Goal: Information Seeking & Learning: Find contact information

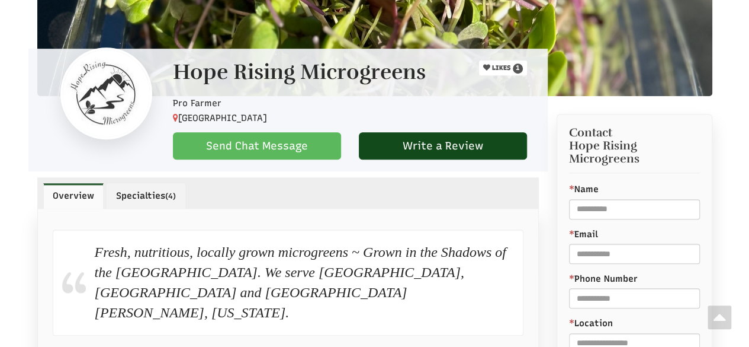
scroll to position [265, 0]
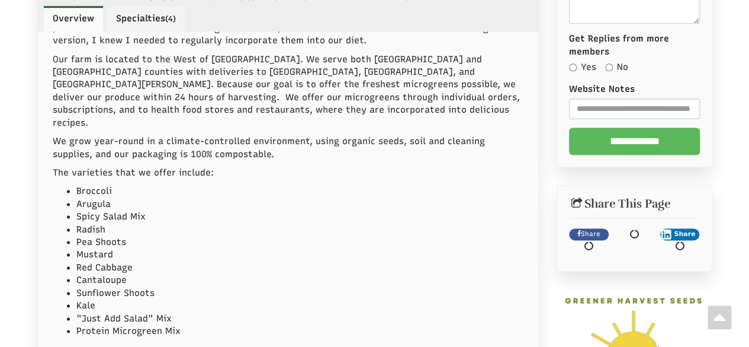
select select "Language Translate Widget"
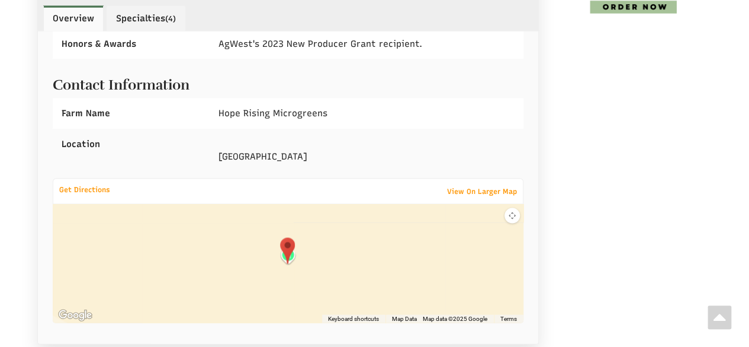
scroll to position [1331, 0]
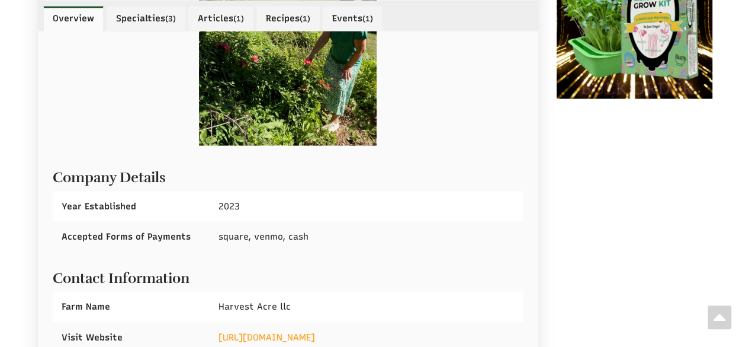
scroll to position [1207, 0]
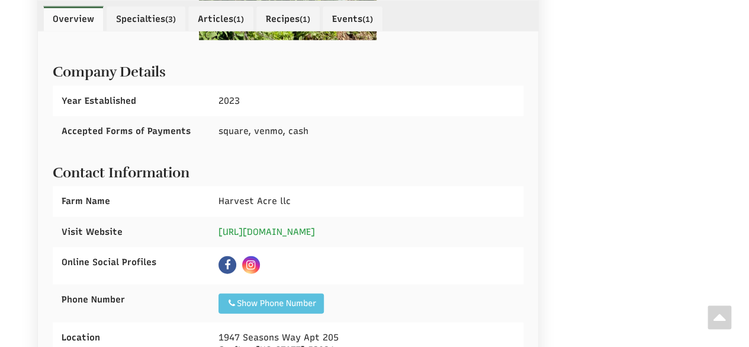
click at [275, 226] on link "https://www.harvestacre.net" at bounding box center [267, 231] width 97 height 11
drag, startPoint x: 397, startPoint y: 209, endPoint x: 274, endPoint y: 219, distance: 123.7
click at [276, 221] on div "https://www.harvestacre.net" at bounding box center [367, 232] width 314 height 30
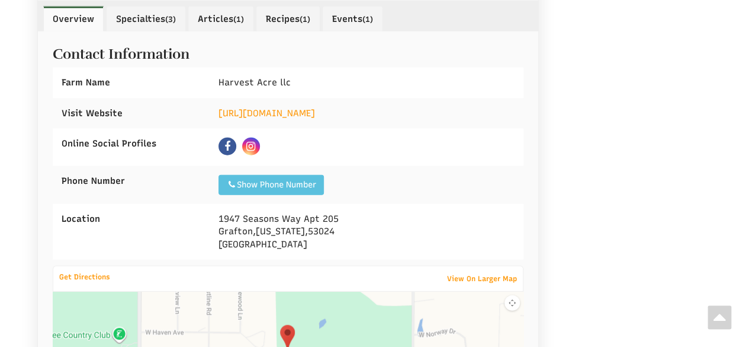
drag, startPoint x: 224, startPoint y: 205, endPoint x: 294, endPoint y: 235, distance: 76.7
click at [294, 235] on div "Location 1947 Seasons Way Apt 205 Grafton , Wisconsin , 53024 United States" at bounding box center [288, 232] width 471 height 56
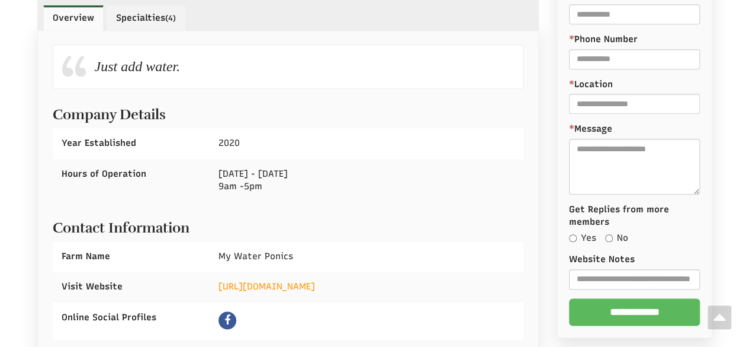
scroll to position [592, 0]
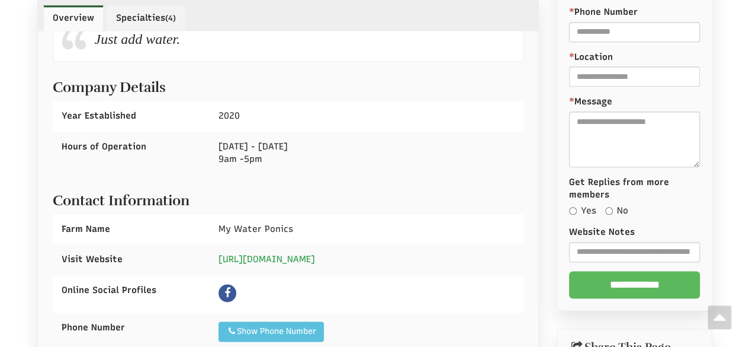
select select "Language Translate Widget"
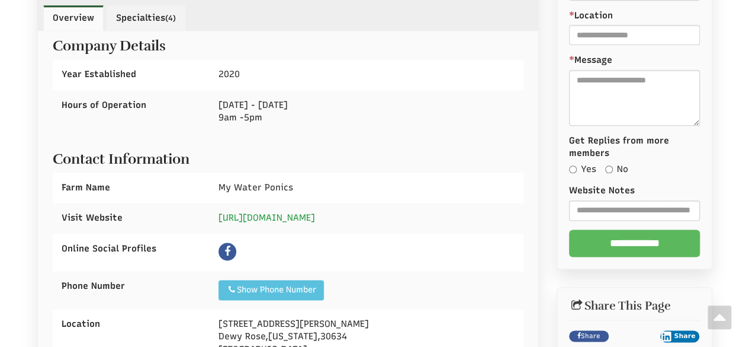
scroll to position [652, 0]
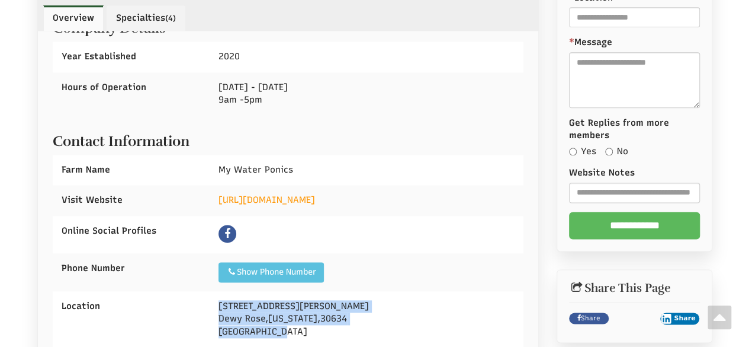
drag, startPoint x: 217, startPoint y: 264, endPoint x: 301, endPoint y: 271, distance: 83.8
click at [320, 291] on div "1311 Thermon Adams Rd Dewy Rose , Georgia , 30634 United States" at bounding box center [367, 319] width 314 height 56
copy div "1311 Thermon Adams Rd Dewy Rose , Georgia , 30634 United States"
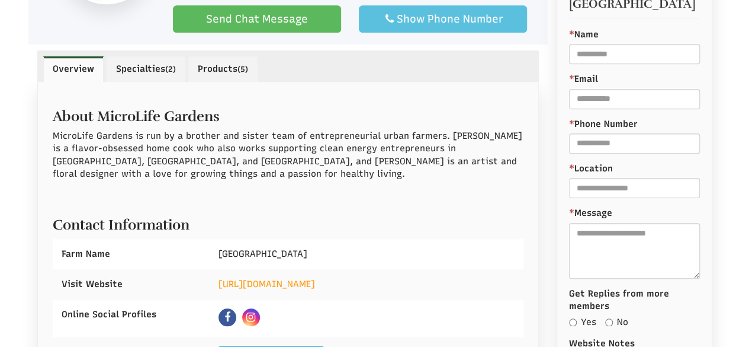
scroll to position [415, 0]
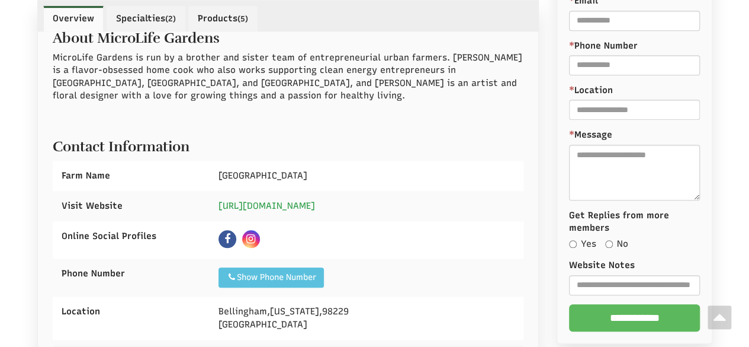
click at [315, 200] on link "[URL][DOMAIN_NAME]" at bounding box center [267, 205] width 97 height 11
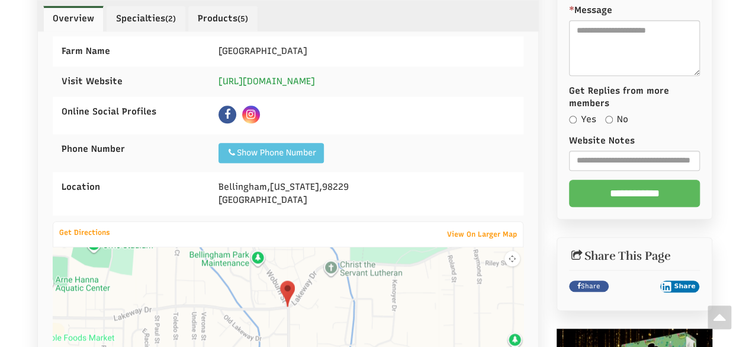
scroll to position [592, 0]
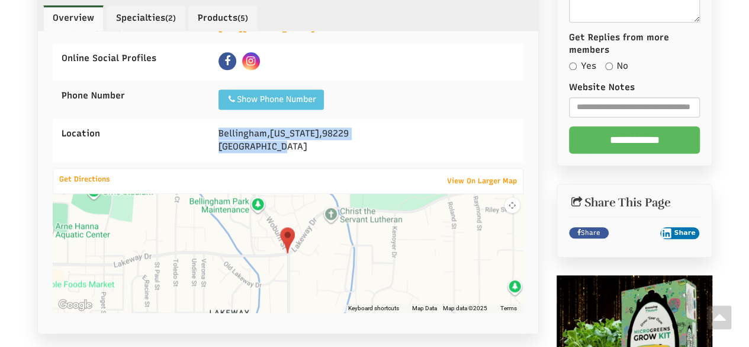
drag, startPoint x: 271, startPoint y: 124, endPoint x: 297, endPoint y: 131, distance: 27.0
click at [297, 131] on div "Bellingham , Washington , 98229 United States" at bounding box center [367, 139] width 314 height 43
copy div "Bellingham , Washington , 98229 United States"
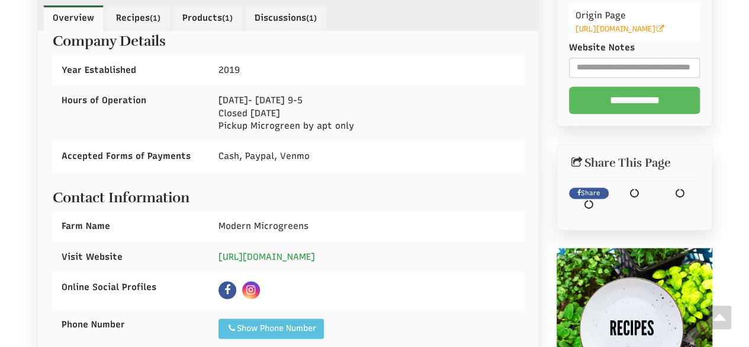
scroll to position [711, 0]
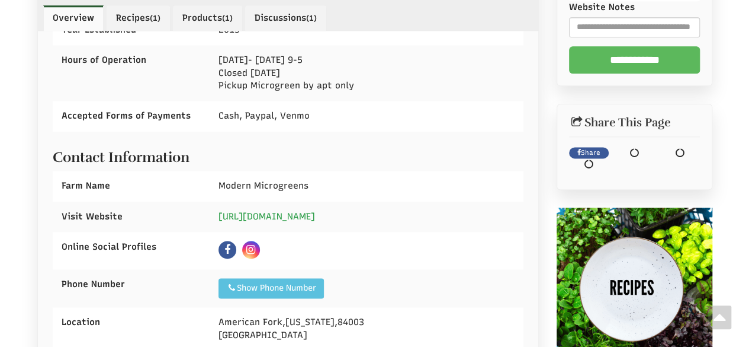
click at [304, 217] on link "https://www.modernmicrogreens.us" at bounding box center [267, 216] width 97 height 11
select select "Language Translate Widget"
drag, startPoint x: 398, startPoint y: 214, endPoint x: 277, endPoint y: 222, distance: 121.1
click at [277, 222] on div "https://www.modernmicrogreens.us" at bounding box center [367, 216] width 314 height 30
copy link "modernmicrogreens.us"
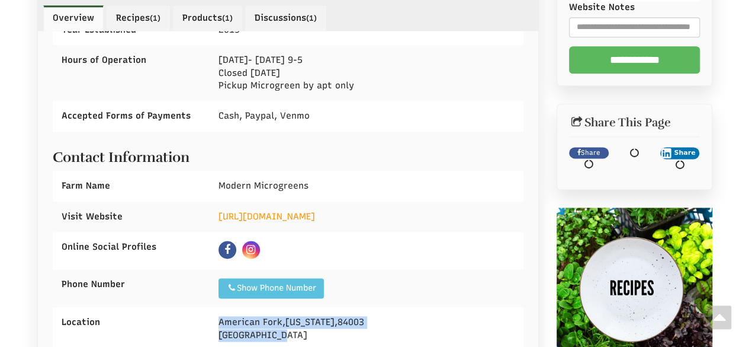
drag, startPoint x: 216, startPoint y: 320, endPoint x: 291, endPoint y: 331, distance: 76.1
click at [290, 336] on div "American Fork , Utah , 84003 United States" at bounding box center [367, 328] width 314 height 43
copy div "American Fork , Utah , 84003 United States"
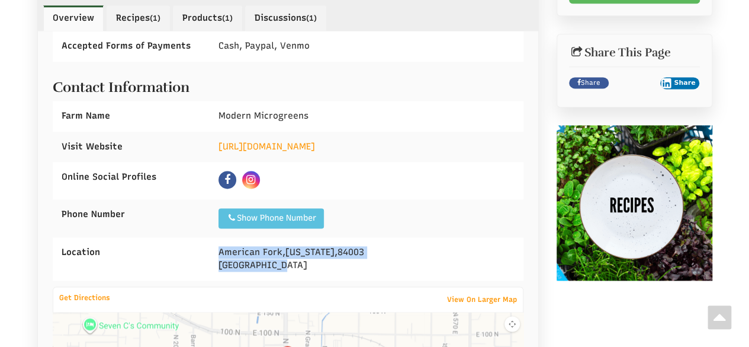
scroll to position [888, 0]
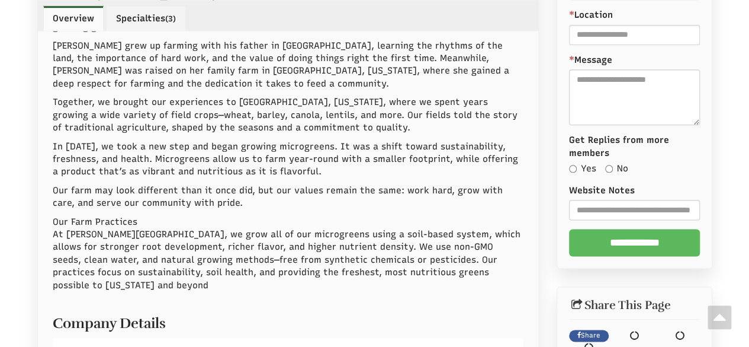
scroll to position [680, 0]
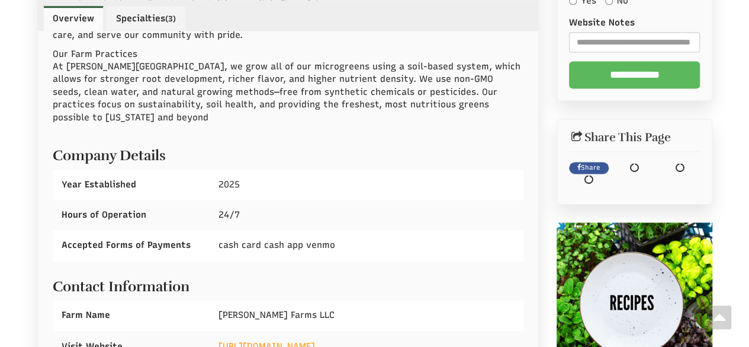
scroll to position [1045, 0]
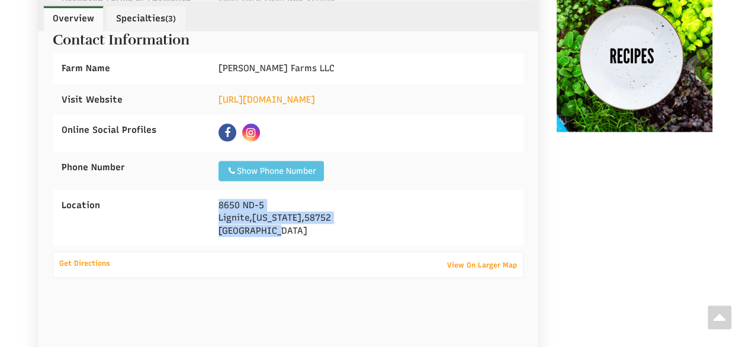
drag, startPoint x: 216, startPoint y: 191, endPoint x: 276, endPoint y: 222, distance: 67.3
click at [276, 222] on div "8650 ND-5 Lignite , North Dakota , 58752 United States" at bounding box center [367, 218] width 314 height 56
drag, startPoint x: 286, startPoint y: 223, endPoint x: 211, endPoint y: 191, distance: 81.4
click at [211, 191] on div "8650 ND-5 Lignite , North Dakota , 58752 United States" at bounding box center [367, 218] width 314 height 56
copy div "8650 ND-5 Lignite , North Dakota , 58752 United States"
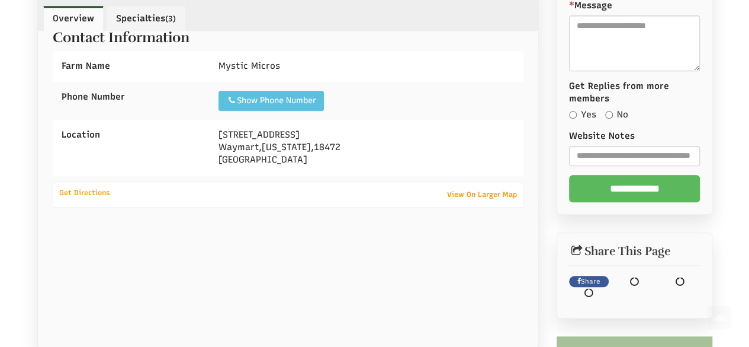
scroll to position [415, 0]
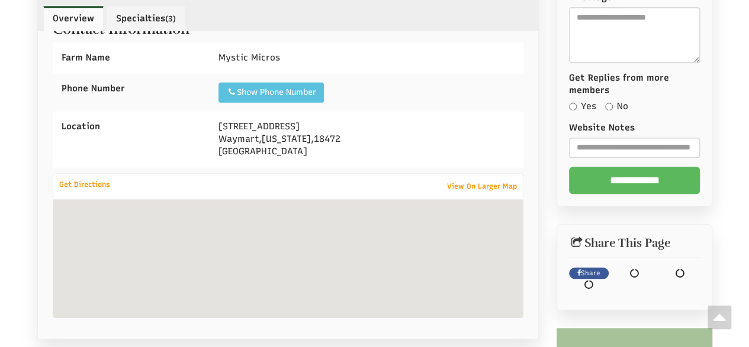
select select "Language Translate Widget"
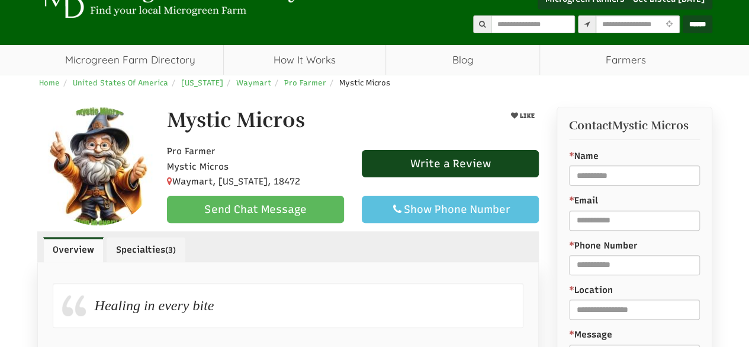
scroll to position [59, 0]
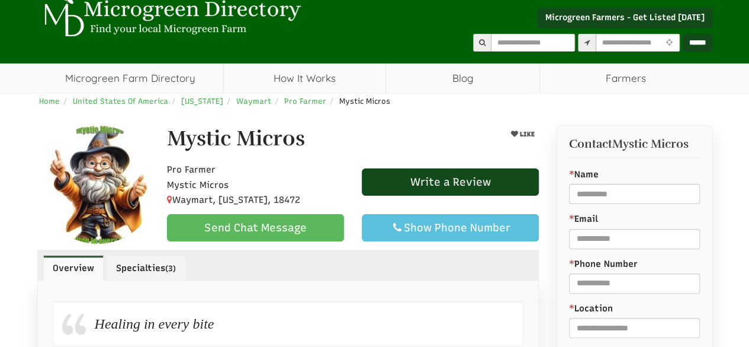
drag, startPoint x: 242, startPoint y: 141, endPoint x: 268, endPoint y: 143, distance: 25.5
click at [353, 145] on div "Mystic Micros" at bounding box center [320, 142] width 325 height 30
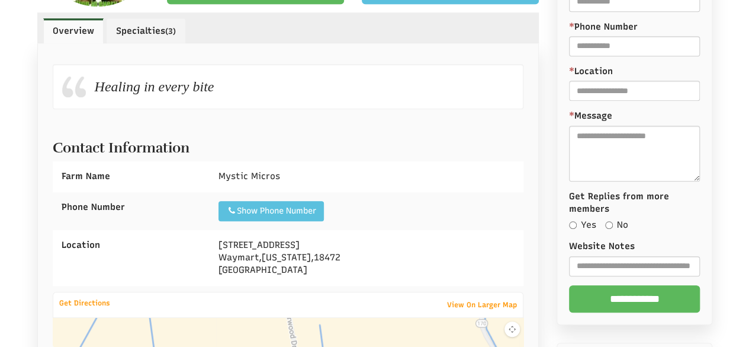
scroll to position [415, 0]
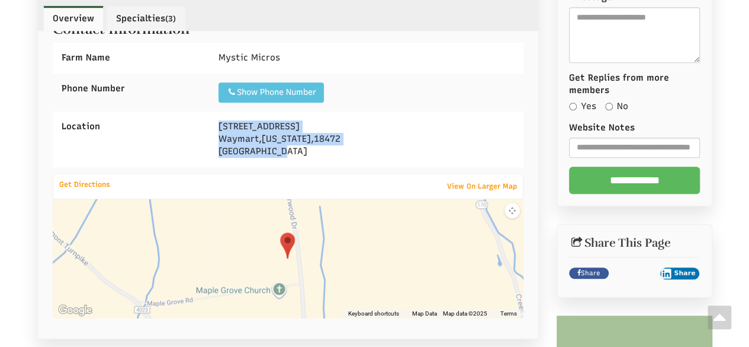
drag, startPoint x: 223, startPoint y: 124, endPoint x: 294, endPoint y: 151, distance: 76.1
click at [299, 153] on div "[STREET_ADDRESS][PERSON_NAME][US_STATE]" at bounding box center [367, 139] width 314 height 56
copy div "[STREET_ADDRESS][PERSON_NAME][US_STATE]"
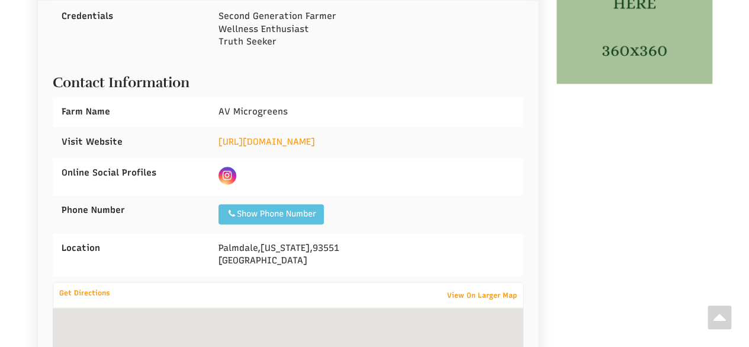
scroll to position [888, 0]
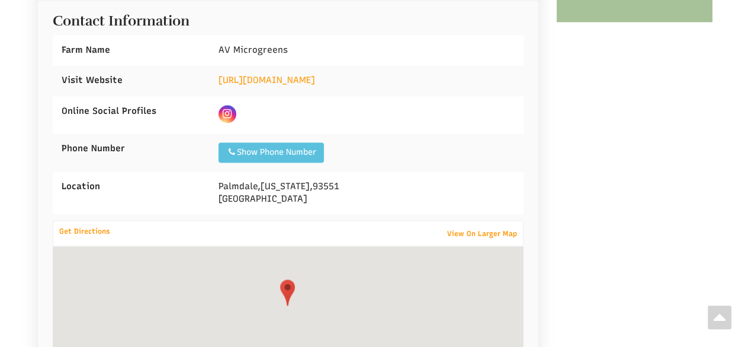
select select "Language Translate Widget"
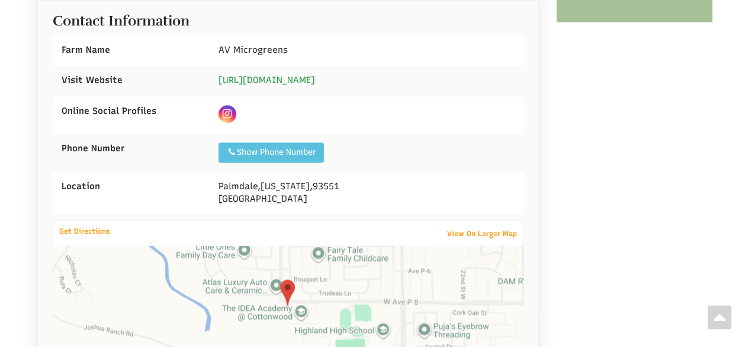
click at [292, 85] on link "http://www.avmicrogreens.com" at bounding box center [267, 80] width 97 height 11
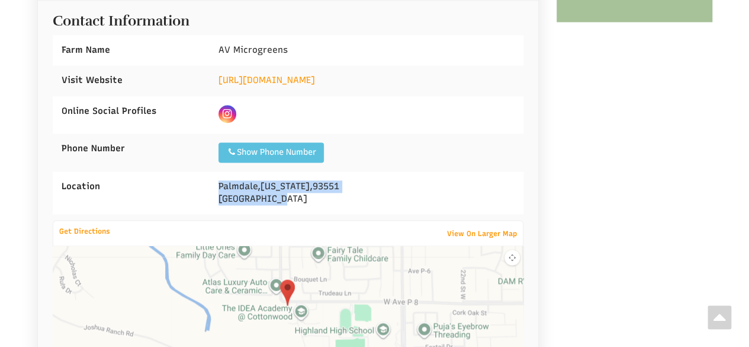
drag, startPoint x: 217, startPoint y: 180, endPoint x: 303, endPoint y: 197, distance: 88.1
click at [303, 197] on div "Palmdale , California , 93551 United States" at bounding box center [367, 192] width 314 height 43
copy div "Palmdale , California , 93551 United States"
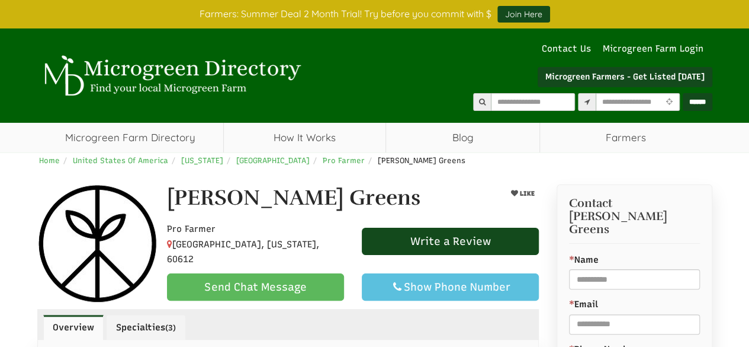
select select "Language Translate Widget"
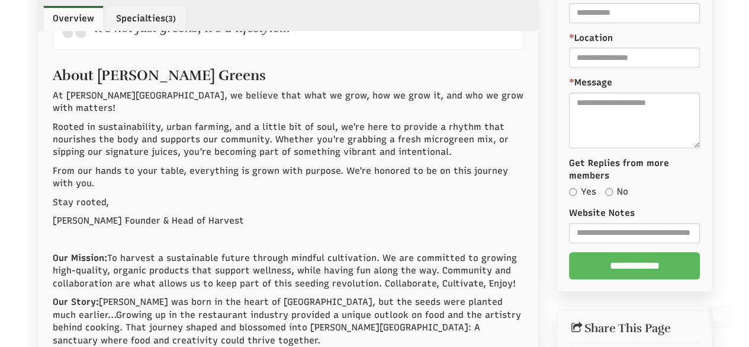
scroll to position [652, 0]
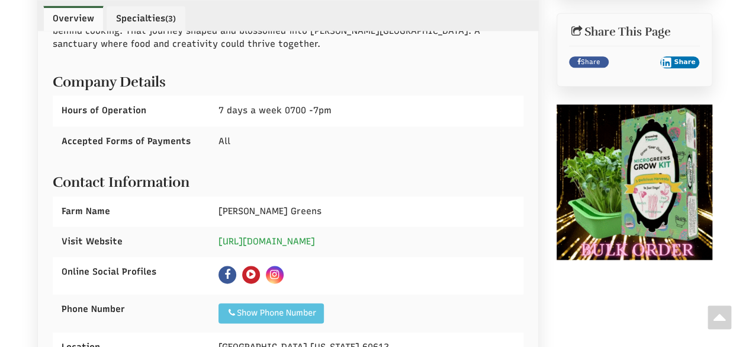
click at [259, 236] on link "https://stillwellgreens.com" at bounding box center [267, 241] width 97 height 11
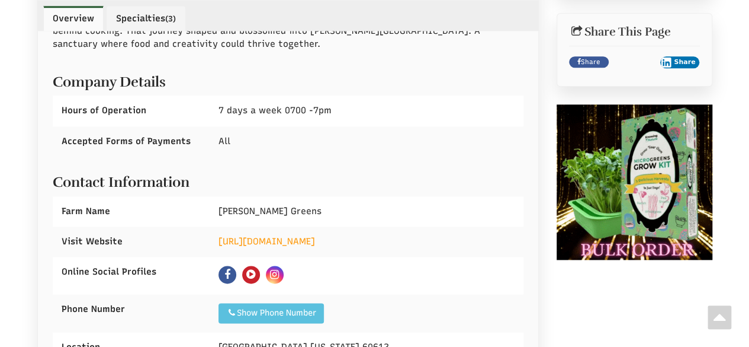
drag, startPoint x: 321, startPoint y: 222, endPoint x: 254, endPoint y: 236, distance: 68.4
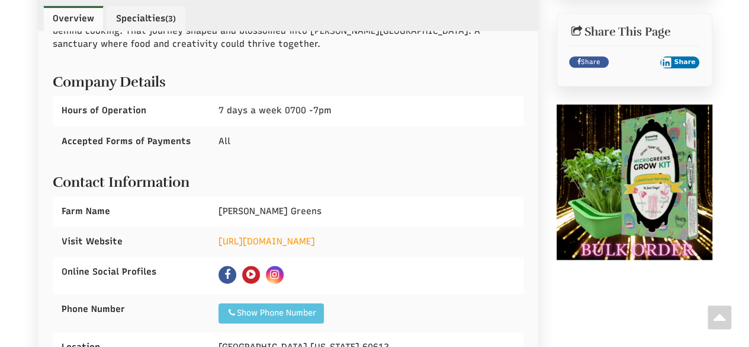
click at [254, 236] on div "https://stillwellgreens.com" at bounding box center [367, 241] width 314 height 30
copy link "stillwellgreens.com"
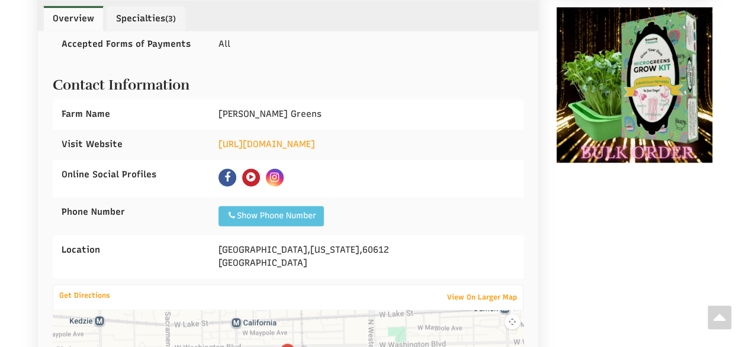
scroll to position [829, 0]
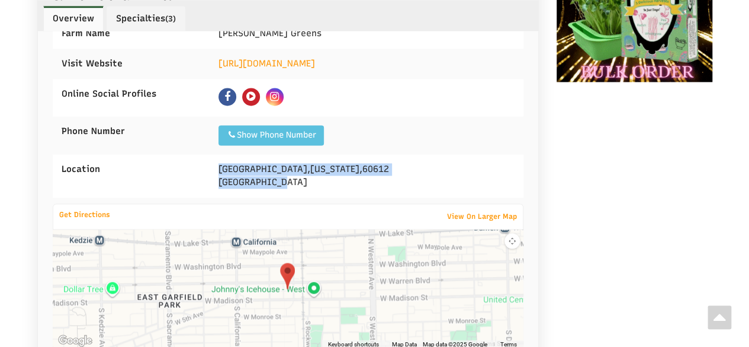
drag, startPoint x: 239, startPoint y: 159, endPoint x: 309, endPoint y: 172, distance: 71.0
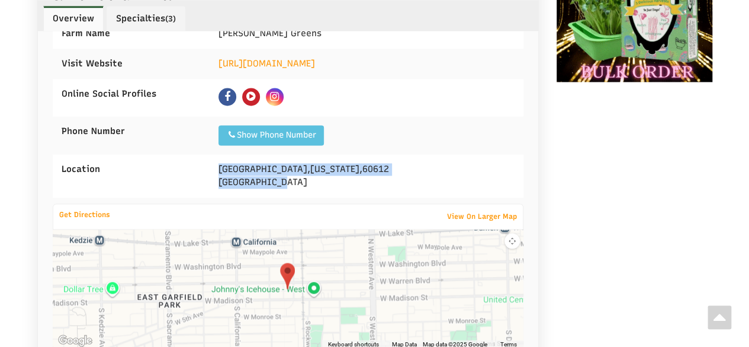
click at [309, 172] on div "Chicago , Illinois , 60612 United States" at bounding box center [367, 175] width 314 height 43
copy div "Chicago , Illinois , 60612 United States"
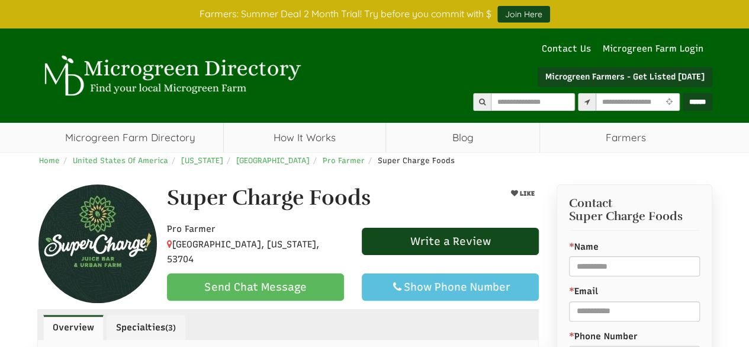
select select "Language Translate Widget"
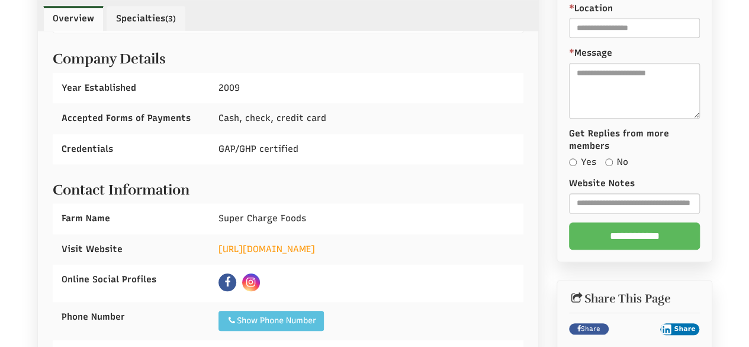
scroll to position [415, 0]
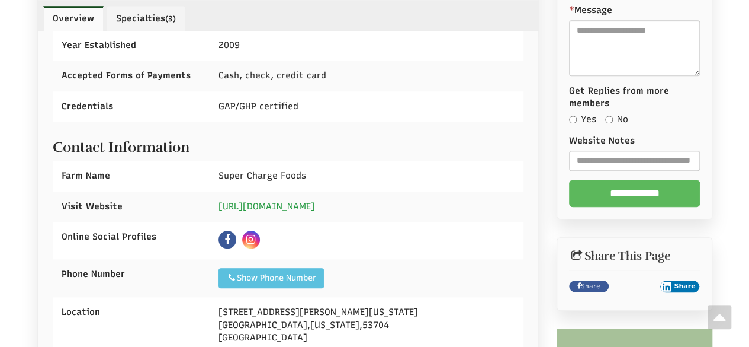
click at [282, 204] on link "https://superchargefoods.com/" at bounding box center [267, 206] width 97 height 11
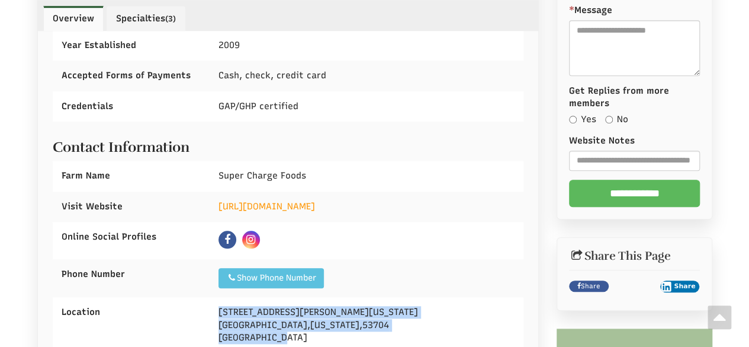
drag, startPoint x: 220, startPoint y: 307, endPoint x: 293, endPoint y: 333, distance: 76.8
click at [292, 333] on div "1902 E. Washington Ave. Madison , Wisconsin , 53704 United States" at bounding box center [367, 325] width 314 height 56
copy div "1902 E. Washington Ave. Madison , Wisconsin , 53704 United States"
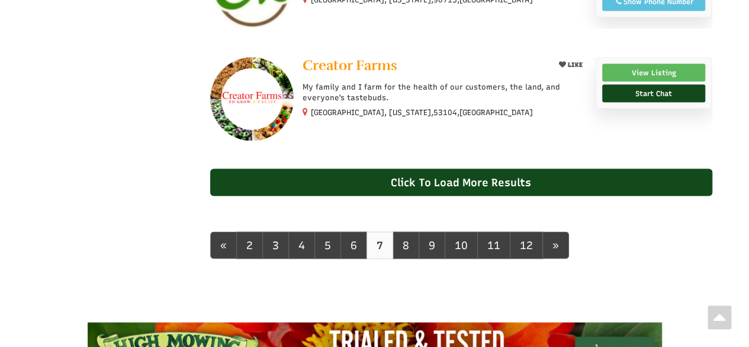
scroll to position [1153, 0]
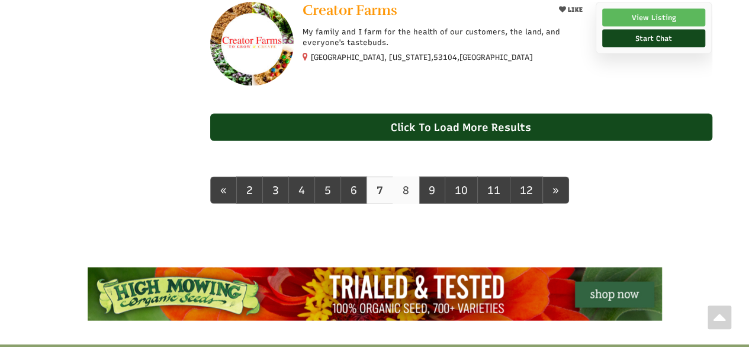
click at [394, 202] on link "8" at bounding box center [406, 190] width 27 height 27
click at [397, 202] on link "8" at bounding box center [406, 190] width 27 height 27
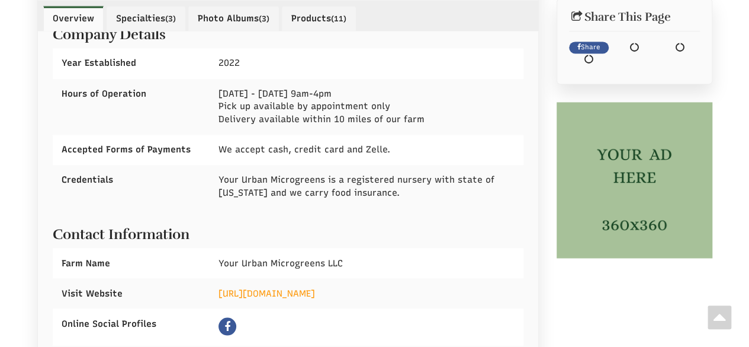
scroll to position [1036, 0]
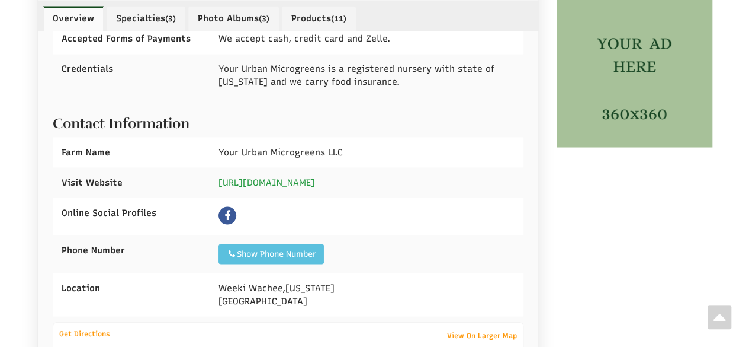
click at [271, 177] on link "[URL][DOMAIN_NAME]" at bounding box center [267, 182] width 97 height 11
select select "Language Translate Widget"
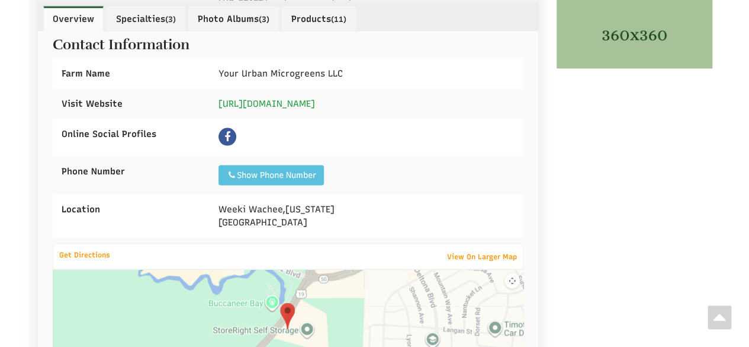
scroll to position [1154, 0]
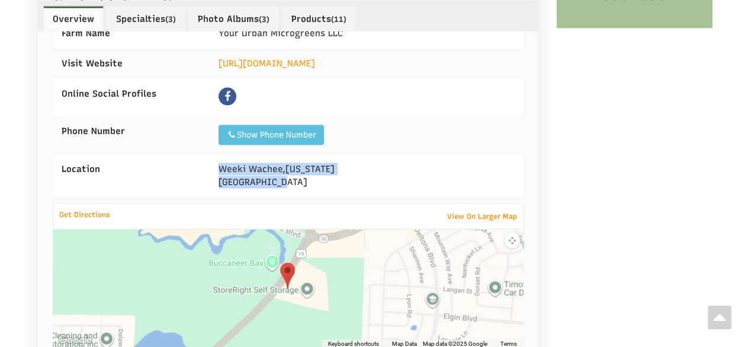
drag, startPoint x: 213, startPoint y: 156, endPoint x: 299, endPoint y: 174, distance: 88.3
click at [299, 174] on div "Weeki Wachee , Florida United States" at bounding box center [367, 175] width 314 height 43
copy div "Weeki Wachee , Florida United States"
click at [229, 91] on icon at bounding box center [227, 96] width 6 height 11
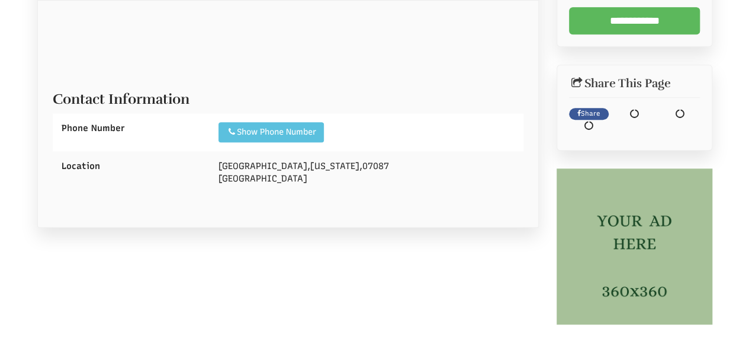
scroll to position [533, 0]
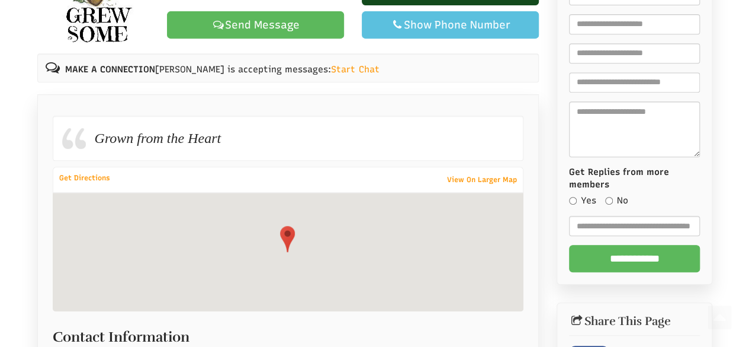
select select "Language Translate Widget"
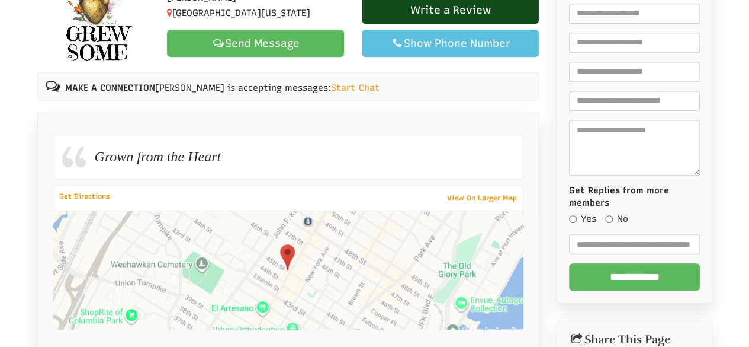
click at [23, 139] on div "Home United States Of America New Jersey Union City Hobby Farmer Alecia Noelle …" at bounding box center [374, 247] width 749 height 664
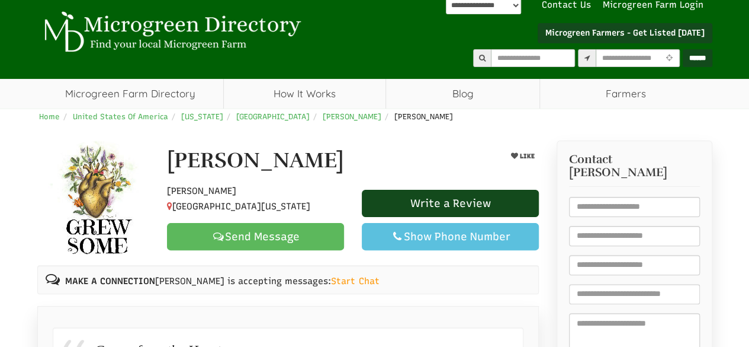
scroll to position [0, 0]
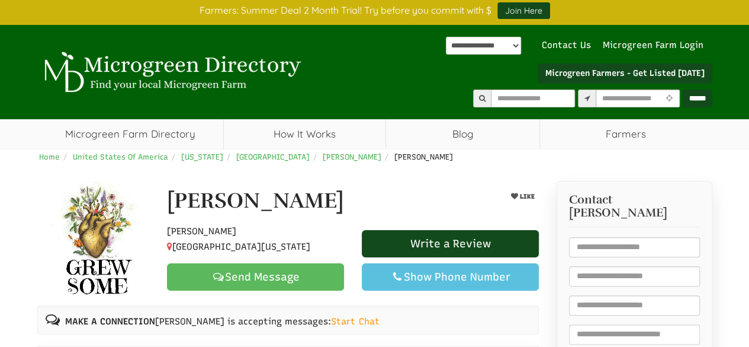
scroll to position [118, 0]
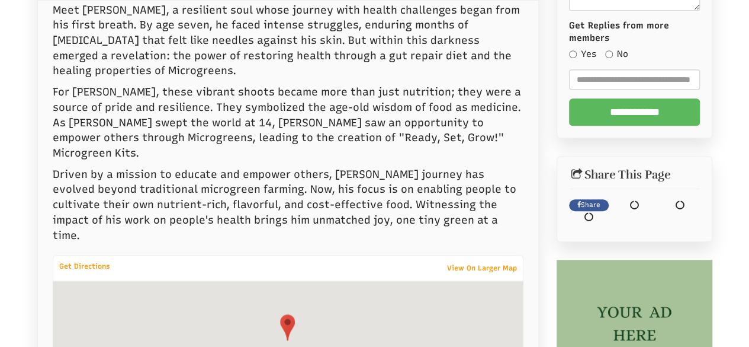
select select "Language Translate Widget"
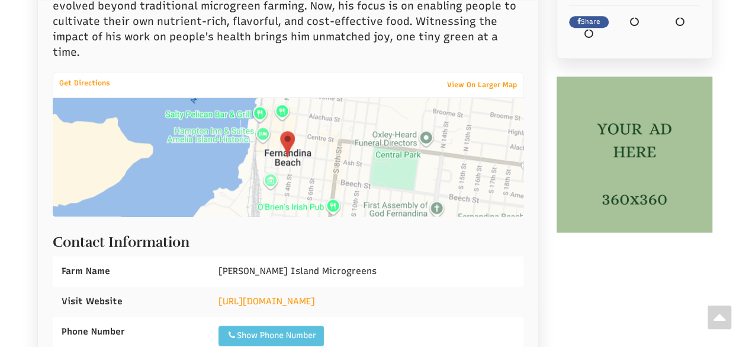
scroll to position [711, 0]
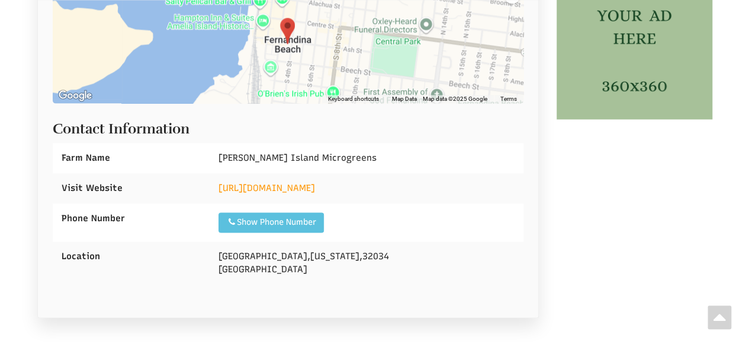
click at [290, 173] on div "https://ameliaislandmicrogreens.com/" at bounding box center [367, 188] width 314 height 30
click at [288, 182] on link "https://ameliaislandmicrogreens.com/" at bounding box center [267, 187] width 97 height 11
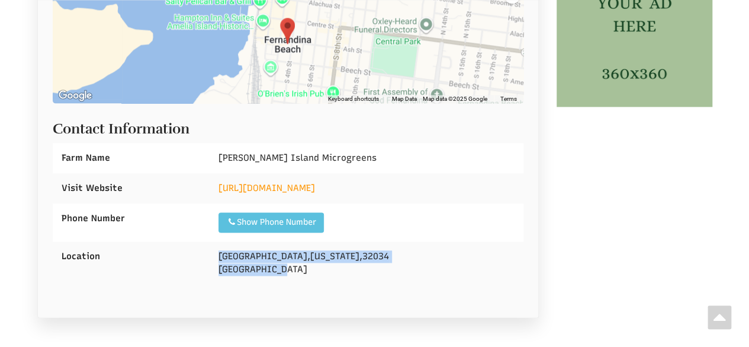
drag, startPoint x: 222, startPoint y: 202, endPoint x: 268, endPoint y: 220, distance: 49.5
click at [304, 241] on div "Fernandina Beach , Florida , 32034 United States" at bounding box center [367, 262] width 314 height 43
copy div "Fernandina Beach , Florida , 32034 United States"
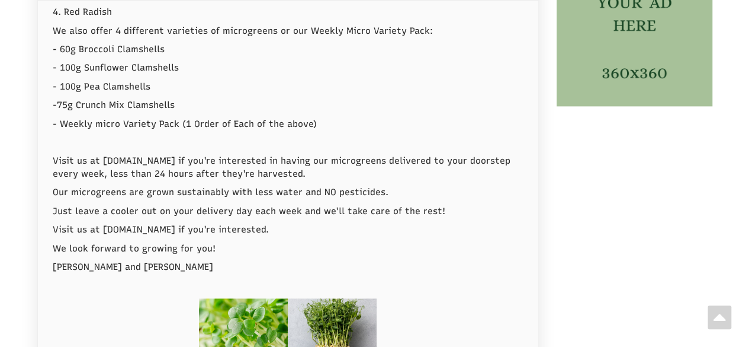
select select "Language Translate Widget"
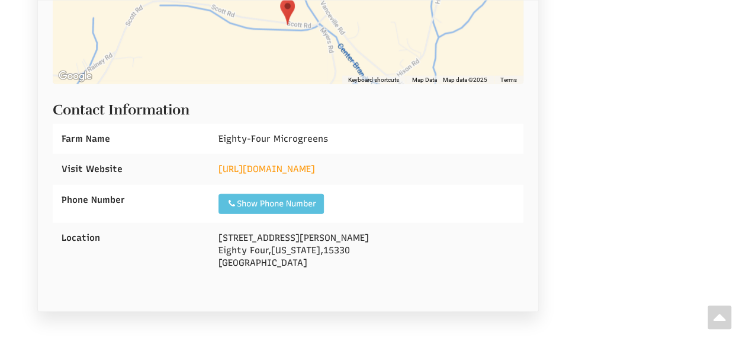
scroll to position [1244, 0]
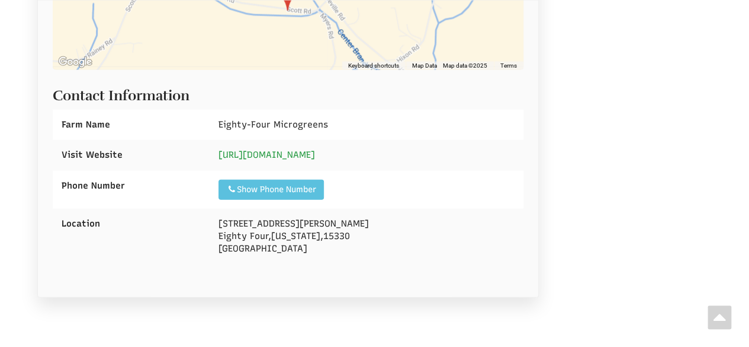
click at [315, 149] on link "[URL][DOMAIN_NAME]" at bounding box center [267, 154] width 97 height 11
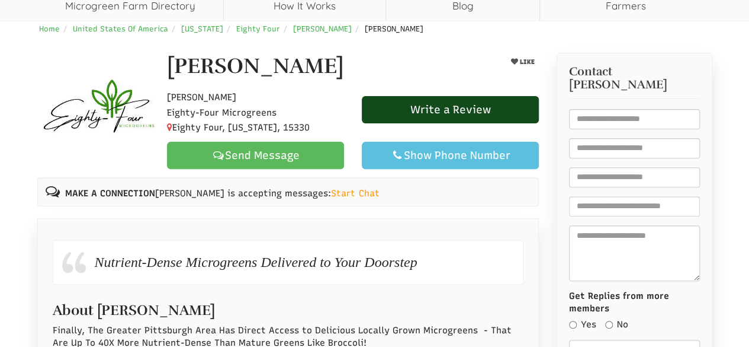
scroll to position [18, 0]
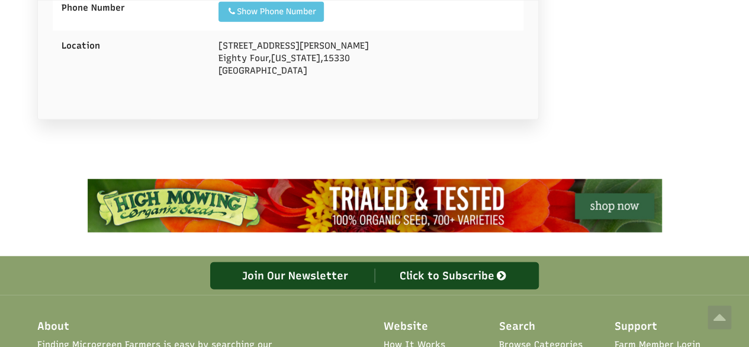
scroll to position [1244, 0]
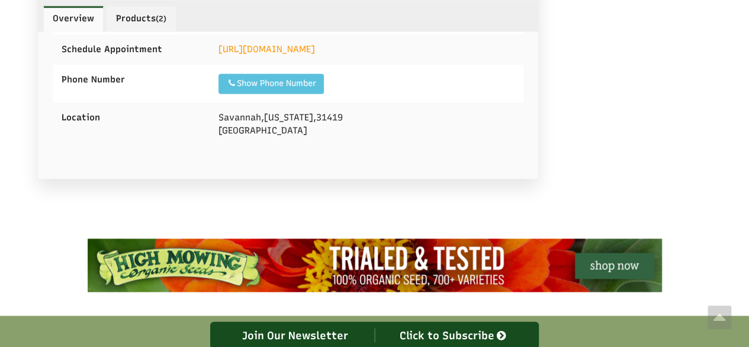
scroll to position [711, 0]
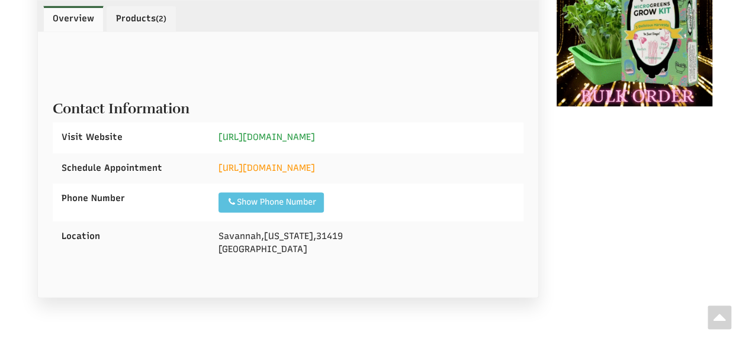
click at [292, 131] on link "https://www.sproutofthisworld.org" at bounding box center [267, 136] width 97 height 11
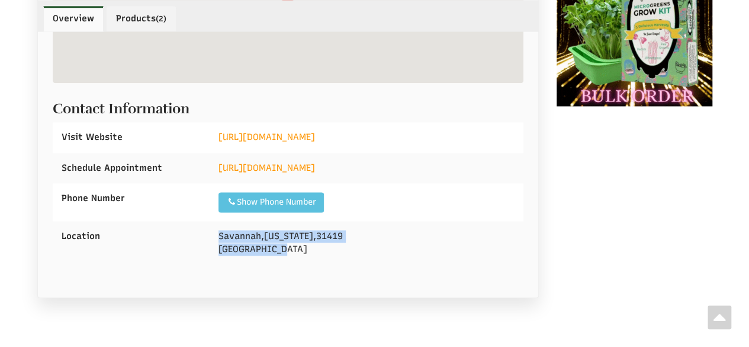
drag, startPoint x: 212, startPoint y: 219, endPoint x: 307, endPoint y: 248, distance: 99.7
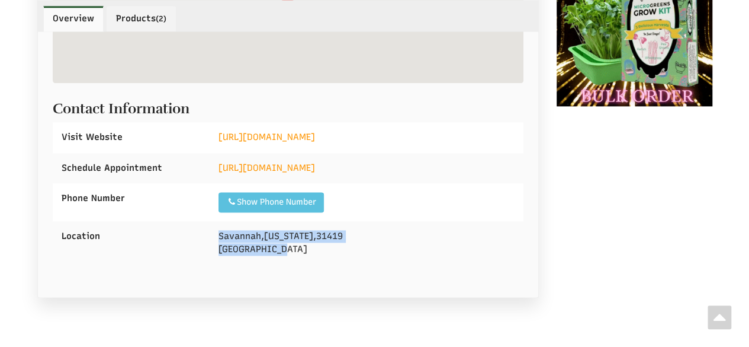
copy div "Savannah , Georgia , 31419 United States"
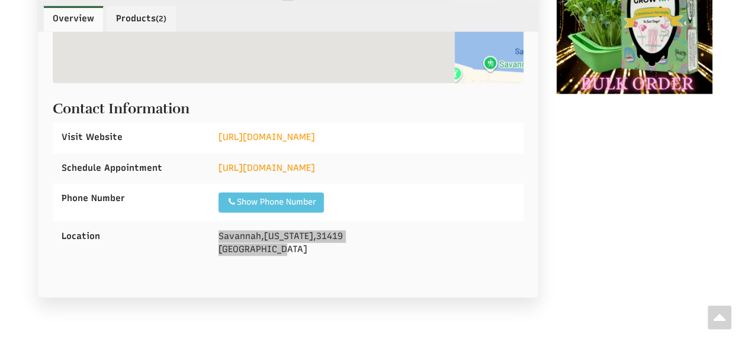
select select "Language Translate Widget"
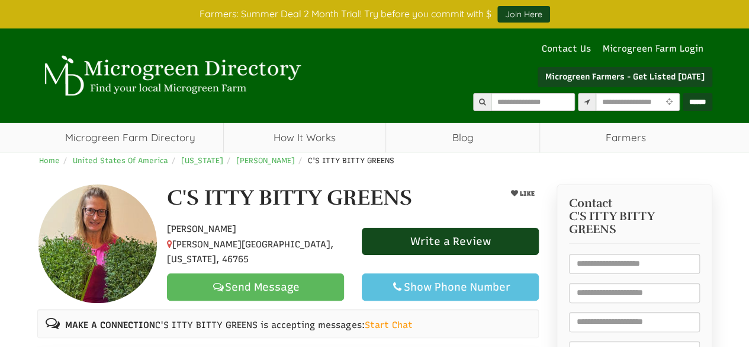
select select "Language Translate Widget"
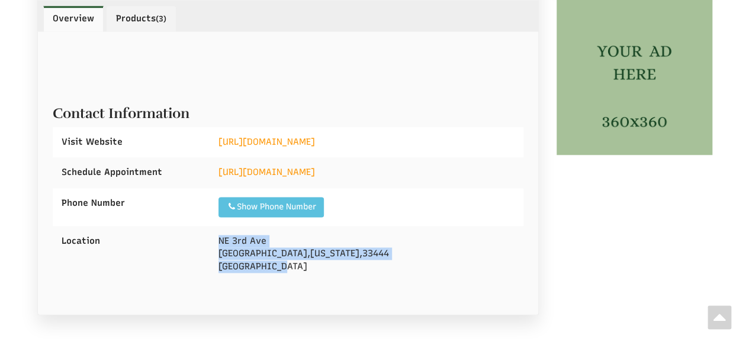
drag, startPoint x: 220, startPoint y: 235, endPoint x: 321, endPoint y: 263, distance: 105.0
click at [335, 268] on div "NE 3rd Ave Delray Beach , Florida , 33444 United States" at bounding box center [367, 254] width 314 height 56
copy div "NE 3rd Ave Delray Beach , Florida , 33444 United States"
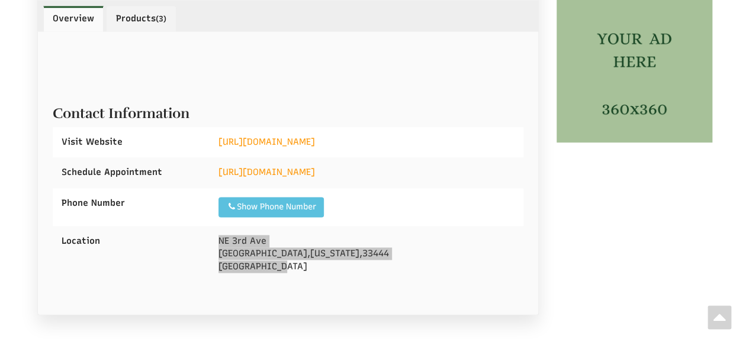
select select "Language Translate Widget"
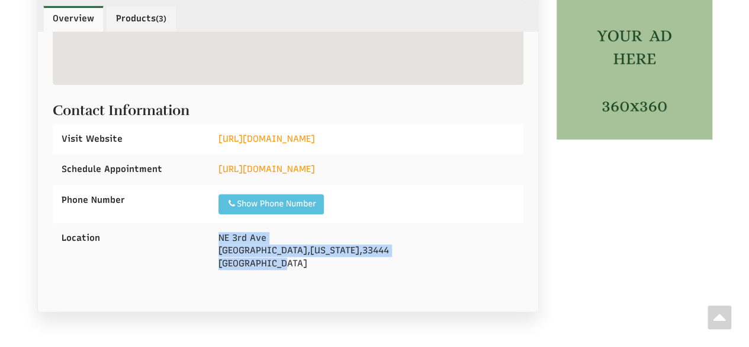
scroll to position [662, 0]
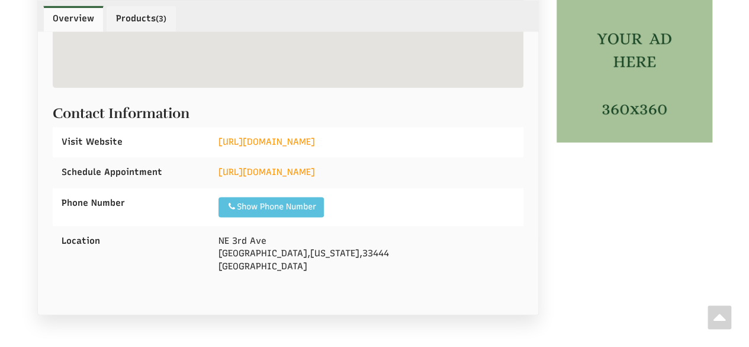
click at [445, 214] on div "Show Phone Number Call: & CA +1 5613361153" at bounding box center [367, 207] width 314 height 38
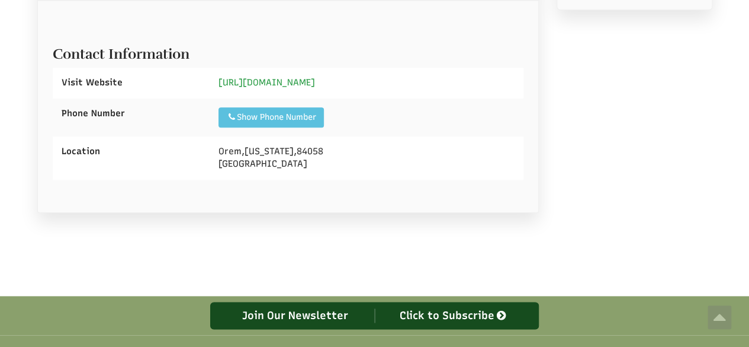
click at [288, 77] on link "https://www.freshleafut.com/" at bounding box center [267, 82] width 97 height 11
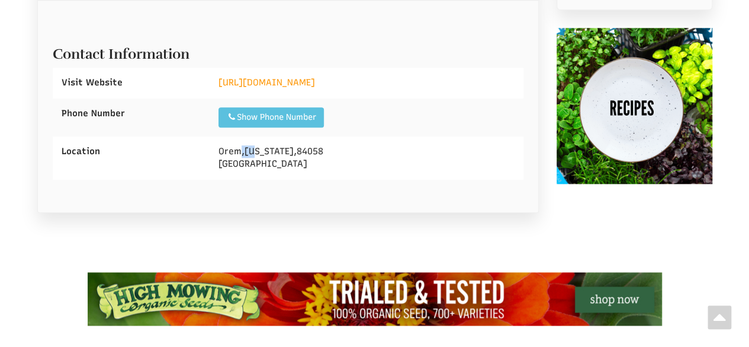
drag, startPoint x: 287, startPoint y: 163, endPoint x: 230, endPoint y: 147, distance: 59.5
click at [322, 167] on div "Orem , Utah , 84058 United States" at bounding box center [367, 157] width 314 height 43
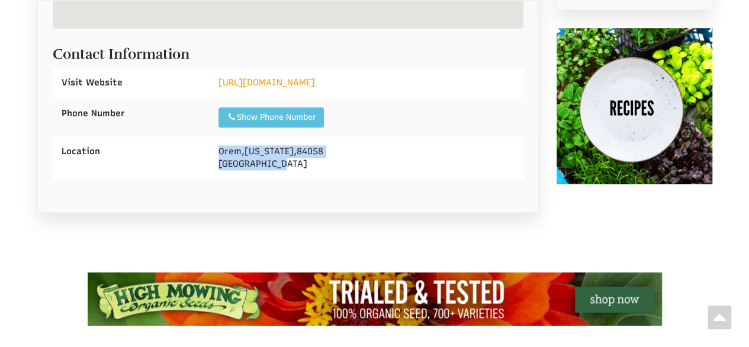
drag, startPoint x: 219, startPoint y: 145, endPoint x: 340, endPoint y: 171, distance: 123.6
click at [342, 172] on div "Orem , Utah , 84058 United States" at bounding box center [367, 157] width 314 height 43
copy div "Orem , Utah , 84058 United States"
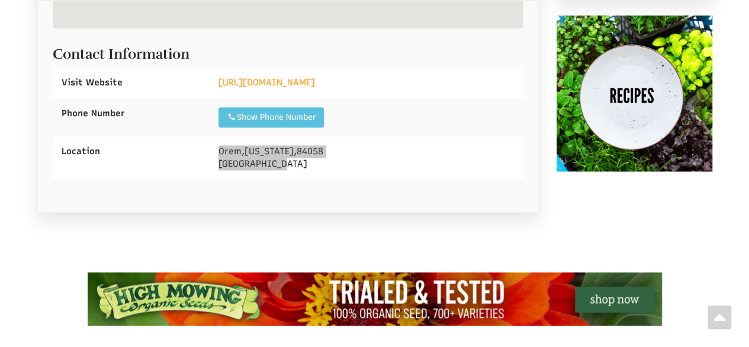
select select "Language Translate Widget"
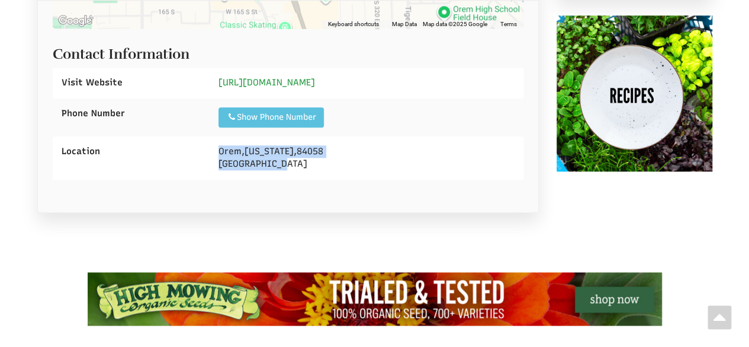
click at [278, 79] on link "https://www.freshleafut.com/" at bounding box center [267, 82] width 97 height 11
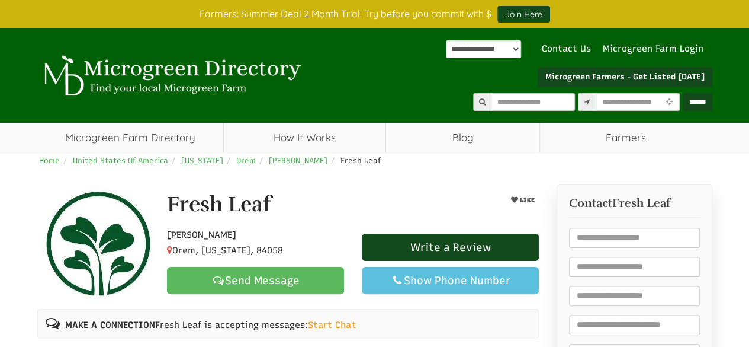
drag, startPoint x: 188, startPoint y: 205, endPoint x: 327, endPoint y: 202, distance: 139.2
click at [341, 205] on div "Fresh Leaf" at bounding box center [320, 208] width 325 height 30
drag, startPoint x: 254, startPoint y: 210, endPoint x: 199, endPoint y: 219, distance: 55.8
click at [280, 229] on p "Hobby Farmer Orem, Utah, 84058" at bounding box center [255, 242] width 177 height 30
drag, startPoint x: 165, startPoint y: 199, endPoint x: 267, endPoint y: 242, distance: 111.2
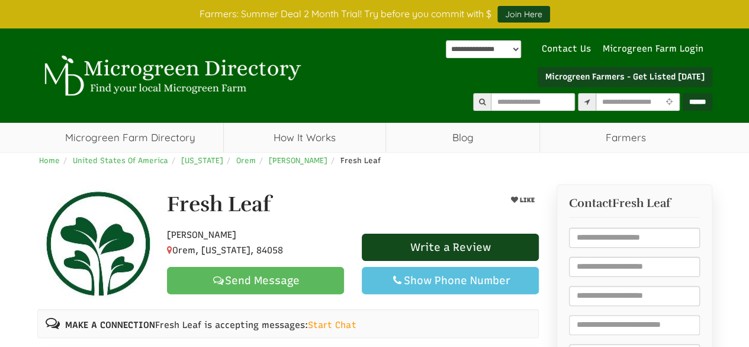
click at [264, 248] on div "Fresh Leaf LIKE Hobby Farmer Orem, Utah, 84058 Write a Review Send Message Show…" at bounding box center [353, 244] width 390 height 102
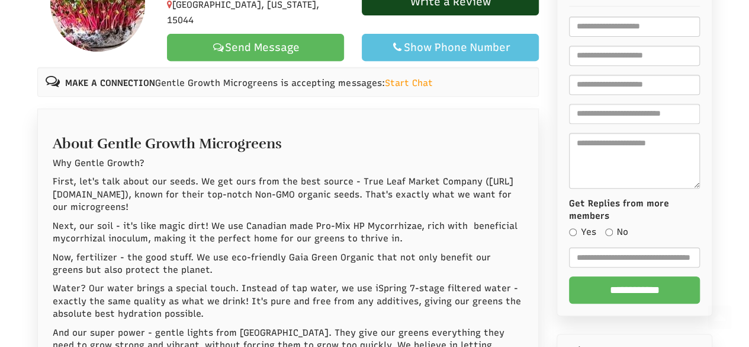
scroll to position [711, 0]
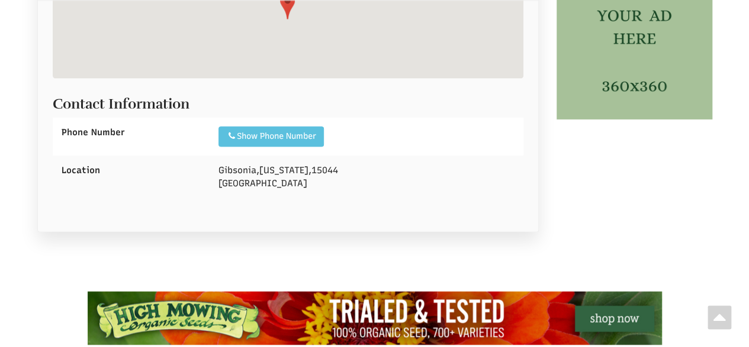
select select "Language Translate Widget"
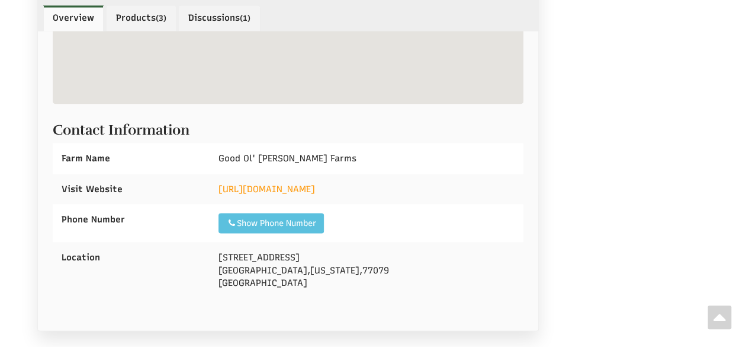
select select "Language Translate Widget"
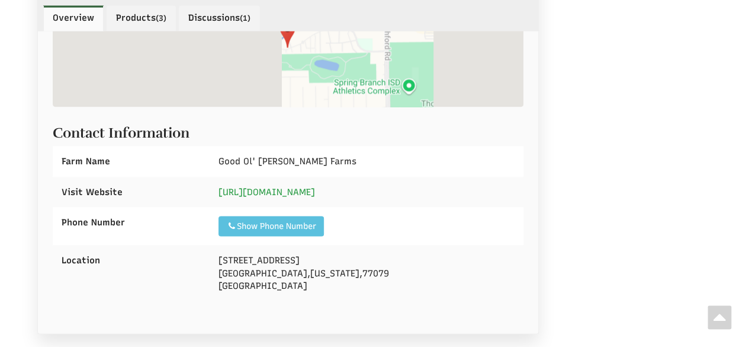
click at [303, 177] on div "[URL][DOMAIN_NAME]" at bounding box center [367, 192] width 314 height 30
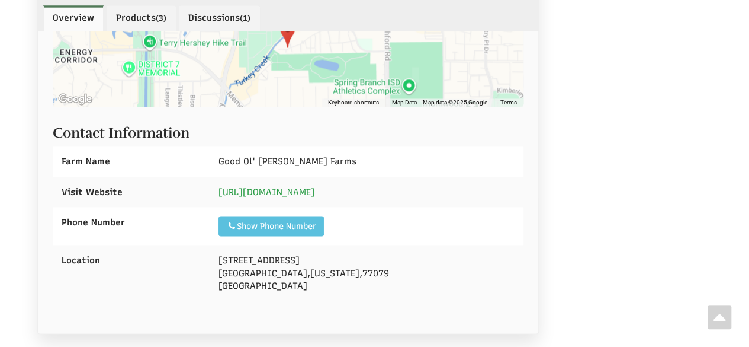
click at [300, 186] on link "https://goodoljimfarms.com/" at bounding box center [267, 191] width 97 height 11
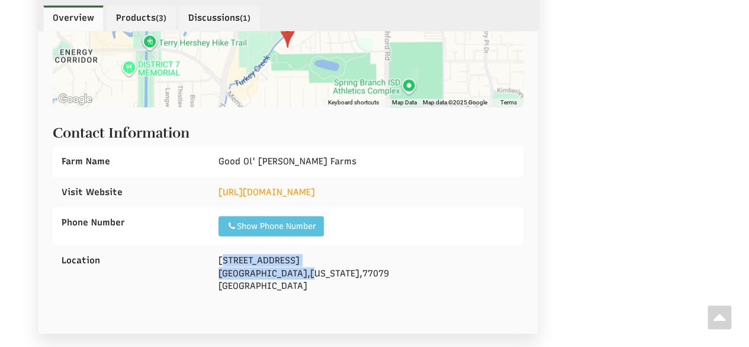
drag, startPoint x: 224, startPoint y: 182, endPoint x: 266, endPoint y: 201, distance: 46.1
click at [266, 245] on div "811 Threadneedle St Houston , Texas , 77079 United States" at bounding box center [367, 273] width 314 height 56
drag, startPoint x: 216, startPoint y: 183, endPoint x: 268, endPoint y: 189, distance: 52.5
click at [312, 245] on div "811 Threadneedle St Houston , Texas , 77079 United States" at bounding box center [367, 273] width 314 height 56
copy div "811 Threadneedle St Houston , Texas , 77079 United States"
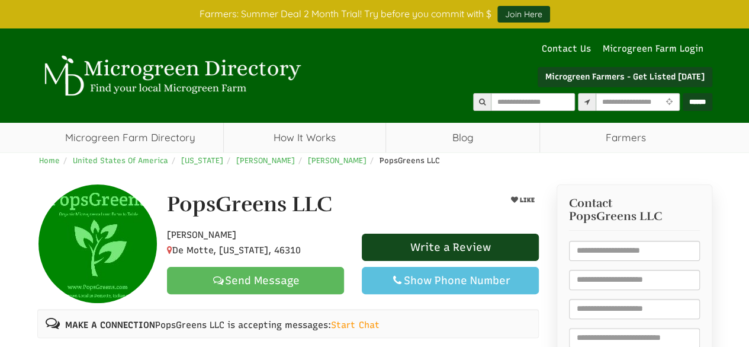
select select "Language Translate Widget"
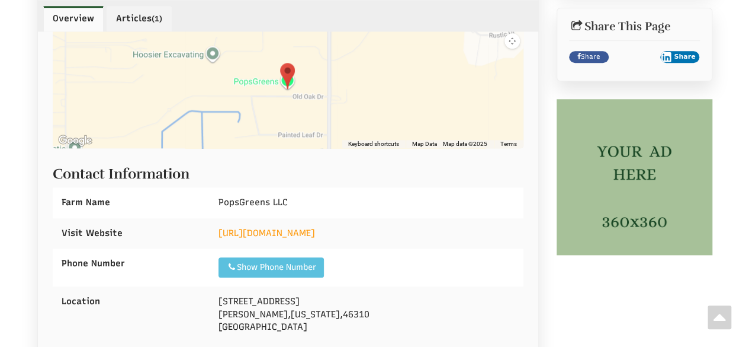
scroll to position [592, 0]
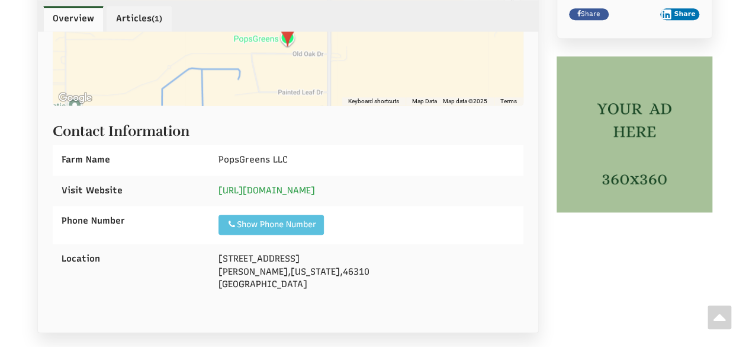
click at [291, 195] on link "[URL][DOMAIN_NAME]" at bounding box center [267, 190] width 97 height 11
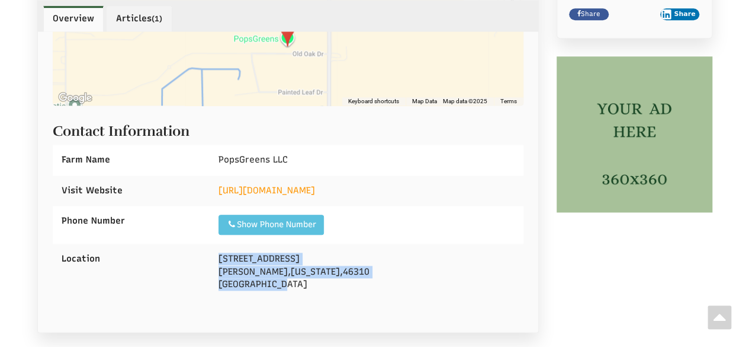
drag, startPoint x: 266, startPoint y: 280, endPoint x: 303, endPoint y: 291, distance: 38.2
click at [303, 291] on div "[STREET_ADDRESS][PERSON_NAME][US_STATE]" at bounding box center [367, 271] width 314 height 56
copy div "[STREET_ADDRESS][PERSON_NAME][US_STATE]"
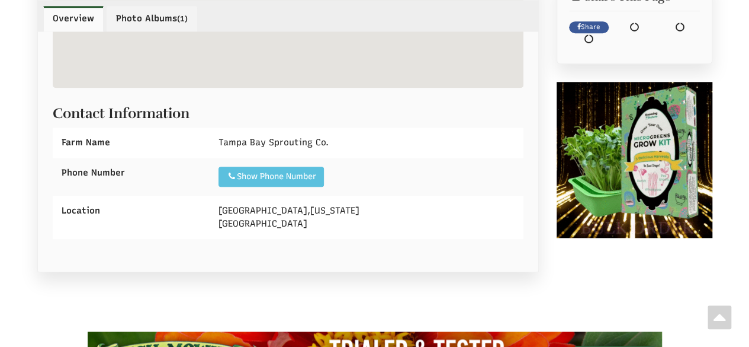
scroll to position [533, 0]
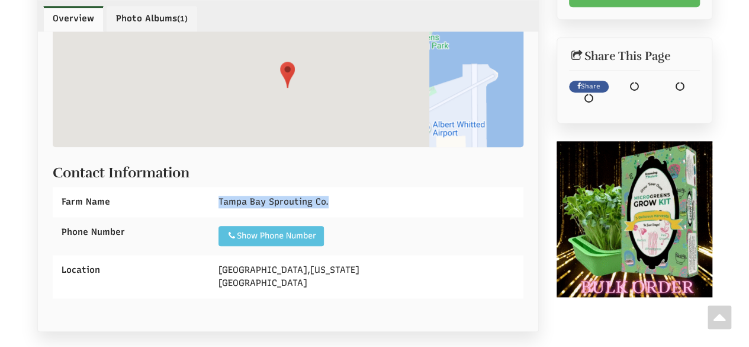
drag, startPoint x: 218, startPoint y: 200, endPoint x: 315, endPoint y: 207, distance: 96.8
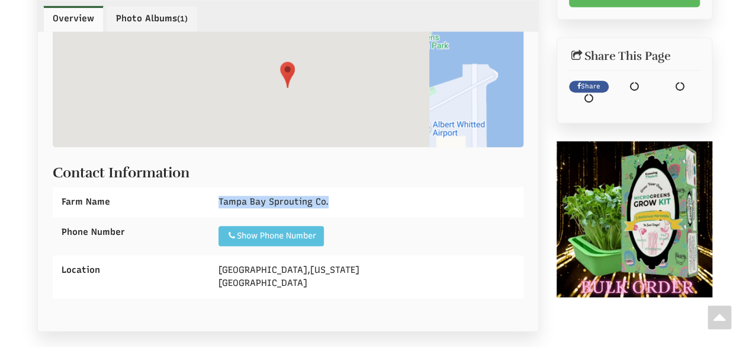
click at [421, 210] on div "Tampa Bay Sprouting Co." at bounding box center [367, 202] width 314 height 30
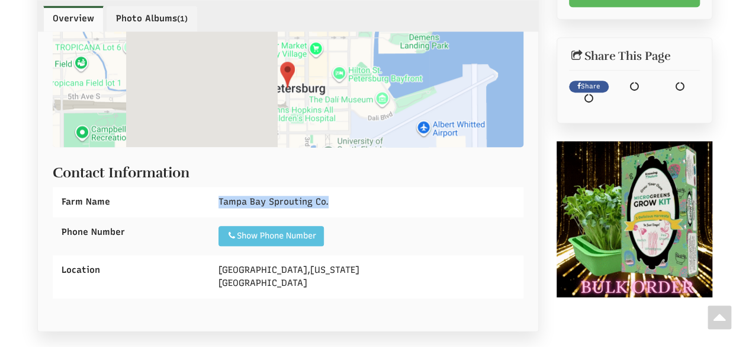
select select "Language Translate Widget"
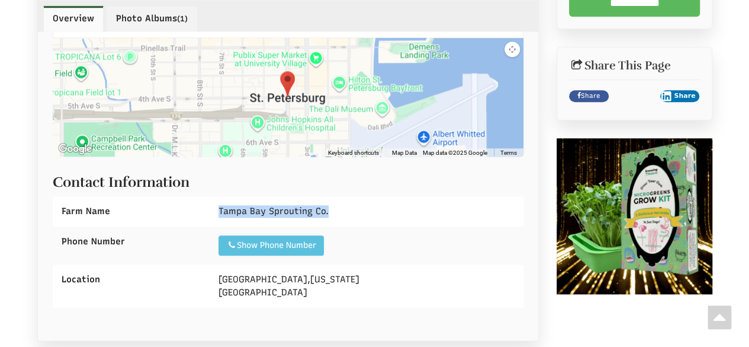
scroll to position [474, 0]
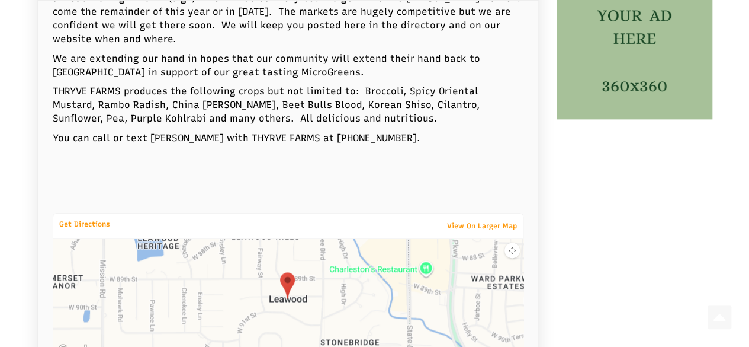
select select "Language Translate Widget"
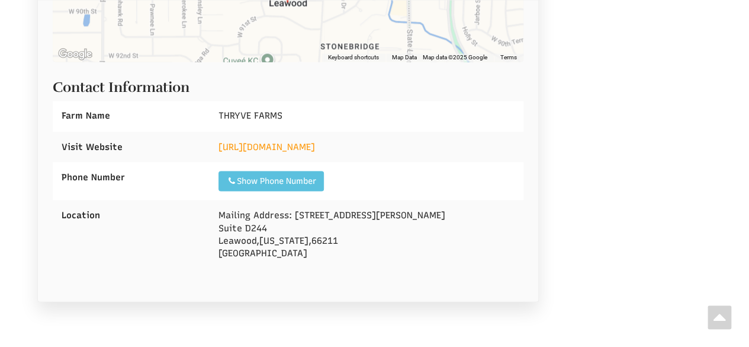
scroll to position [1007, 0]
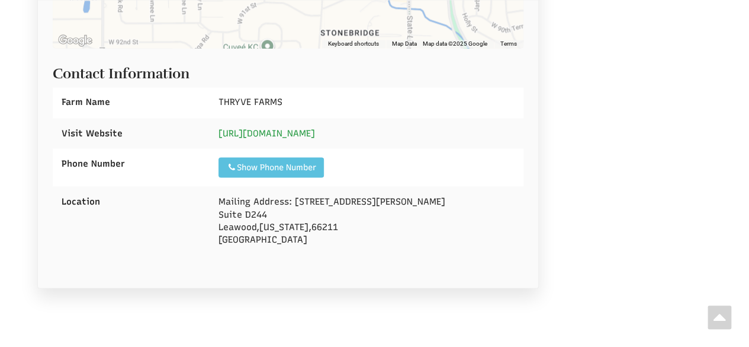
click at [303, 127] on link "https://www.thryvefarms.co" at bounding box center [267, 132] width 97 height 11
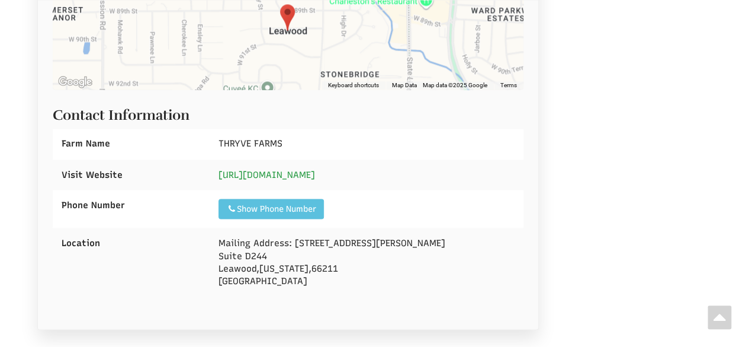
scroll to position [948, 0]
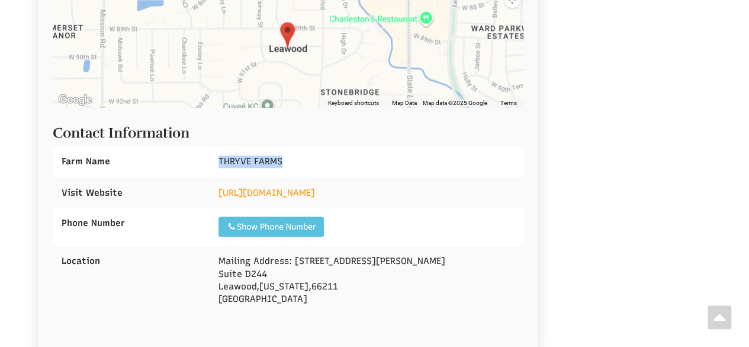
drag, startPoint x: 341, startPoint y: 130, endPoint x: 265, endPoint y: 128, distance: 75.2
click at [341, 146] on div "THRYVE FARMS" at bounding box center [367, 161] width 314 height 30
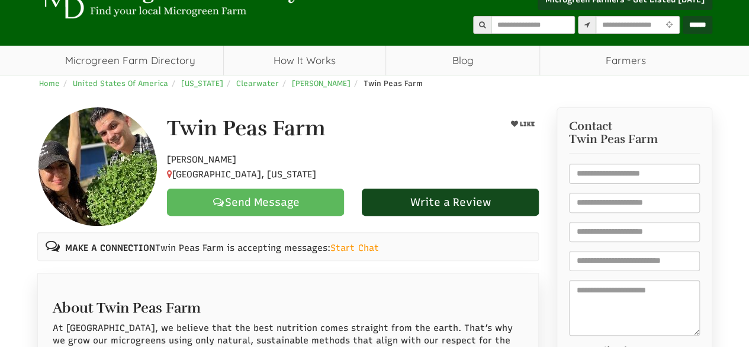
scroll to position [118, 0]
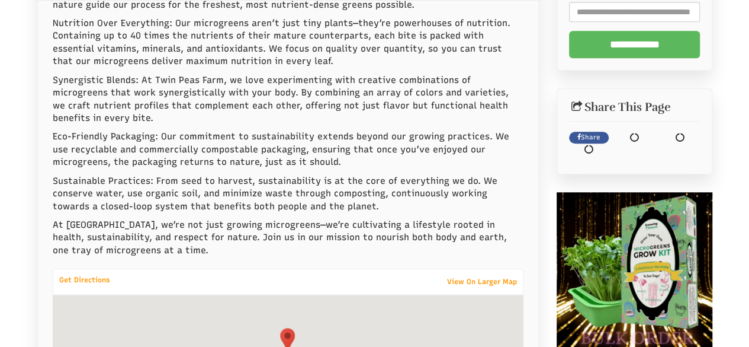
select select "Language Translate Widget"
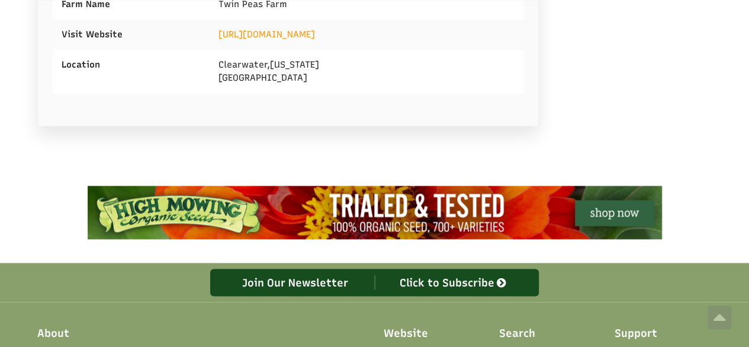
scroll to position [829, 0]
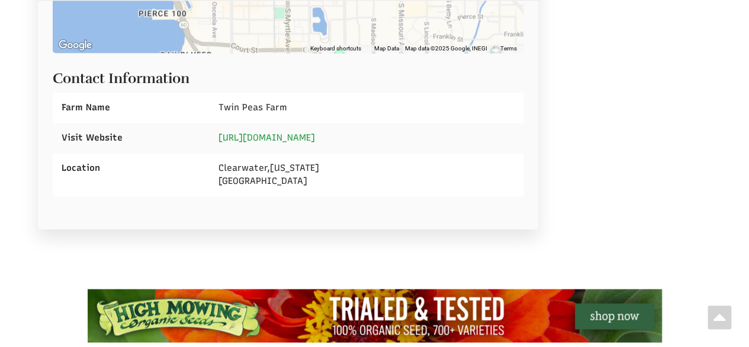
click at [300, 132] on link "https://www.twinpeasfarm.com" at bounding box center [267, 137] width 97 height 11
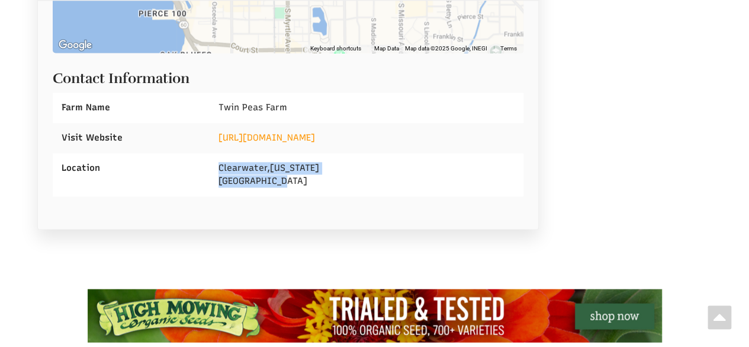
drag, startPoint x: 260, startPoint y: 165, endPoint x: 286, endPoint y: 174, distance: 26.8
click at [286, 174] on div "Clearwater , Florida United States" at bounding box center [367, 174] width 314 height 43
copy div "Clearwater , Florida United States"
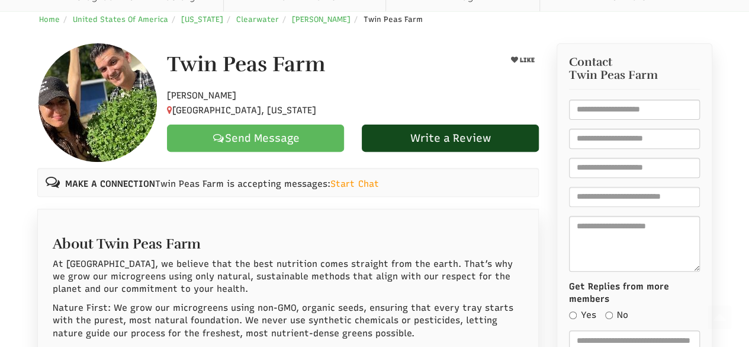
scroll to position [0, 0]
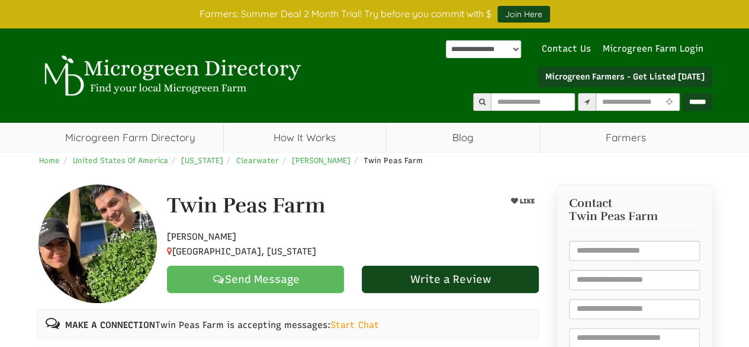
drag, startPoint x: 166, startPoint y: 198, endPoint x: 274, endPoint y: 242, distance: 116.4
click at [276, 255] on div "Twin Peas Farm LIKE Hobby Farmer Clearwater, Florida Send Message Write a Review" at bounding box center [353, 243] width 390 height 99
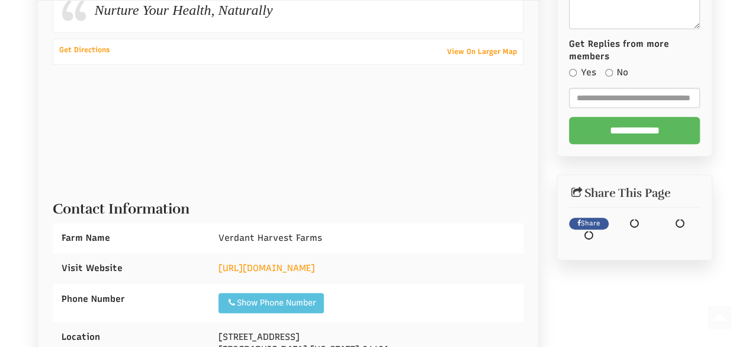
scroll to position [389, 0]
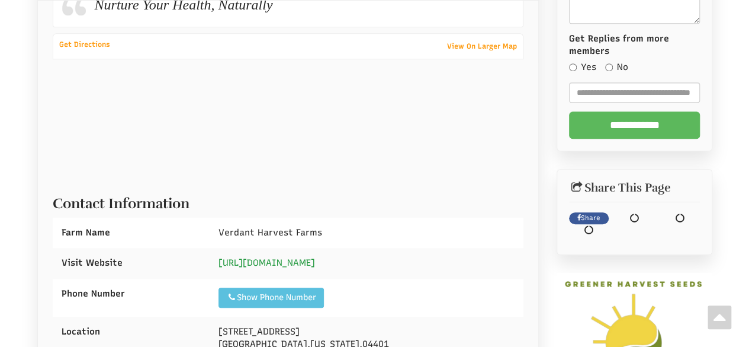
click at [283, 259] on link "[URL][DOMAIN_NAME]" at bounding box center [267, 262] width 97 height 11
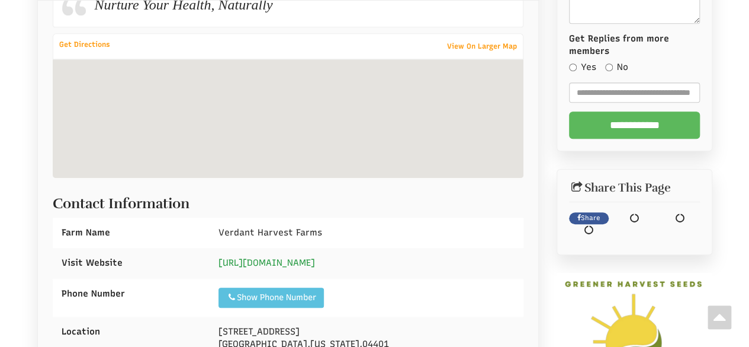
scroll to position [566, 0]
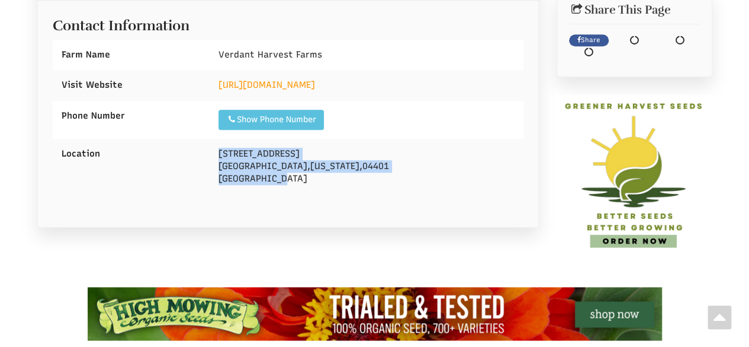
drag, startPoint x: 217, startPoint y: 153, endPoint x: 301, endPoint y: 187, distance: 91.2
click at [301, 187] on div "[STREET_ADDRESS][US_STATE]" at bounding box center [367, 167] width 314 height 56
copy div "499 Broadway 126 Bangor , Maine , 04401 United States"
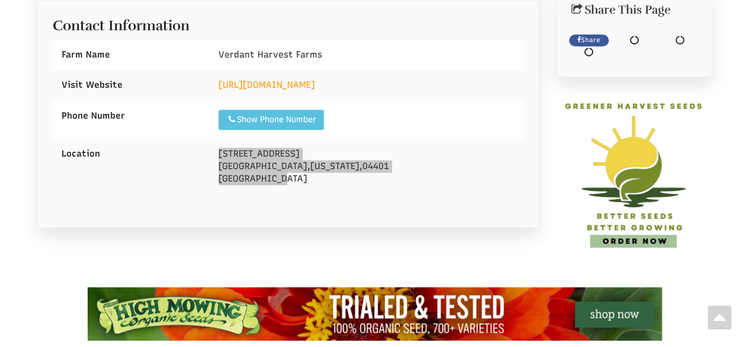
select select "Language Translate Widget"
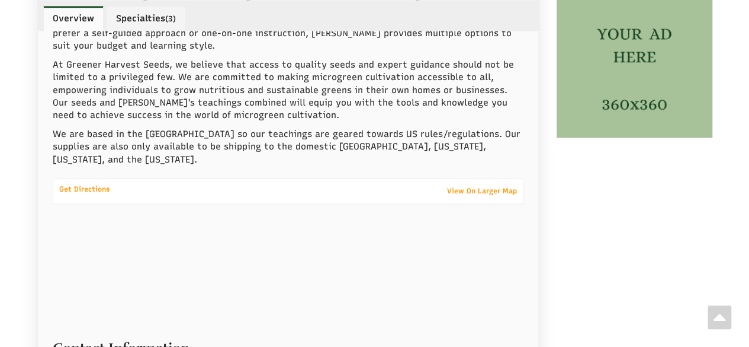
scroll to position [916, 0]
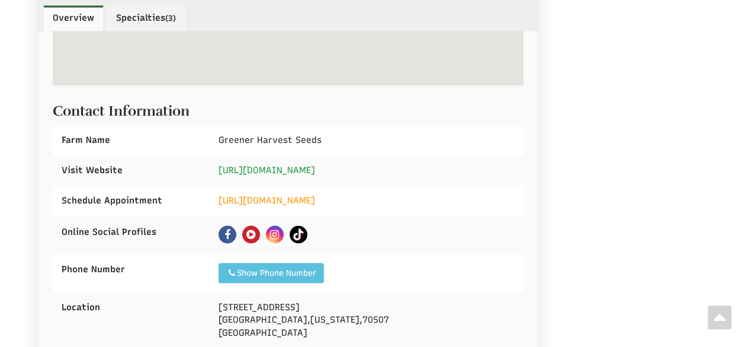
click at [310, 165] on link "https://www.microbizmember.com/" at bounding box center [267, 170] width 97 height 11
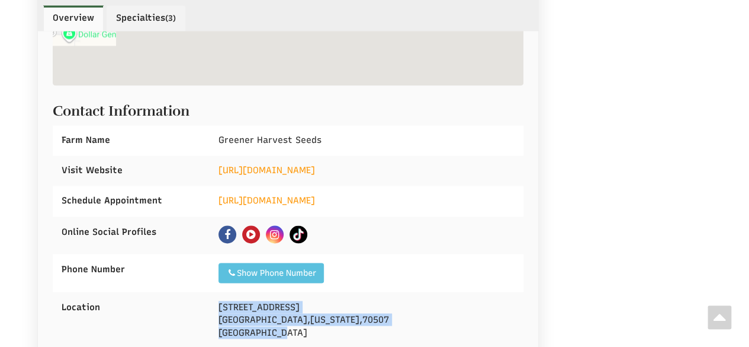
drag, startPoint x: 216, startPoint y: 275, endPoint x: 309, endPoint y: 297, distance: 96.1
click at [309, 297] on div "203 Four Park Rd Lafayette , Louisiana , 70507 United States" at bounding box center [367, 319] width 314 height 56
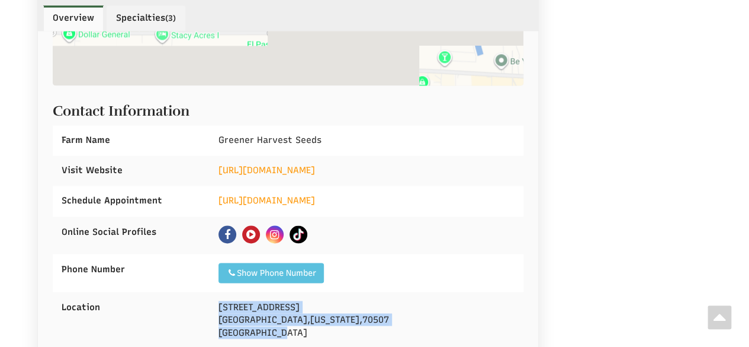
copy div "203 Four Park Rd Lafayette , Louisiana , 70507 United States"
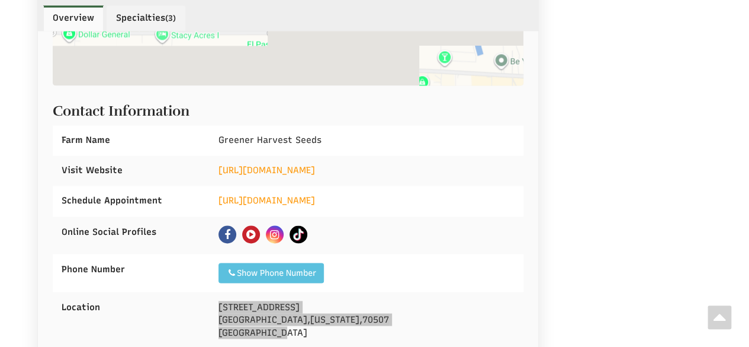
select select "Language Translate Widget"
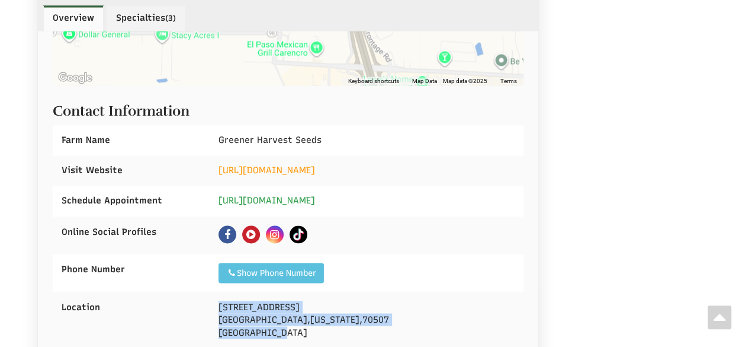
click at [288, 195] on link "https://www.microbizmember.com/" at bounding box center [267, 200] width 97 height 11
click at [231, 225] on link at bounding box center [228, 234] width 18 height 18
click at [280, 225] on link at bounding box center [275, 234] width 18 height 18
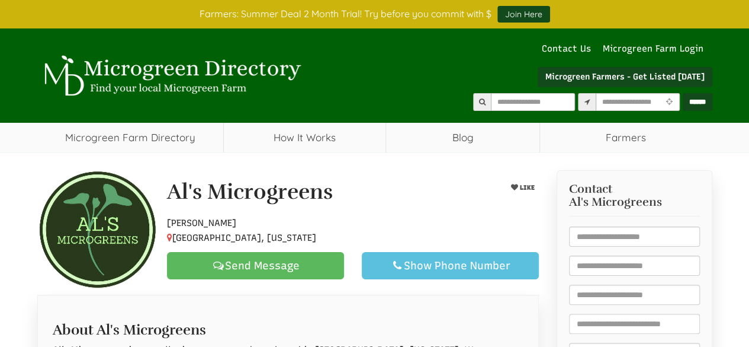
select select "Language Translate Widget"
click at [388, 176] on div "Al's Microgreens LIKE Hobby Farmer Addison, [US_STATE] Send Message Show Phone …" at bounding box center [288, 229] width 520 height 118
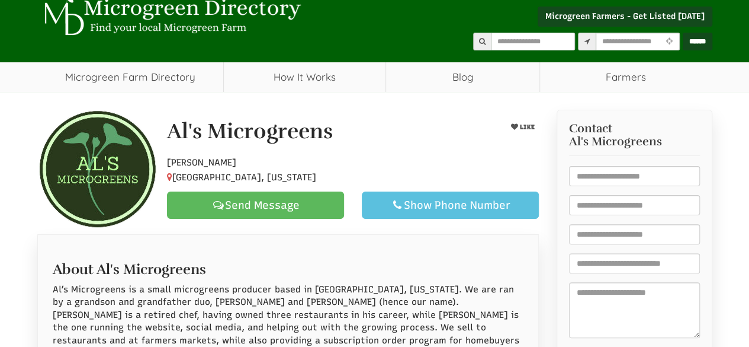
scroll to position [118, 0]
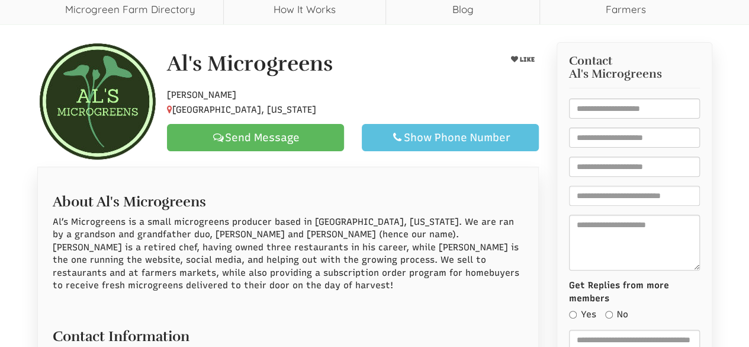
scroll to position [474, 0]
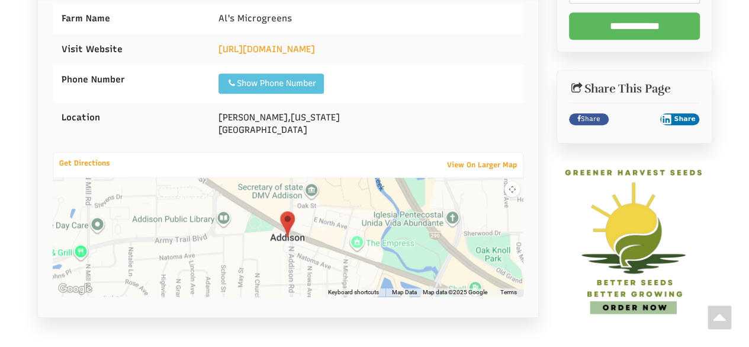
click at [286, 39] on div "https://alsmicrogreens.com" at bounding box center [367, 49] width 314 height 30
click at [286, 44] on link "https://alsmicrogreens.com" at bounding box center [267, 49] width 97 height 11
drag, startPoint x: 327, startPoint y: 53, endPoint x: 255, endPoint y: 57, distance: 71.8
click at [255, 57] on div "https://alsmicrogreens.com" at bounding box center [367, 49] width 314 height 30
copy link "alsmicrogreens.com"
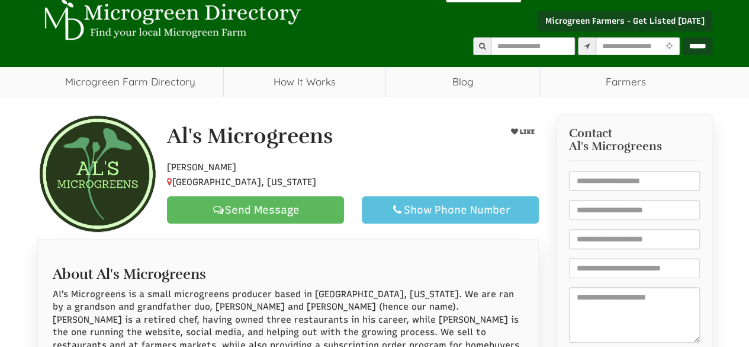
scroll to position [59, 0]
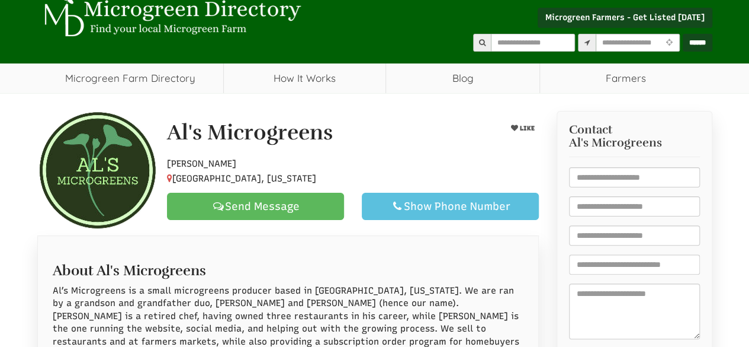
drag, startPoint x: 165, startPoint y: 124, endPoint x: 251, endPoint y: 175, distance: 100.4
click at [251, 175] on div "Al's Microgreens LIKE Hobby Farmer Addison, Illinois Send Message Show Phone Nu…" at bounding box center [353, 170] width 390 height 99
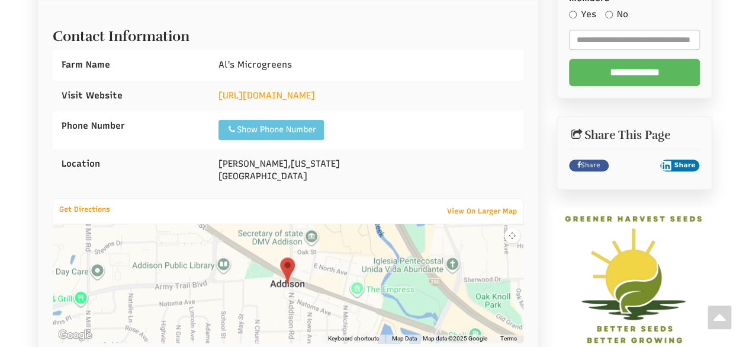
scroll to position [355, 0]
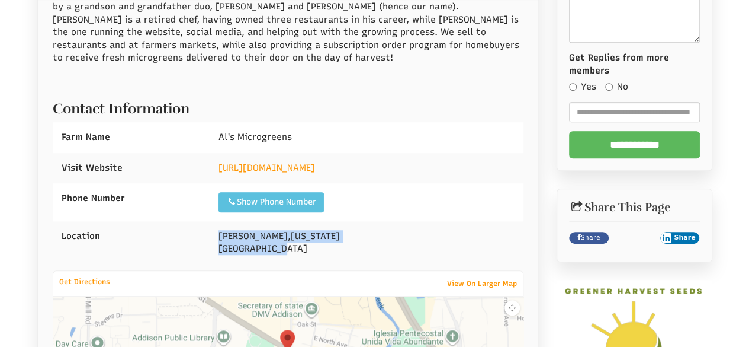
drag, startPoint x: 219, startPoint y: 233, endPoint x: 289, endPoint y: 246, distance: 71.7
click at [310, 255] on div "Addison , Illinois United States" at bounding box center [367, 242] width 314 height 43
copy div "Addison , Illinois United States"
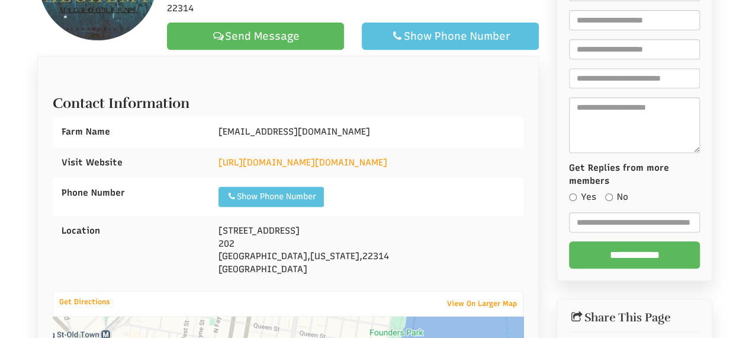
scroll to position [355, 0]
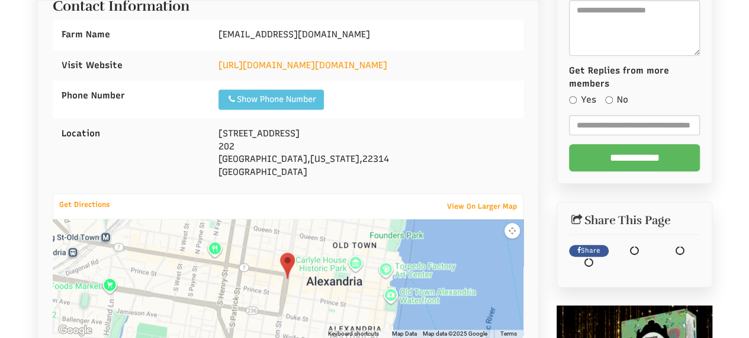
select select "Language Translate Widget"
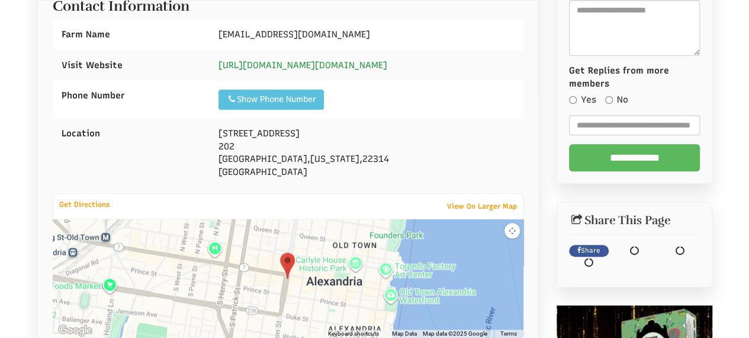
click at [298, 60] on link "https://www.instagram.com/alchemy.microgreens/" at bounding box center [303, 65] width 169 height 11
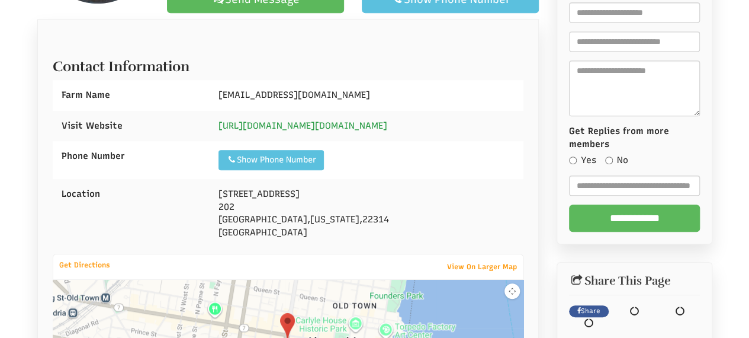
scroll to position [237, 0]
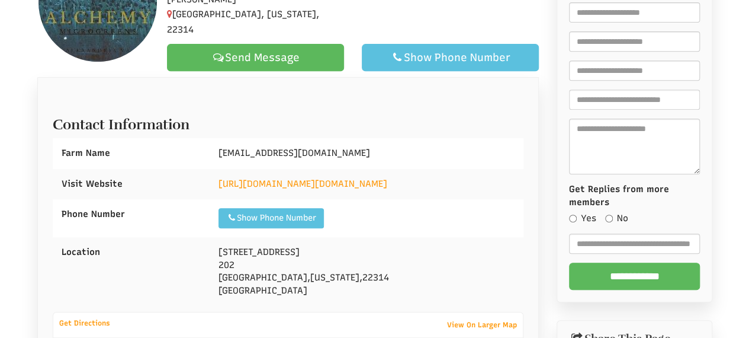
drag, startPoint x: 389, startPoint y: 131, endPoint x: 437, endPoint y: 129, distance: 47.4
click at [438, 138] on div "Alchemy.microgreens@gmail.com" at bounding box center [367, 153] width 314 height 30
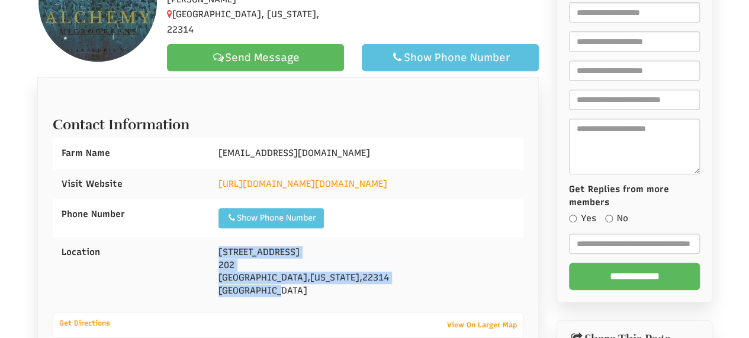
drag, startPoint x: 214, startPoint y: 232, endPoint x: 272, endPoint y: 277, distance: 73.8
click at [272, 277] on div "2620 foundry way 202 Alexandria , Virginia , 22314 United States" at bounding box center [367, 271] width 314 height 69
drag, startPoint x: 287, startPoint y: 273, endPoint x: 207, endPoint y: 235, distance: 88.5
click at [207, 237] on div "Location 2620 foundry way 202 Alexandria , Virginia , 22314 United States" at bounding box center [288, 271] width 471 height 69
copy div "2620 foundry way 202 Alexandria , Virginia , 22314 United States"
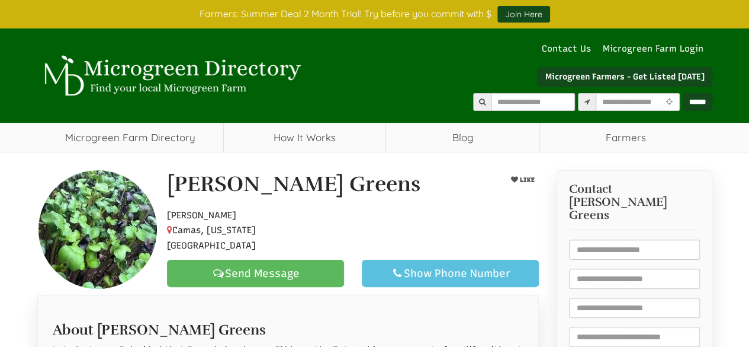
select select "Language Translate Widget"
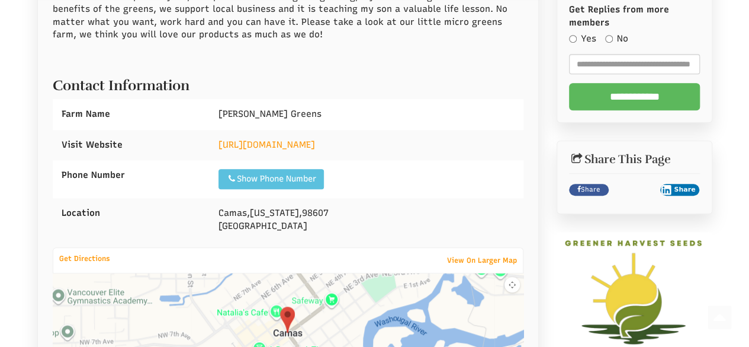
scroll to position [474, 0]
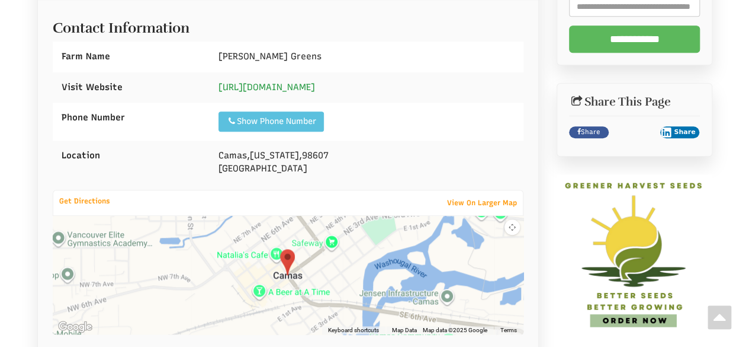
click at [310, 89] on link "[URL][DOMAIN_NAME]" at bounding box center [267, 87] width 97 height 11
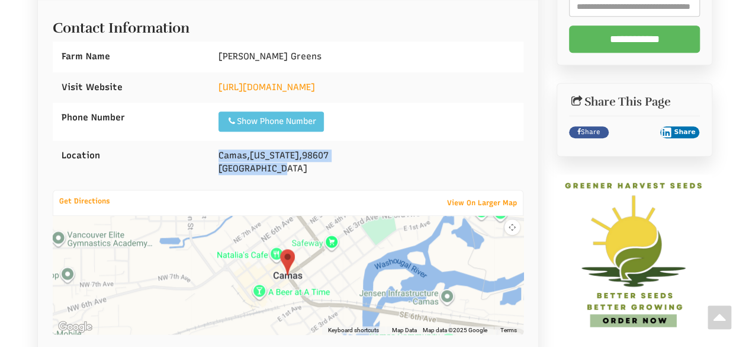
drag, startPoint x: 215, startPoint y: 149, endPoint x: 303, endPoint y: 167, distance: 90.0
click at [303, 167] on div "Camas , [US_STATE][GEOGRAPHIC_DATA] [GEOGRAPHIC_DATA]" at bounding box center [367, 161] width 314 height 43
copy div "Camas , Washington , 98607 United States"
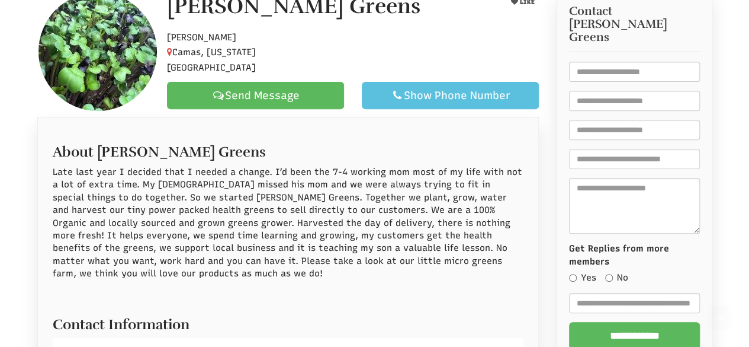
scroll to position [0, 0]
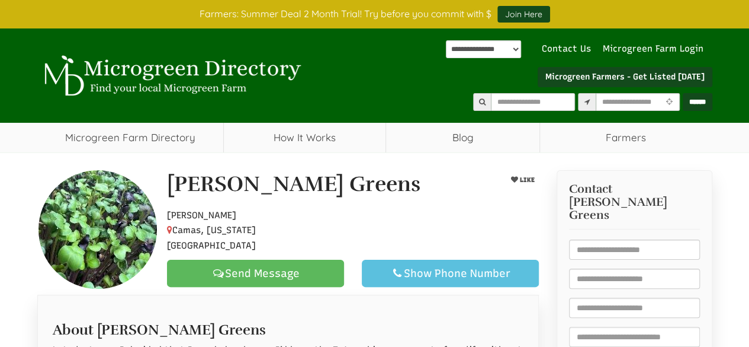
drag, startPoint x: 165, startPoint y: 188, endPoint x: 283, endPoint y: 228, distance: 124.4
click at [283, 228] on div "Alda Greens LIKE Hobby Farmer Camas, Washington, 98607 Send Message Show Phone …" at bounding box center [353, 229] width 390 height 114
drag, startPoint x: 302, startPoint y: 239, endPoint x: 192, endPoint y: 193, distance: 119.5
click at [171, 191] on div "Alda Greens LIKE Hobby Farmer Camas, Washington, 98607 Send Message Show Phone …" at bounding box center [353, 229] width 390 height 114
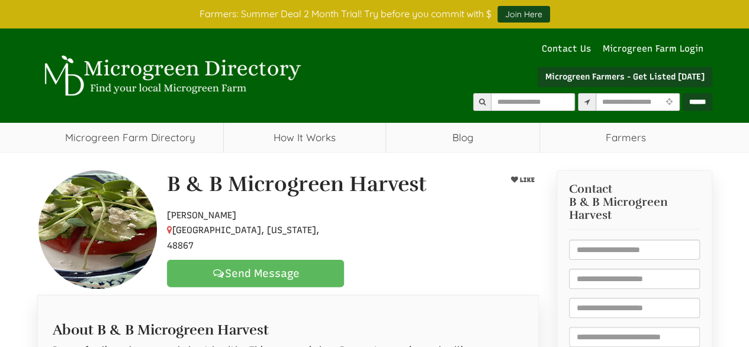
select select "Language Translate Widget"
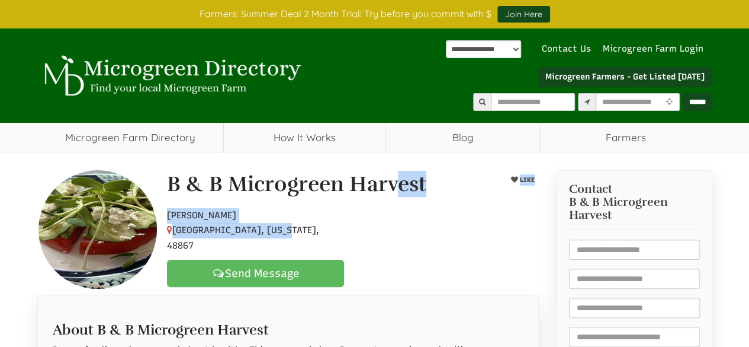
drag, startPoint x: 169, startPoint y: 189, endPoint x: 302, endPoint y: 236, distance: 140.7
click at [302, 236] on div "B & B Microgreen Harvest LIKE Hobby Farmer Owosso, Michigan, 48867 Send Message" at bounding box center [353, 229] width 390 height 114
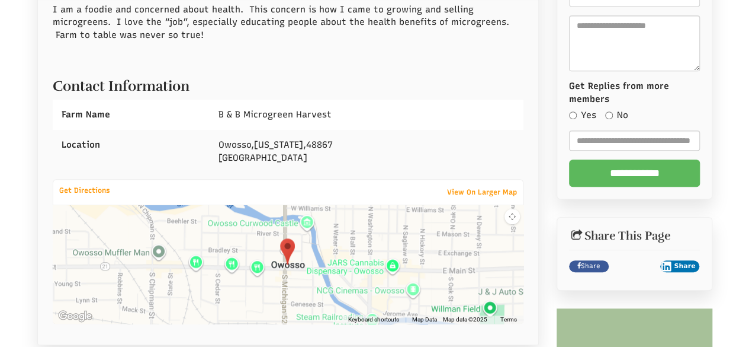
scroll to position [533, 0]
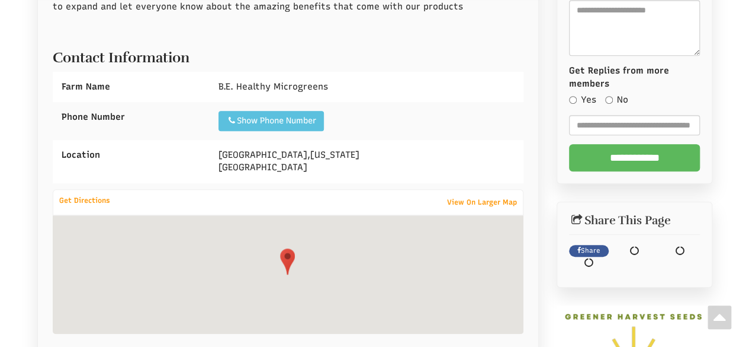
select select "Language Translate Widget"
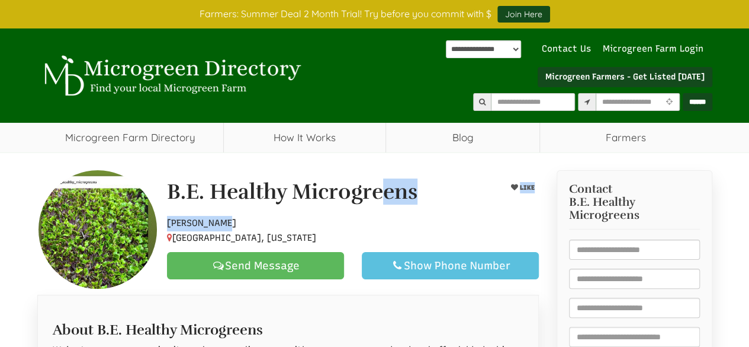
drag, startPoint x: 220, startPoint y: 197, endPoint x: 270, endPoint y: 224, distance: 56.7
click at [268, 222] on div "B.E. Healthy Microgreens LIKE Hobby Farmer Birmingham, Alabama Send Message Sho…" at bounding box center [288, 229] width 520 height 118
drag, startPoint x: 282, startPoint y: 238, endPoint x: 169, endPoint y: 182, distance: 125.6
click at [169, 182] on div "B.E. Healthy Microgreens LIKE Hobby Farmer Birmingham, Alabama Send Message Sho…" at bounding box center [353, 229] width 390 height 99
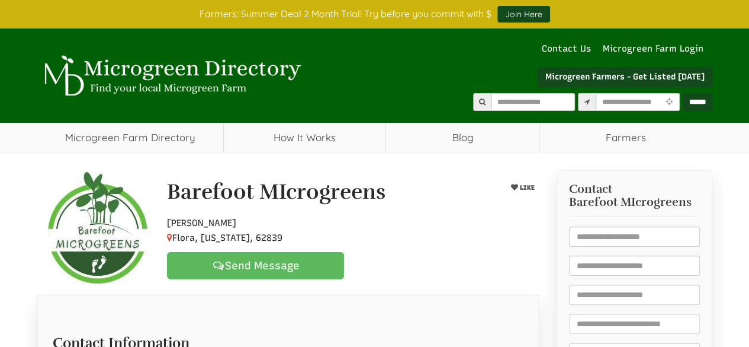
select select "Language Translate Widget"
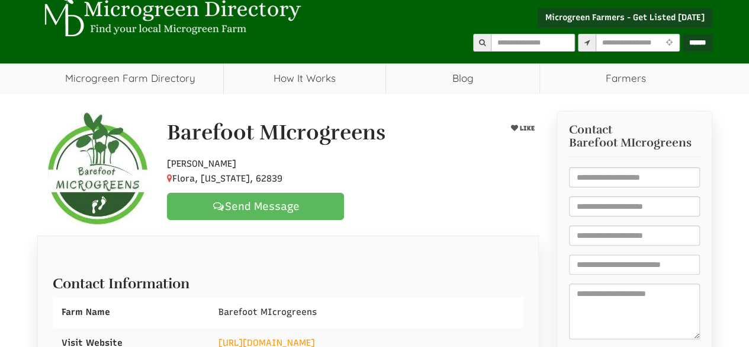
scroll to position [355, 0]
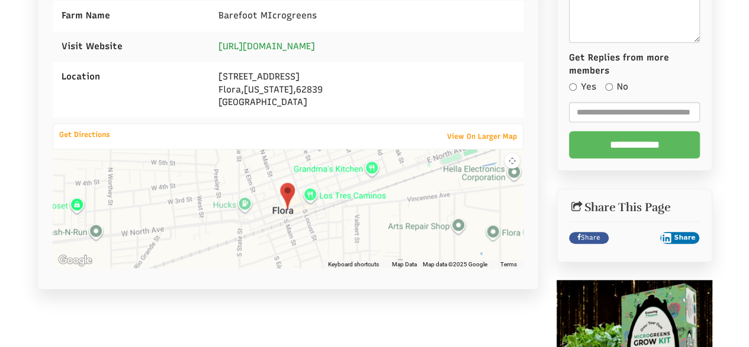
click at [315, 44] on link "https://www.barefootmicorgreens.com" at bounding box center [267, 46] width 97 height 11
drag, startPoint x: 413, startPoint y: 41, endPoint x: 280, endPoint y: 49, distance: 134.1
click at [280, 49] on div "https://www.barefootmicorgreens.com" at bounding box center [367, 46] width 314 height 30
copy link "barefootmicorgreens.com"
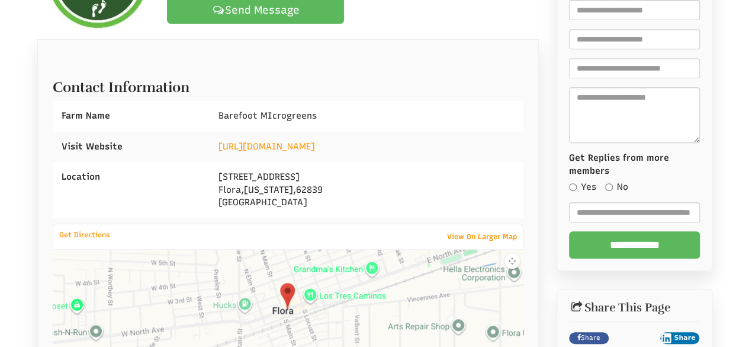
scroll to position [178, 0]
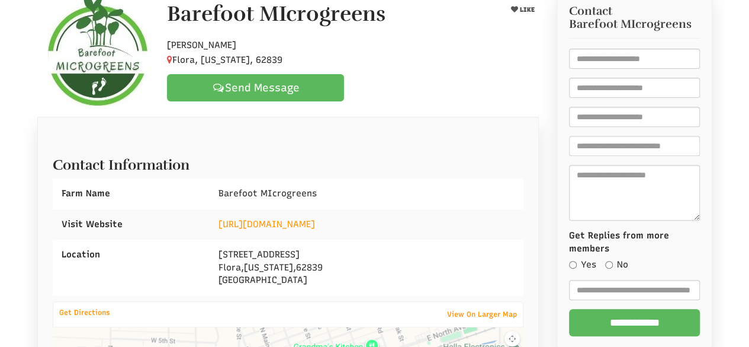
click at [380, 170] on h2 "Contact Information" at bounding box center [288, 161] width 471 height 21
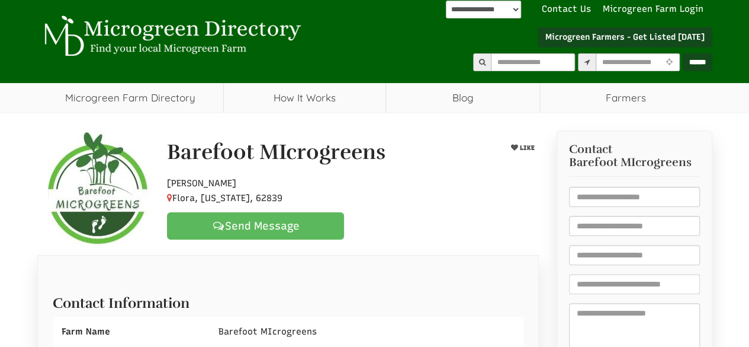
scroll to position [0, 0]
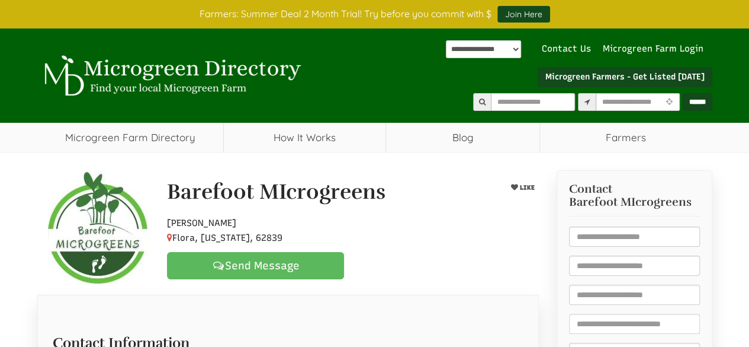
drag, startPoint x: 166, startPoint y: 184, endPoint x: 272, endPoint y: 233, distance: 116.9
click at [275, 238] on div "Barefoot MIcrogreens LIKE Hobby Farmer Flora, Illinois, 62839 Send Message" at bounding box center [353, 229] width 390 height 99
drag, startPoint x: 272, startPoint y: 233, endPoint x: 270, endPoint y: 241, distance: 8.6
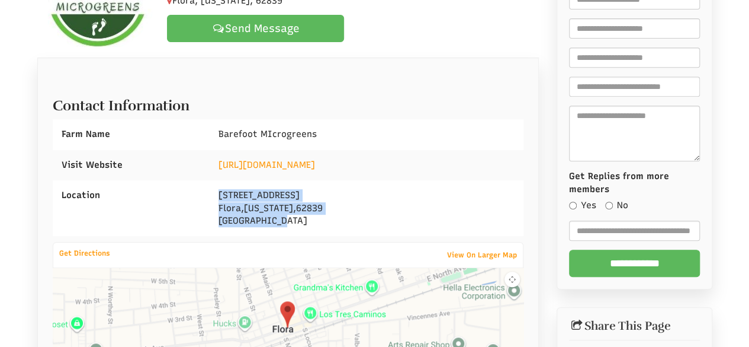
drag, startPoint x: 214, startPoint y: 190, endPoint x: 307, endPoint y: 216, distance: 96.6
click at [307, 216] on div "706 South Stanford Road Flora , Illinois , 62839 United States" at bounding box center [367, 208] width 314 height 56
copy div "706 South Stanford Road Flora , Illinois , 62839 United States"
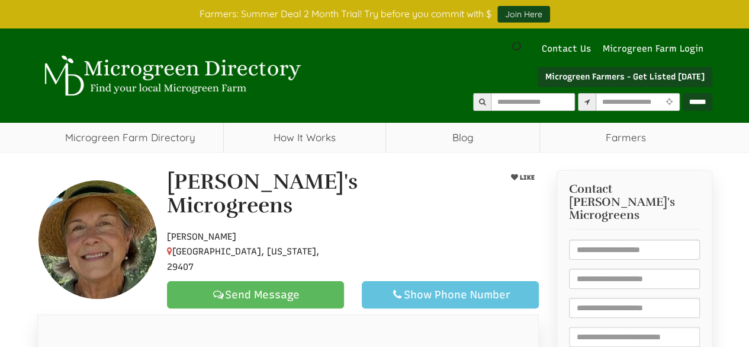
scroll to position [118, 0]
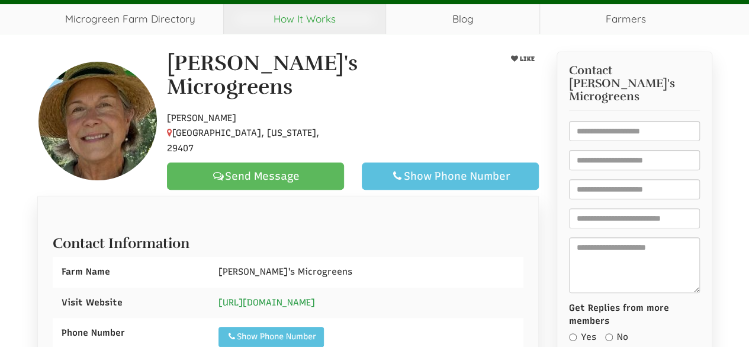
click at [286, 297] on link "[URL][DOMAIN_NAME]" at bounding box center [267, 302] width 97 height 11
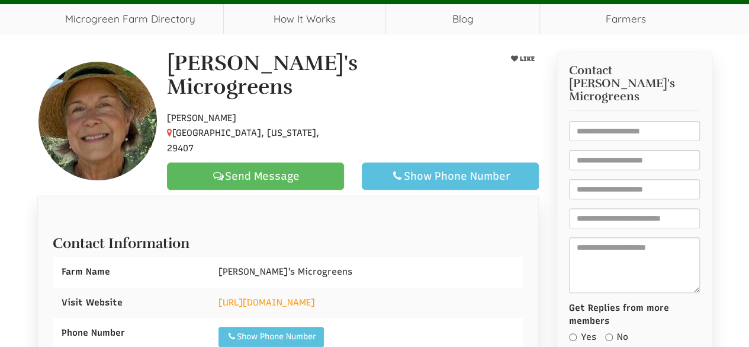
drag, startPoint x: 400, startPoint y: 278, endPoint x: 280, endPoint y: 290, distance: 121.4
click at [280, 290] on div "[URL][DOMAIN_NAME]" at bounding box center [367, 302] width 314 height 30
copy link "[DOMAIN_NAME]"
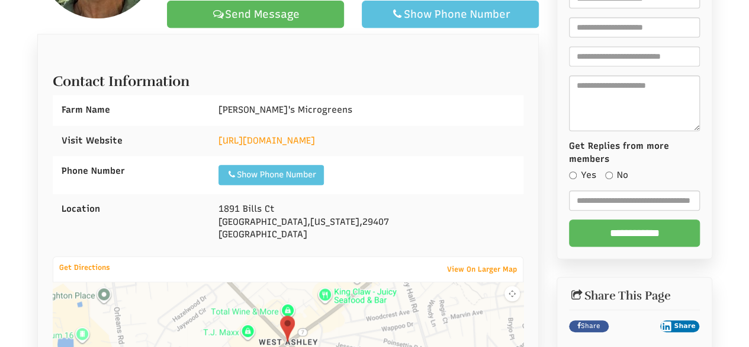
scroll to position [355, 0]
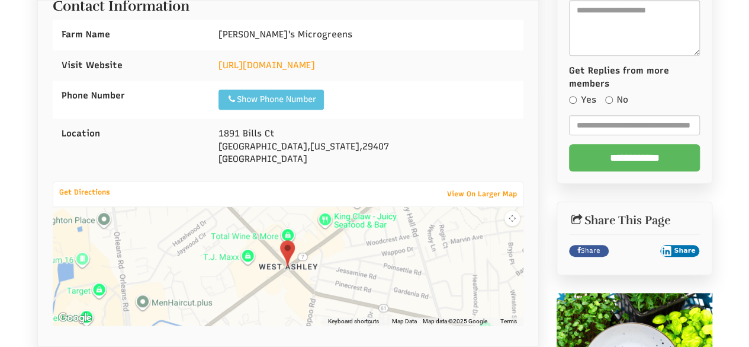
select select "Language Translate Widget"
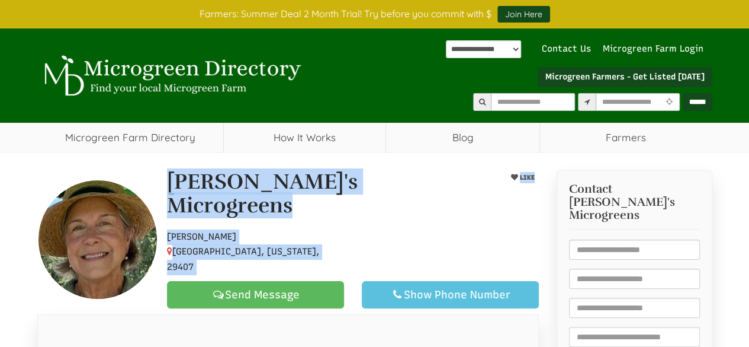
drag, startPoint x: 194, startPoint y: 194, endPoint x: 345, endPoint y: 227, distance: 154.1
click at [351, 235] on div "Becky's Microgreens LIKE Hobby Farmer Charleston, South Carolina, 29407 Send Me…" at bounding box center [288, 238] width 520 height 137
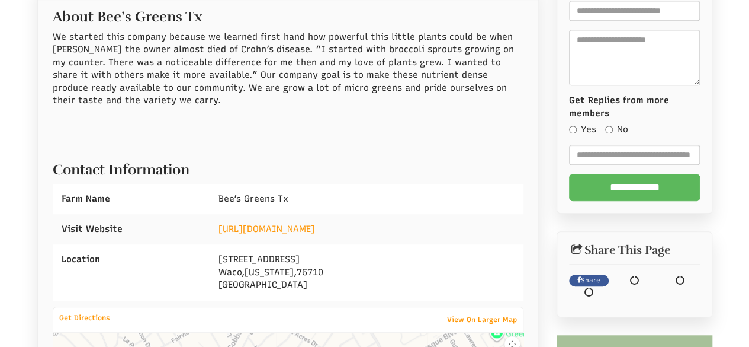
scroll to position [355, 0]
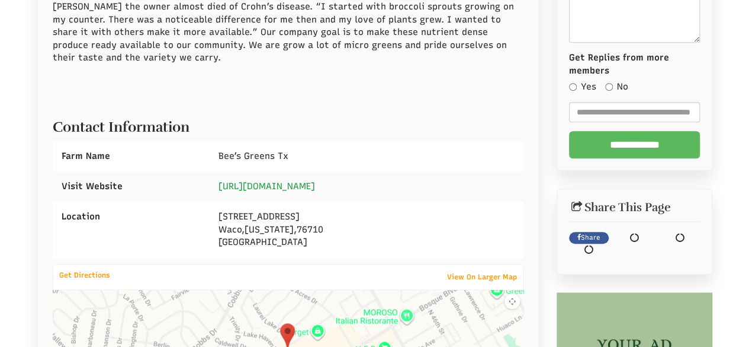
select select "Language Translate Widget"
click at [276, 188] on link "https://www.beesgreenstx.com/" at bounding box center [267, 186] width 97 height 11
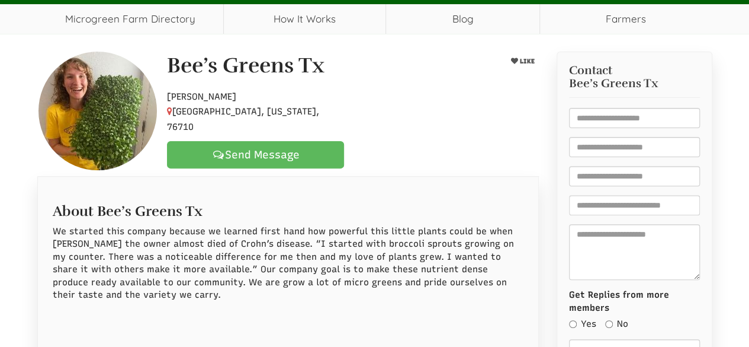
scroll to position [59, 0]
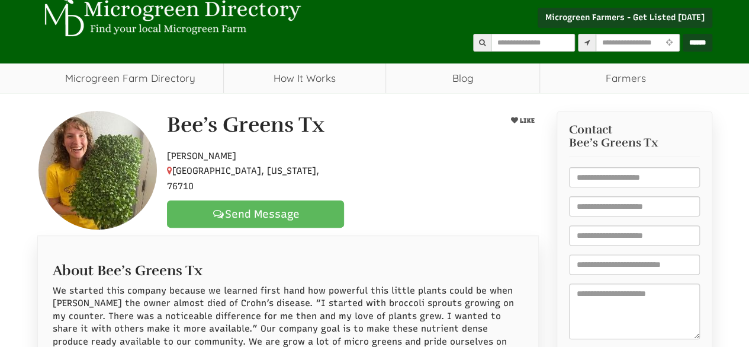
drag, startPoint x: 182, startPoint y: 133, endPoint x: 299, endPoint y: 177, distance: 123.9
click at [301, 178] on div "Bee’s Greens Tx LIKE Hobby Farmer Waco, Texas, 76710 Send Message" at bounding box center [353, 170] width 390 height 114
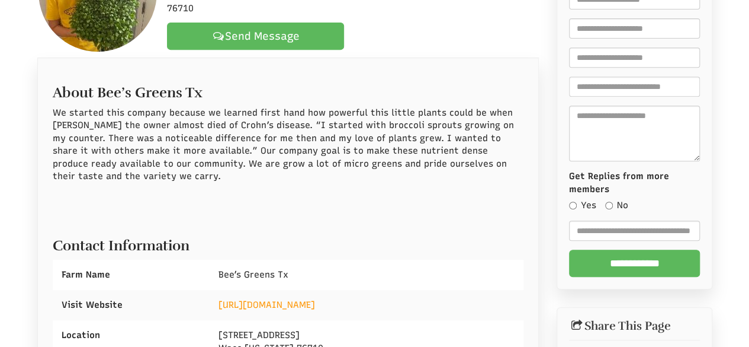
scroll to position [533, 0]
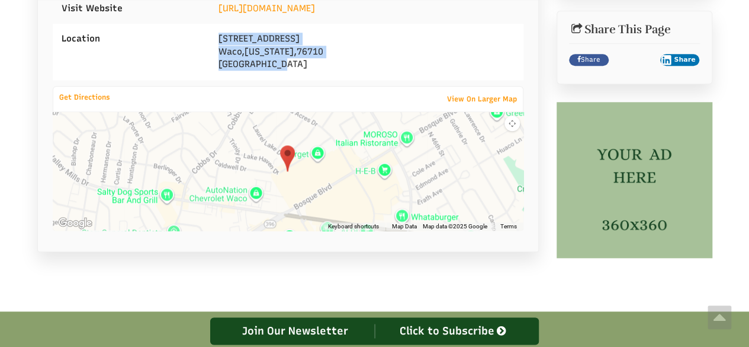
drag, startPoint x: 229, startPoint y: 40, endPoint x: 302, endPoint y: 68, distance: 78.8
click at [302, 68] on div "3901 Watt Ave Waco , Texas , 76710 United States" at bounding box center [367, 52] width 314 height 56
copy div "3901 Watt Ave Waco , Texas , 76710 United States"
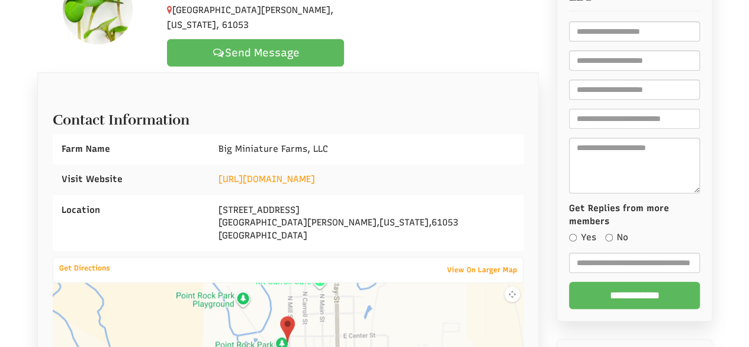
scroll to position [237, 0]
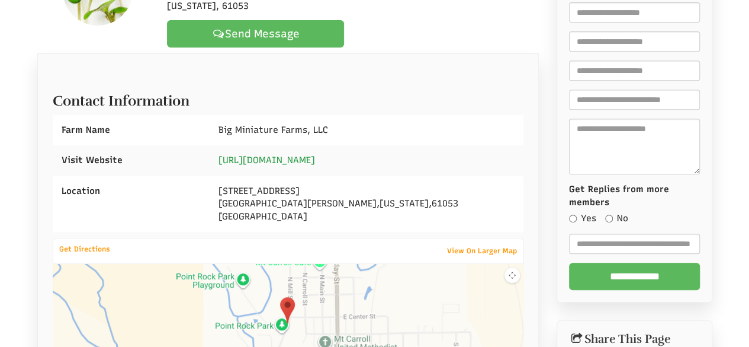
click at [299, 155] on link "[URL][DOMAIN_NAME]" at bounding box center [267, 160] width 97 height 11
select select "Language Translate Widget"
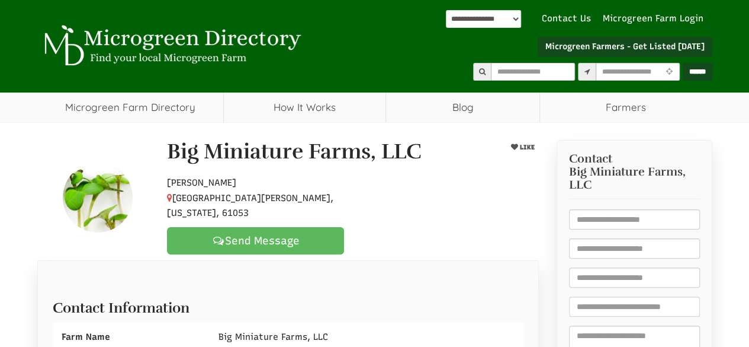
scroll to position [0, 0]
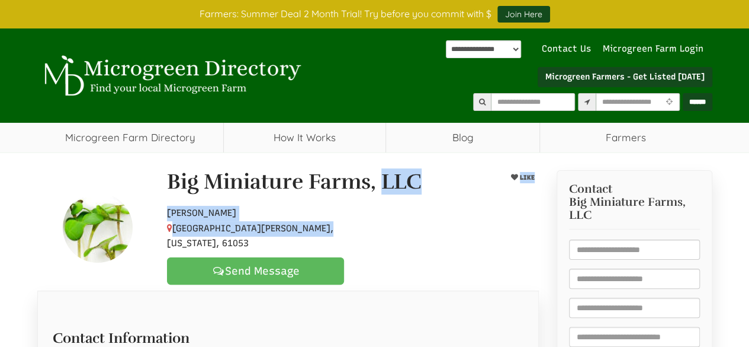
drag, startPoint x: 159, startPoint y: 177, endPoint x: 321, endPoint y: 213, distance: 166.3
click at [336, 225] on div "Big Miniature Farms, LLC LIKE Hobby Farmer Mount Carroll, Illinois, 61053 Send …" at bounding box center [353, 227] width 390 height 114
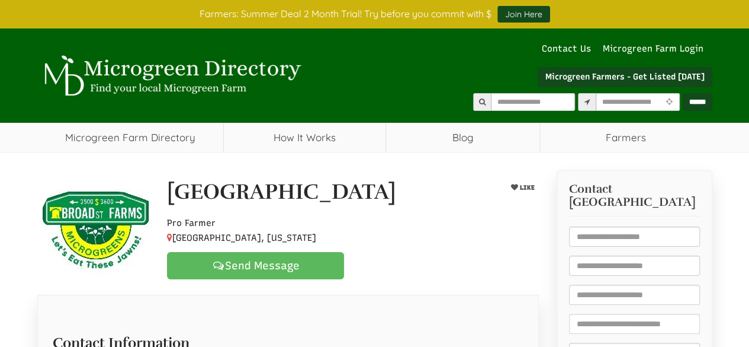
select select "Language Translate Widget"
click at [488, 245] on div "Pro Farmer [GEOGRAPHIC_DATA], [US_STATE] Send Message" at bounding box center [353, 244] width 390 height 69
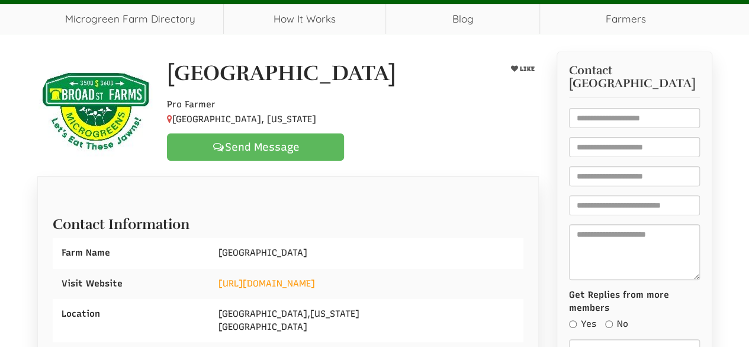
scroll to position [296, 0]
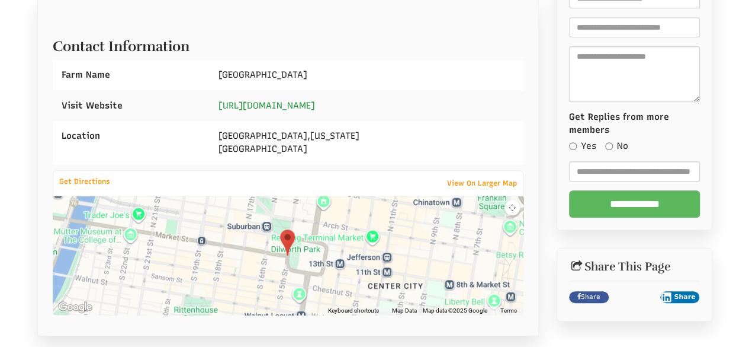
click at [307, 107] on link "https://www.instagram.com/broadstreetfarms_microgreens/" at bounding box center [267, 105] width 97 height 11
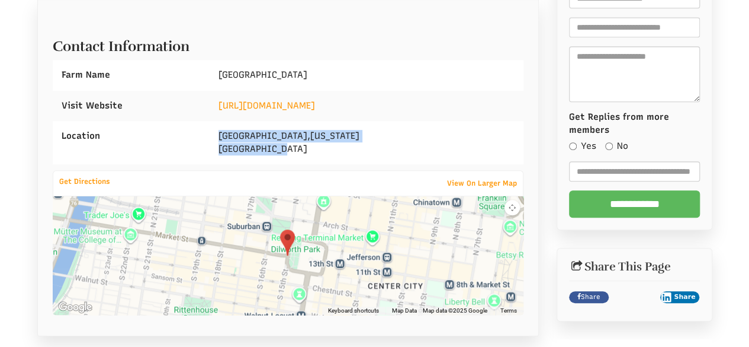
drag, startPoint x: 299, startPoint y: 140, endPoint x: 326, endPoint y: 144, distance: 27.5
click at [326, 144] on div "Philadelphia , Pennsylvania United States" at bounding box center [367, 142] width 314 height 43
copy div "Philadelphia , Pennsylvania United States"
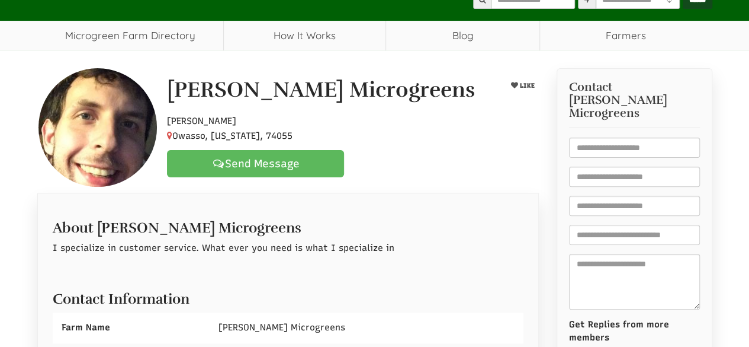
scroll to position [59, 0]
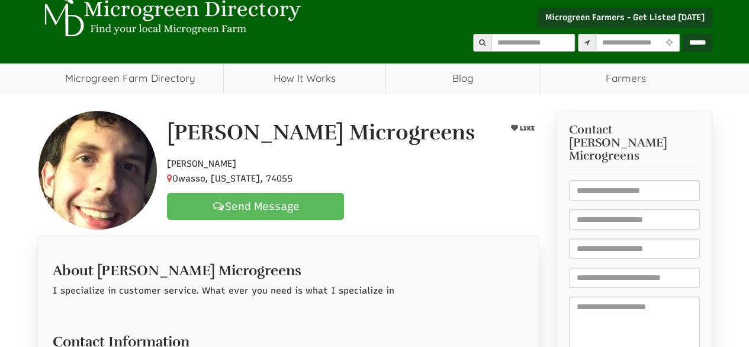
select select "Language Translate Widget"
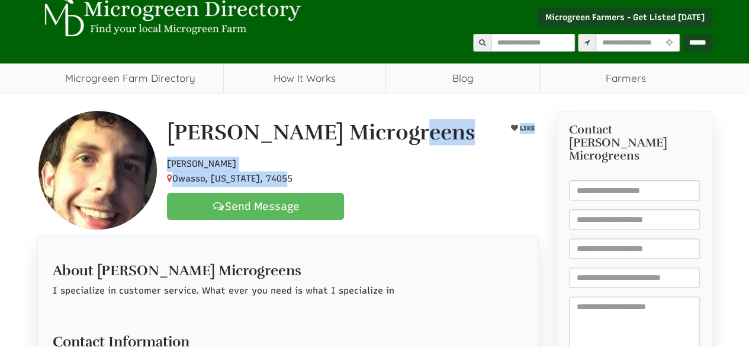
drag, startPoint x: 163, startPoint y: 130, endPoint x: 308, endPoint y: 167, distance: 149.8
click at [320, 172] on div "Busby Microgreens LIKE Hobby Farmer Owasso, Oklahoma, 74055 Send Message" at bounding box center [353, 170] width 390 height 99
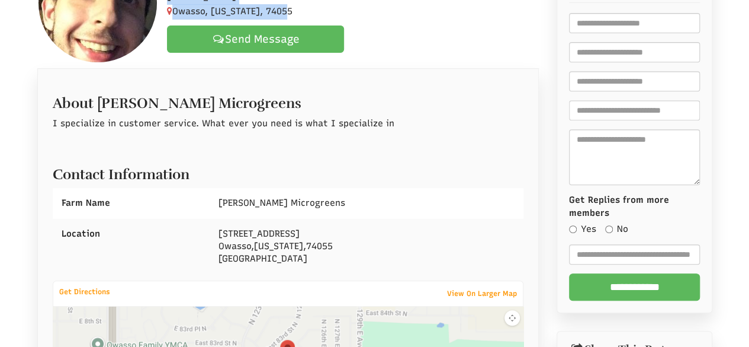
scroll to position [296, 0]
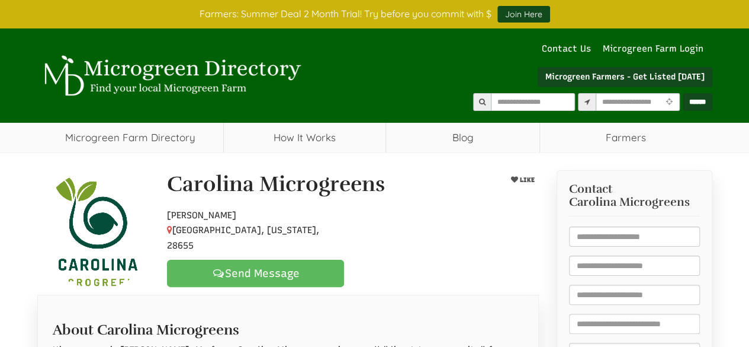
select select "Language Translate Widget"
click at [496, 227] on div at bounding box center [353, 228] width 390 height 52
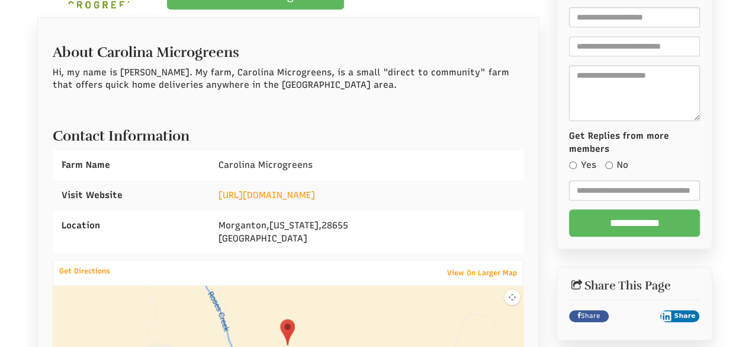
scroll to position [355, 0]
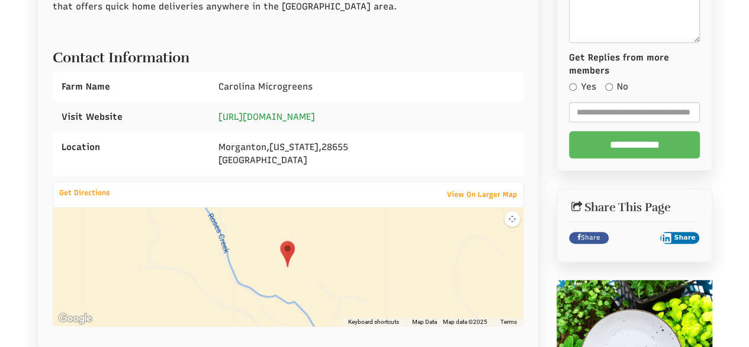
click at [312, 117] on link "https://carolinamicrogreens.com/" at bounding box center [267, 116] width 97 height 11
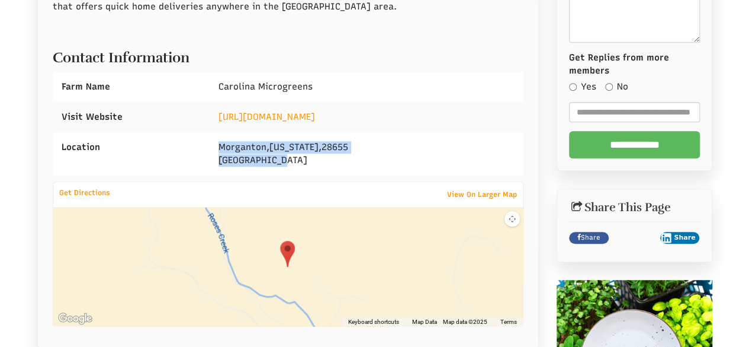
drag, startPoint x: 216, startPoint y: 145, endPoint x: 310, endPoint y: 165, distance: 96.4
click at [312, 169] on div "Morganton , North Carolina , 28655 United States" at bounding box center [367, 153] width 314 height 43
copy div "Morganton , North Carolina , 28655 United States"
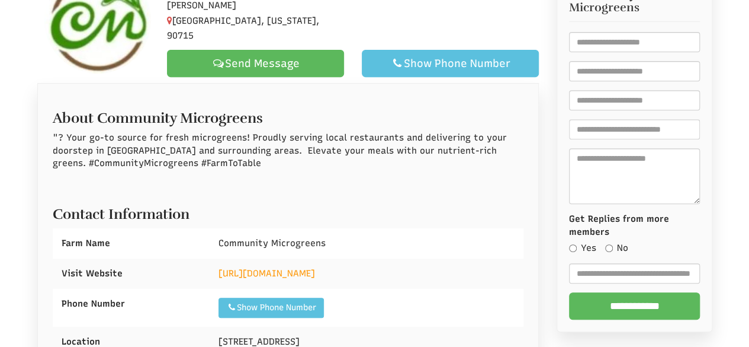
scroll to position [296, 0]
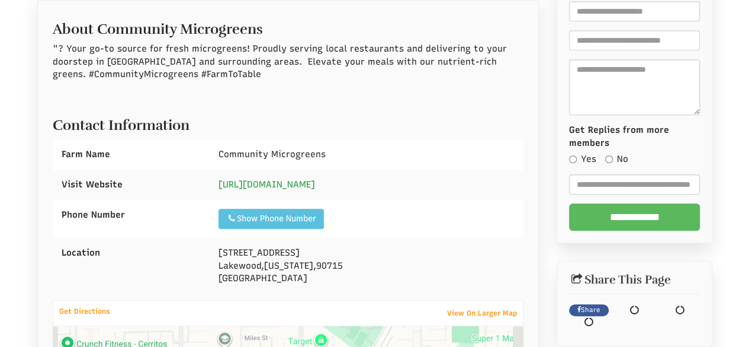
click at [289, 179] on link "http://www.communitymicrogreens.com" at bounding box center [267, 184] width 97 height 11
select select "Language Translate Widget"
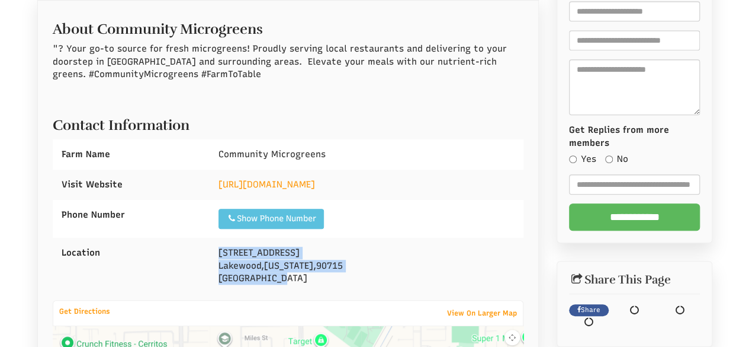
drag, startPoint x: 216, startPoint y: 242, endPoint x: 301, endPoint y: 268, distance: 89.4
click at [301, 268] on div "12518 Renville St Lakewood , California , 90715 United States" at bounding box center [367, 266] width 314 height 56
drag, startPoint x: 237, startPoint y: 251, endPoint x: 309, endPoint y: 260, distance: 72.2
click at [311, 271] on div "12518 Renville St Lakewood , California , 90715 United States" at bounding box center [367, 266] width 314 height 56
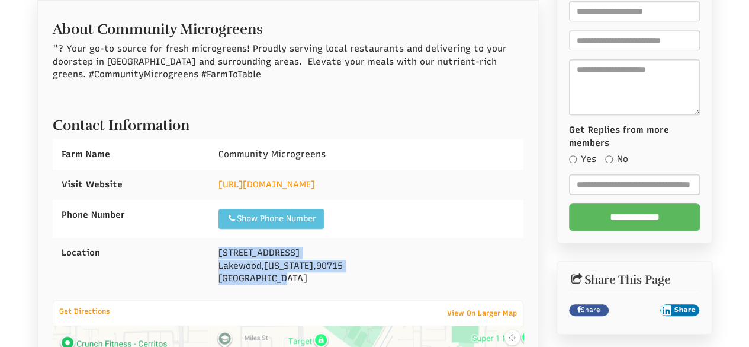
copy div "12518 Renville St Lakewood , California , 90715 United States"
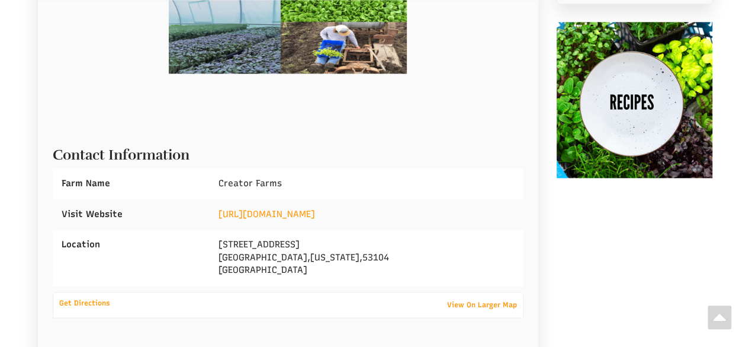
scroll to position [711, 0]
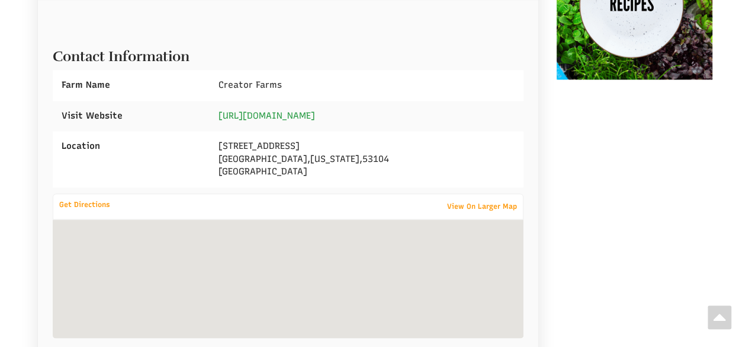
click at [271, 112] on link "[URL][DOMAIN_NAME]" at bounding box center [267, 115] width 97 height 11
select select "Language Translate Widget"
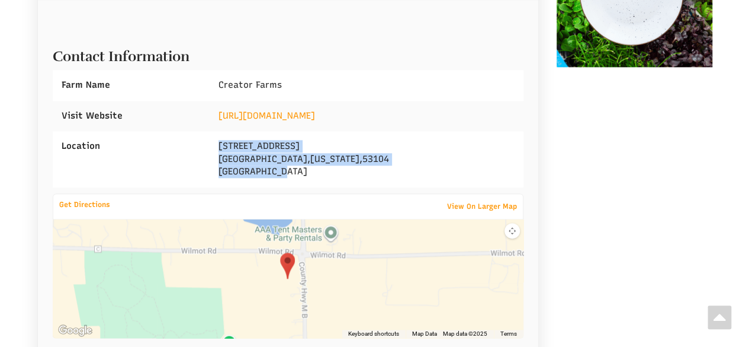
drag, startPoint x: 218, startPoint y: 144, endPoint x: 285, endPoint y: 166, distance: 70.6
click at [290, 168] on div "9356 County Hwy M B Bristol , Wisconsin , 53104 United States" at bounding box center [367, 159] width 314 height 56
copy div "9356 County Hwy M B Bristol , Wisconsin , 53104 United States"
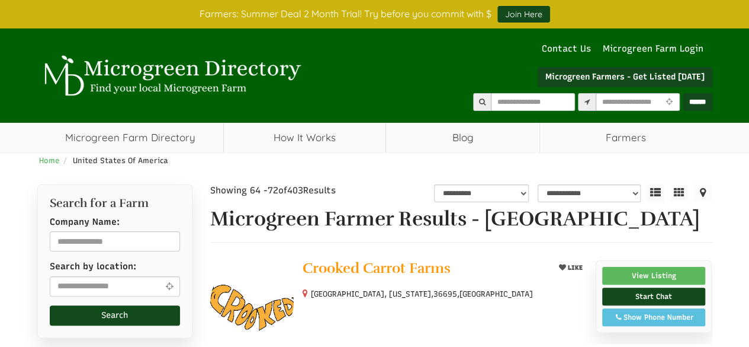
select select "Language Translate Widget"
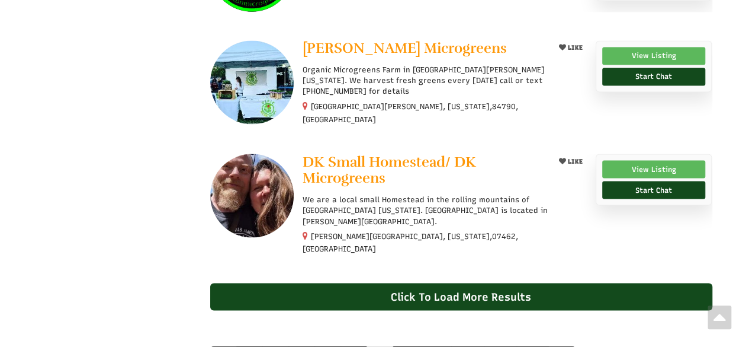
scroll to position [1303, 0]
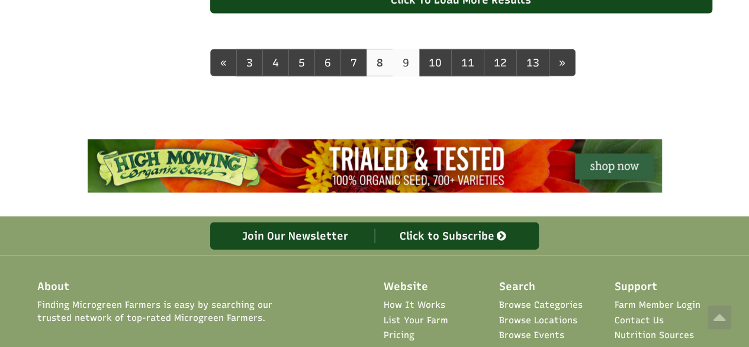
click at [401, 57] on link "9" at bounding box center [406, 62] width 27 height 27
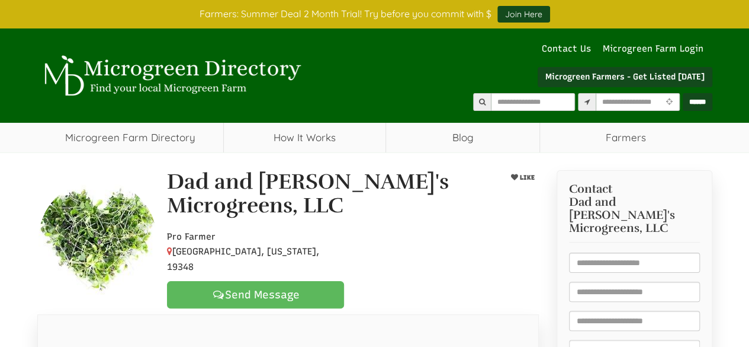
select select "Language Translate Widget"
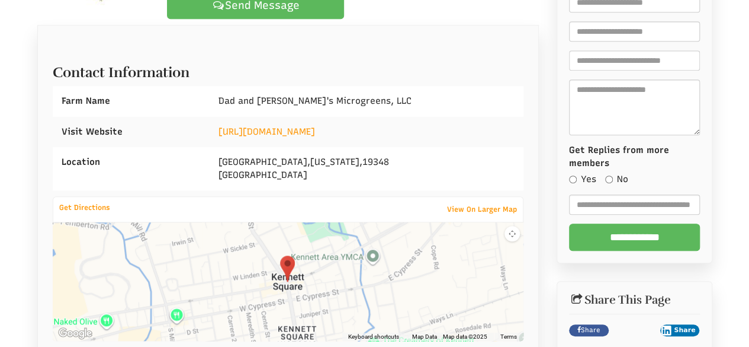
scroll to position [296, 0]
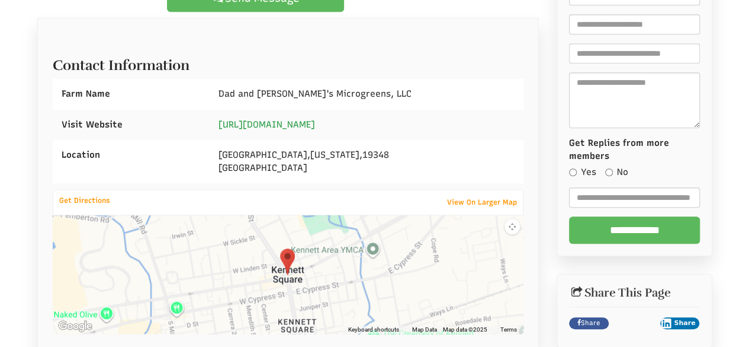
click at [315, 119] on link "https://www.dadandwillsmicrogreens.com" at bounding box center [267, 124] width 97 height 11
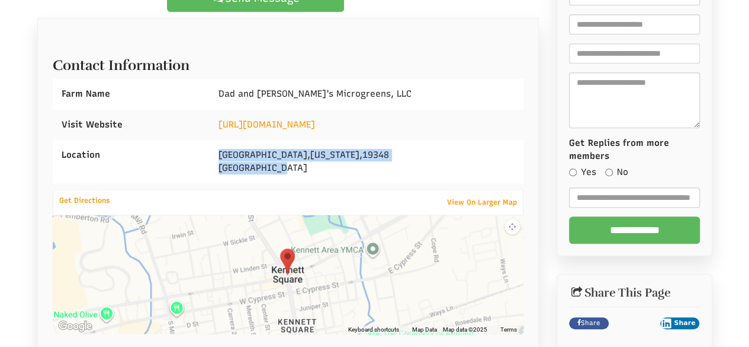
drag, startPoint x: 212, startPoint y: 133, endPoint x: 288, endPoint y: 147, distance: 77.0
click at [282, 149] on div "Kennett Square , Pennsylvania , 19348 United States" at bounding box center [367, 161] width 314 height 43
copy div "Kennett Square , Pennsylvania , 19348 United States"
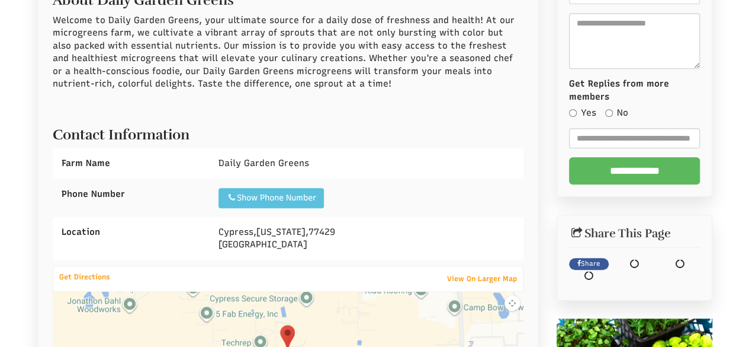
select select "Language Translate Widget"
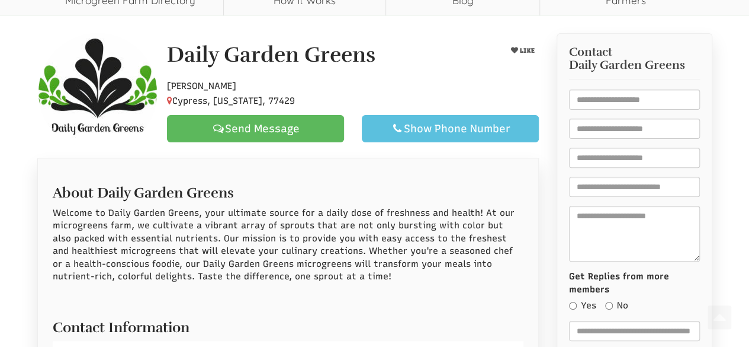
scroll to position [118, 0]
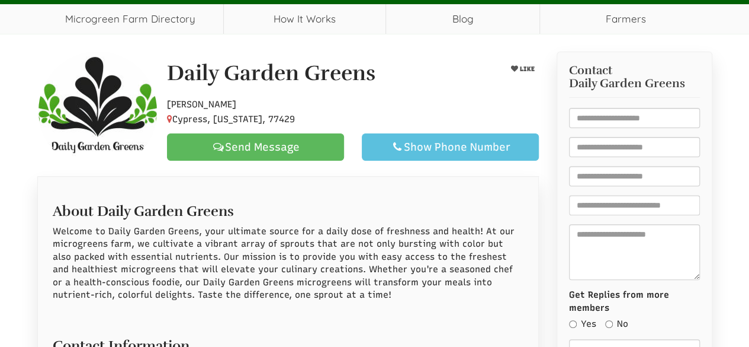
drag, startPoint x: 169, startPoint y: 66, endPoint x: 284, endPoint y: 114, distance: 125.3
click at [284, 114] on div "Daily Garden Greens LIKE Hobby Farmer Cypress, Texas, 77429 Send Message Show P…" at bounding box center [353, 111] width 390 height 99
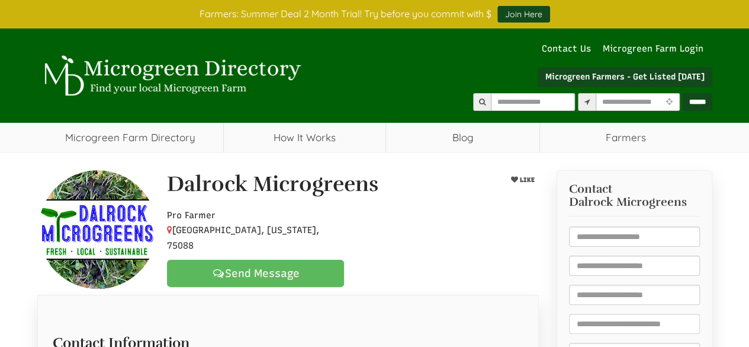
select select "Language Translate Widget"
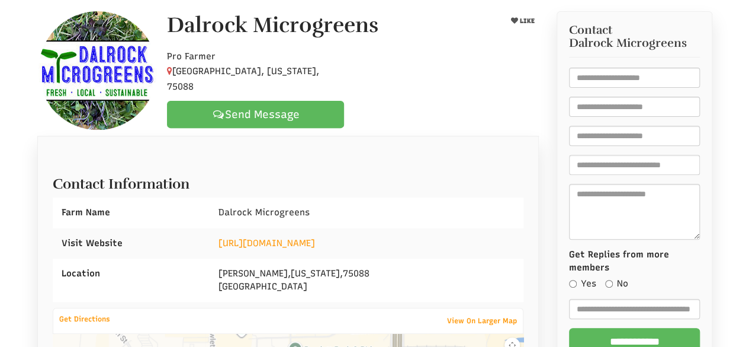
scroll to position [237, 0]
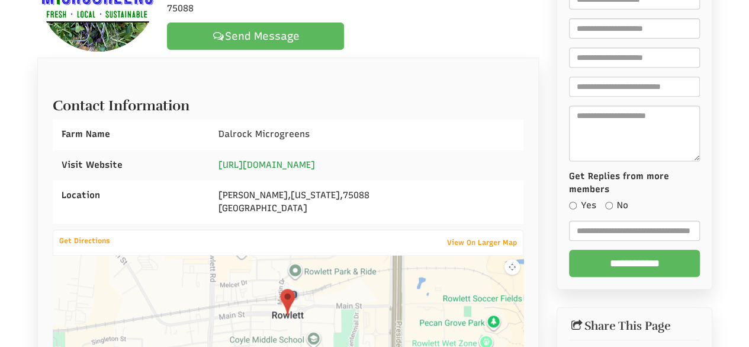
click at [315, 165] on link "https://www.dalrockmicrogreens.com/" at bounding box center [267, 164] width 97 height 11
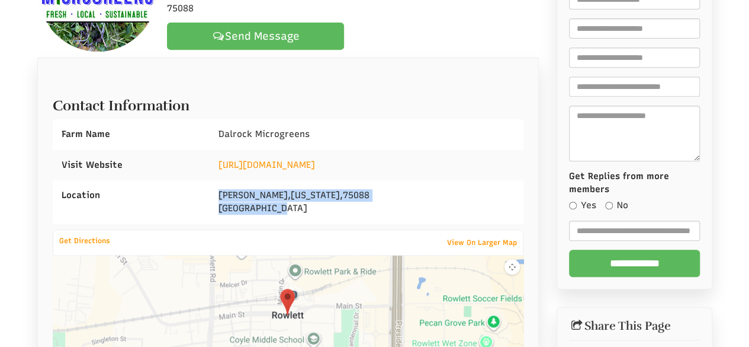
drag, startPoint x: 215, startPoint y: 192, endPoint x: 328, endPoint y: 213, distance: 114.4
click at [328, 214] on div "Rowlett , Texas , 75088 United States" at bounding box center [367, 201] width 314 height 43
copy div "Rowlett , Texas , 75088 United States"
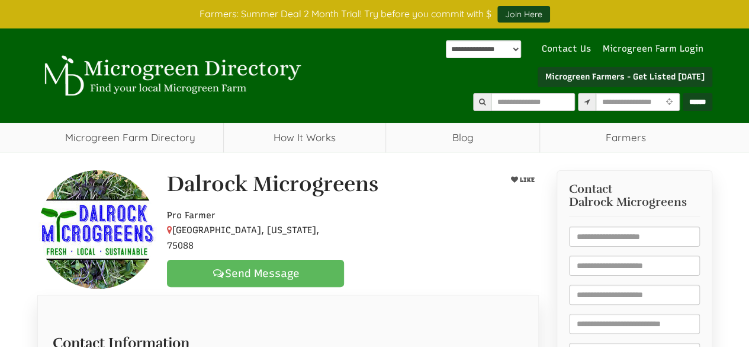
drag, startPoint x: 169, startPoint y: 187, endPoint x: 303, endPoint y: 238, distance: 143.2
click at [304, 238] on div "Dalrock Microgreens LIKE Pro Farmer Rowlett, Texas, 75088 Send Message" at bounding box center [353, 229] width 390 height 114
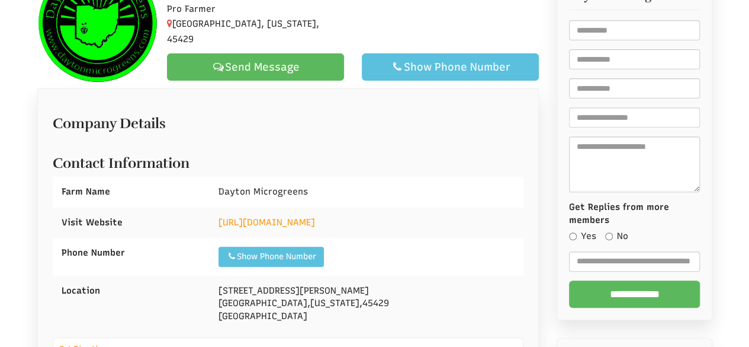
scroll to position [135, 0]
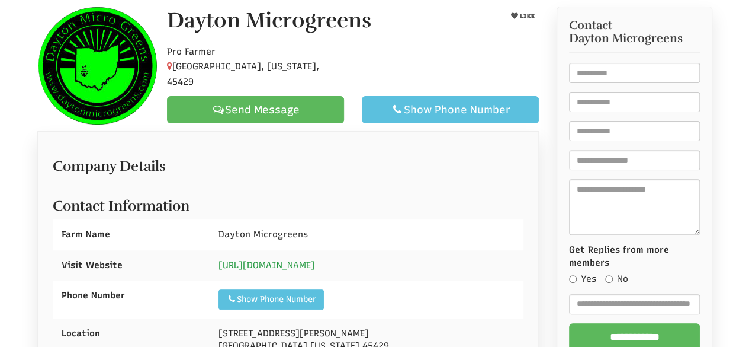
click at [313, 265] on link "https://www.daytonmicrogreens.com" at bounding box center [267, 264] width 97 height 11
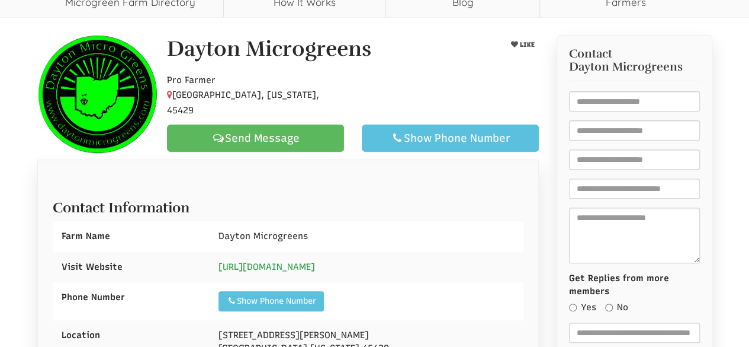
scroll to position [163, 0]
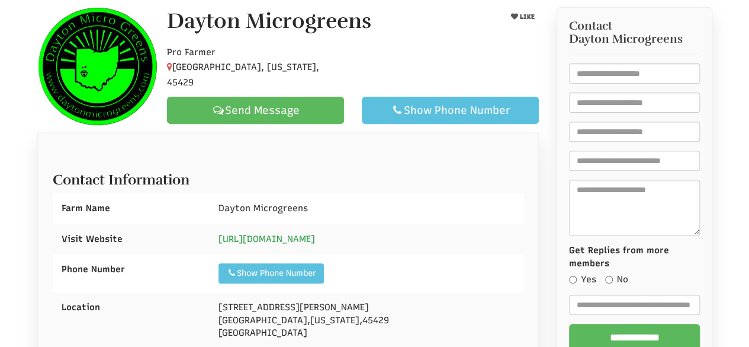
select select "Language Translate Widget"
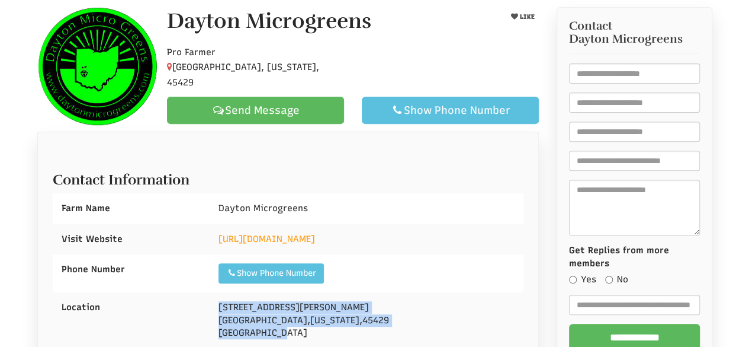
drag, startPoint x: 219, startPoint y: 301, endPoint x: 289, endPoint y: 330, distance: 75.5
click at [289, 330] on div "3765 Glaser Dr Dayton , Ohio , 45429 United States" at bounding box center [367, 320] width 314 height 56
copy div "3765 Glaser Dr Dayton , Ohio , 45429 United States"
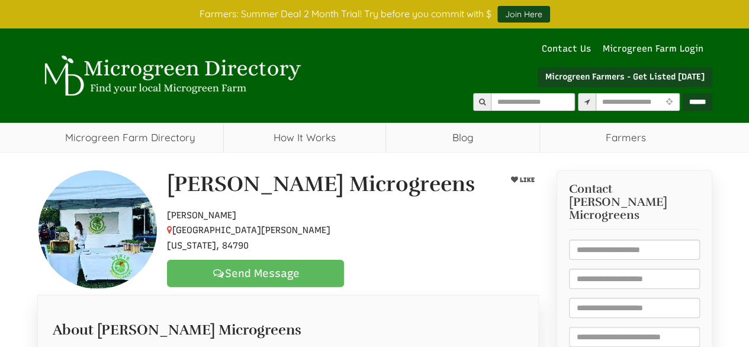
select select "Language Translate Widget"
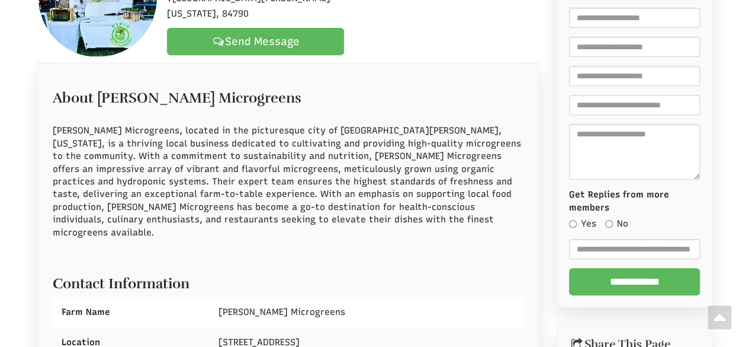
scroll to position [118, 0]
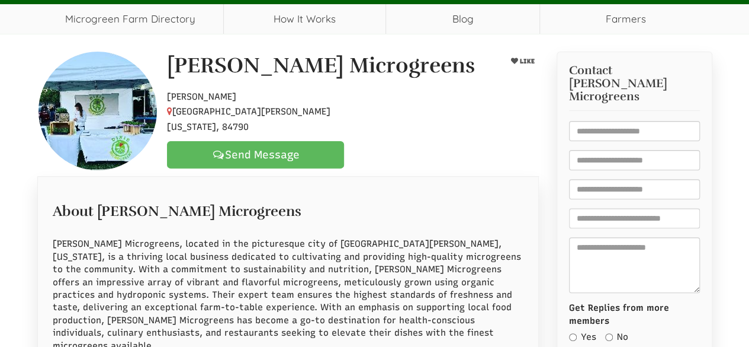
click at [174, 66] on h1 "[PERSON_NAME] Microgreens" at bounding box center [321, 66] width 308 height 24
click at [172, 67] on h1 "Dixie Microgreens" at bounding box center [321, 66] width 308 height 24
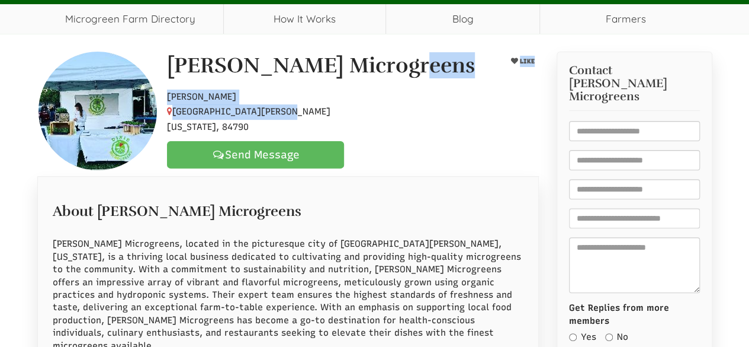
drag, startPoint x: 172, startPoint y: 67, endPoint x: 295, endPoint y: 112, distance: 131.2
click at [300, 114] on div "Dixie Microgreens LIKE Hobby Farmer St. George, Utah, 84790 Send Message" at bounding box center [353, 111] width 390 height 114
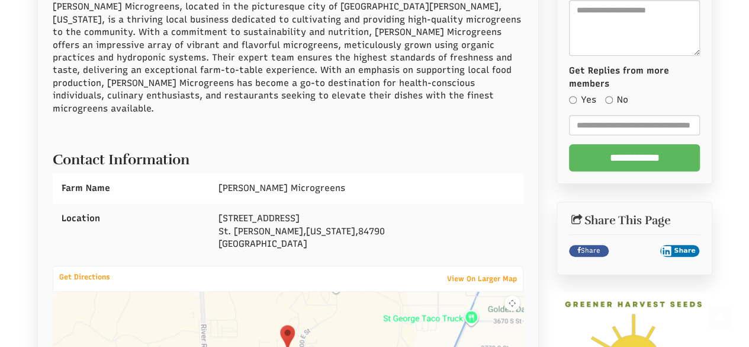
scroll to position [474, 0]
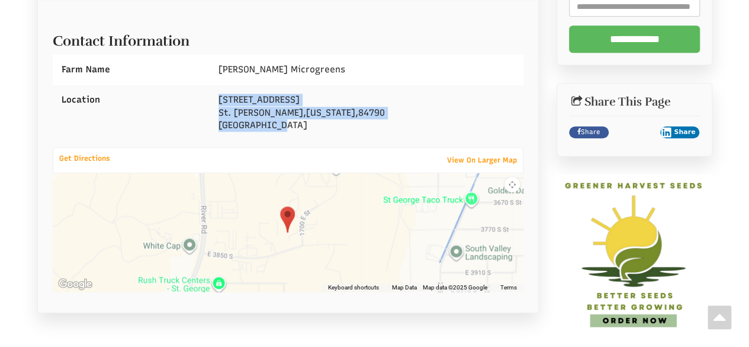
drag, startPoint x: 220, startPoint y: 85, endPoint x: 356, endPoint y: 112, distance: 138.4
click at [361, 112] on div "273 E Munich Dr St. George , Utah , 84790 United States" at bounding box center [367, 113] width 314 height 56
copy div "273 E Munich Dr St. George , Utah , 84790 United States"
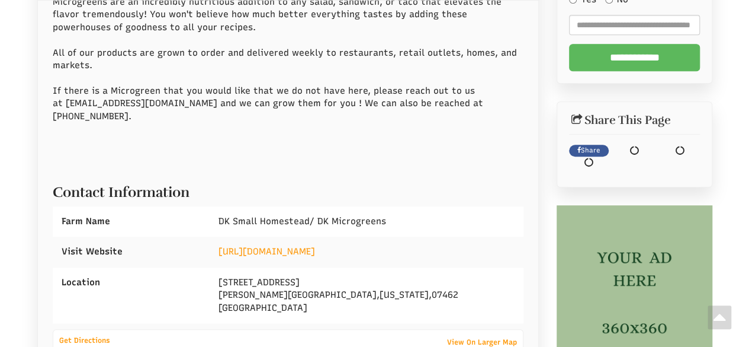
select select "Language Translate Widget"
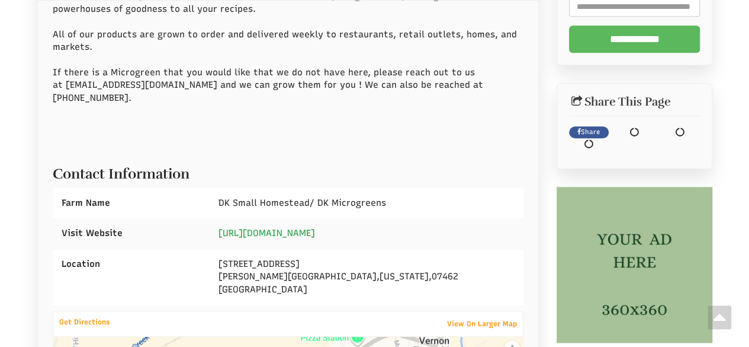
click at [310, 227] on link "[URL][DOMAIN_NAME]" at bounding box center [267, 232] width 97 height 11
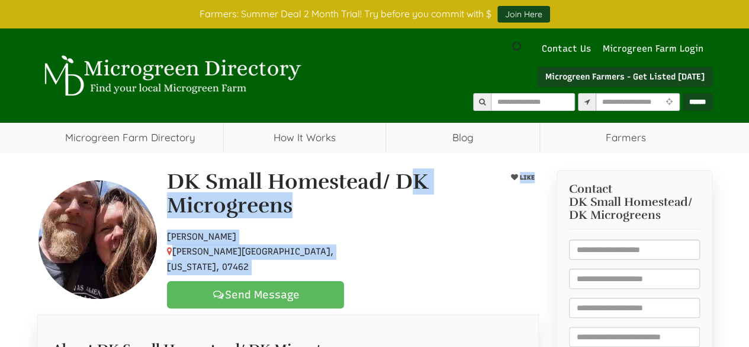
drag, startPoint x: 351, startPoint y: 200, endPoint x: 354, endPoint y: 244, distance: 44.5
click at [355, 249] on div "DK Small Homestead/ DK Microgreens LIKE Hobby Farmer Vernon Township, New Jerse…" at bounding box center [353, 238] width 390 height 137
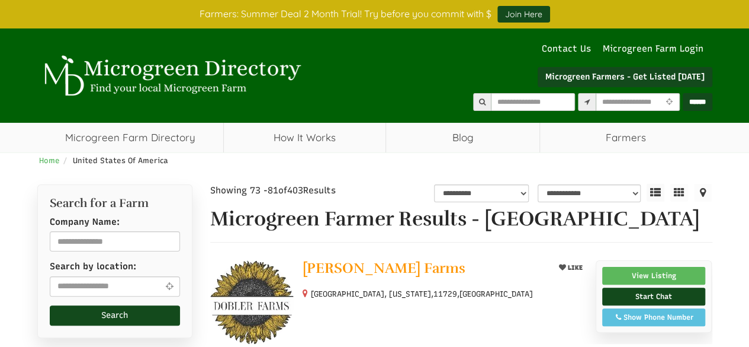
select select "Language Translate Widget"
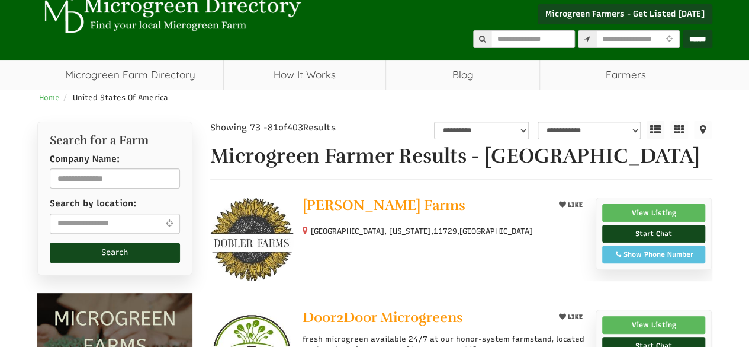
scroll to position [178, 0]
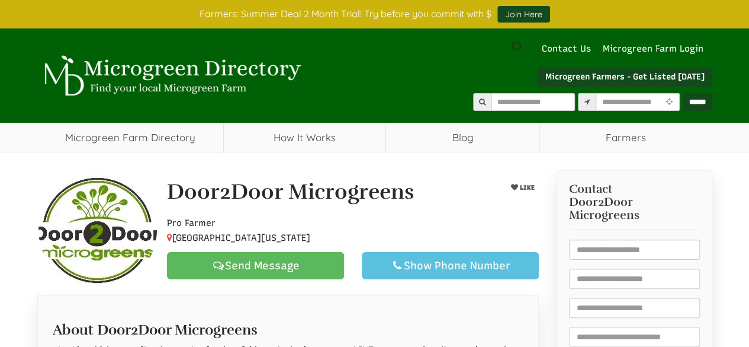
scroll to position [355, 0]
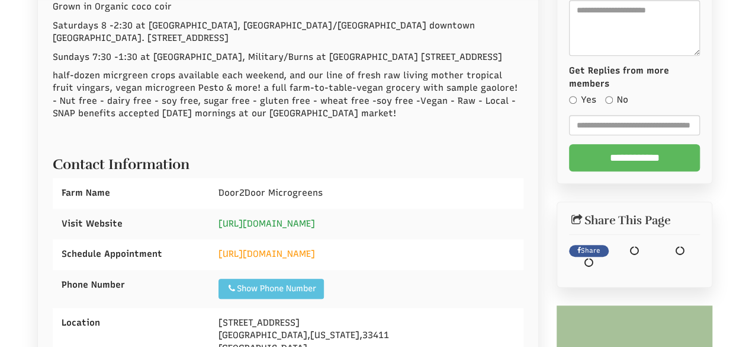
select select "Language Translate Widget"
click at [315, 229] on link "https://www.tropicalvinegars.com" at bounding box center [267, 223] width 97 height 11
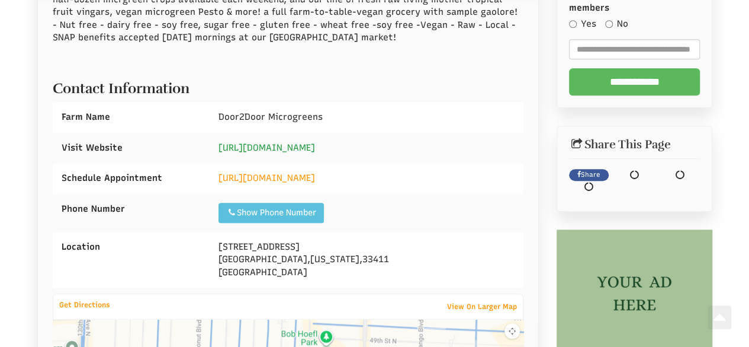
scroll to position [474, 0]
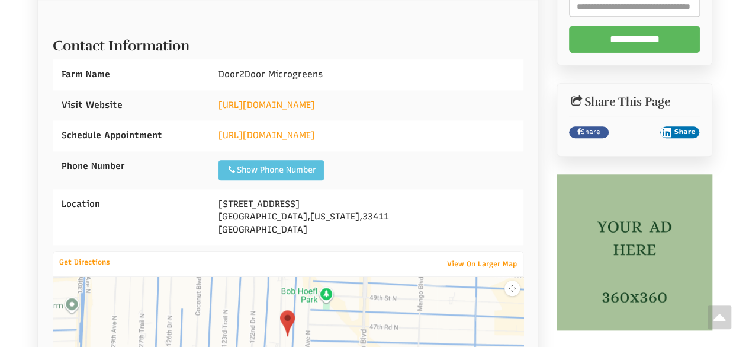
click at [234, 89] on div "Door2Door Microgreens" at bounding box center [367, 74] width 314 height 30
drag, startPoint x: 363, startPoint y: 81, endPoint x: 105, endPoint y: 86, distance: 258.3
click at [105, 86] on div "Farm Name Door2Door Microgreens" at bounding box center [288, 74] width 471 height 30
copy div "e Door2Door Microgreens"
click at [347, 44] on h2 "Contact Information" at bounding box center [288, 42] width 471 height 21
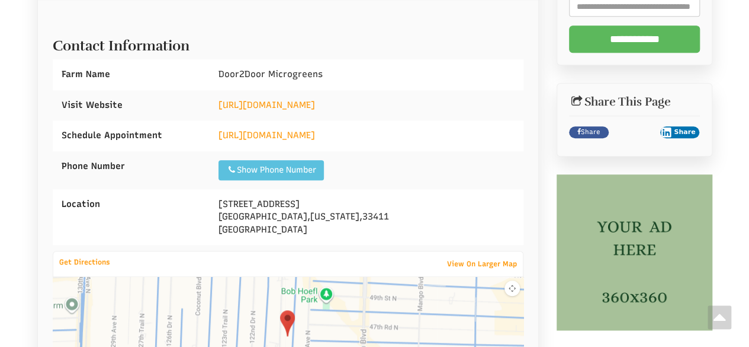
drag, startPoint x: 336, startPoint y: 84, endPoint x: 193, endPoint y: 85, distance: 143.3
click at [193, 85] on div "Farm Name Door2Door Microgreens" at bounding box center [288, 74] width 471 height 30
copy div "Door2Door Microgreens"
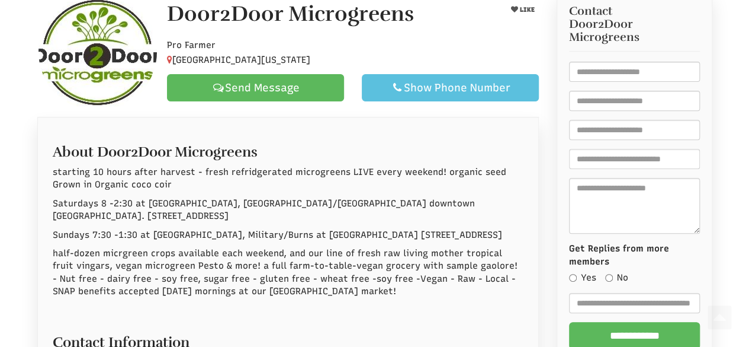
scroll to position [0, 0]
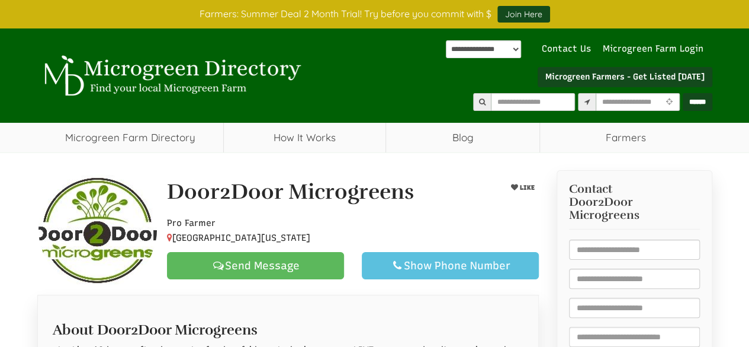
drag, startPoint x: 163, startPoint y: 188, endPoint x: 333, endPoint y: 231, distance: 175.4
click at [336, 239] on div "Door2Door Microgreens LIKE Pro Farmer Royal Palm Beach, Florida, 33411 Send Mes…" at bounding box center [353, 229] width 390 height 99
click at [395, 208] on div "Door2Door Microgreens" at bounding box center [320, 195] width 325 height 30
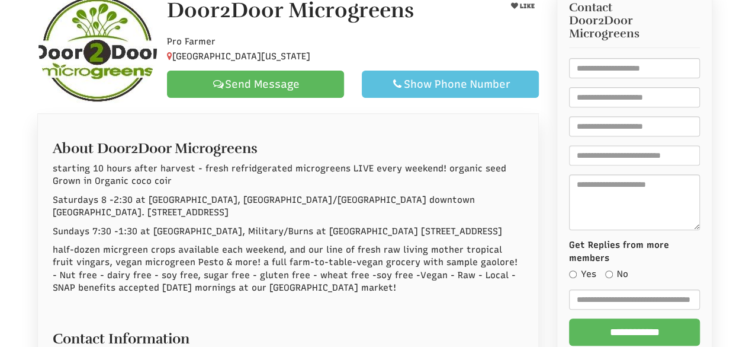
scroll to position [415, 0]
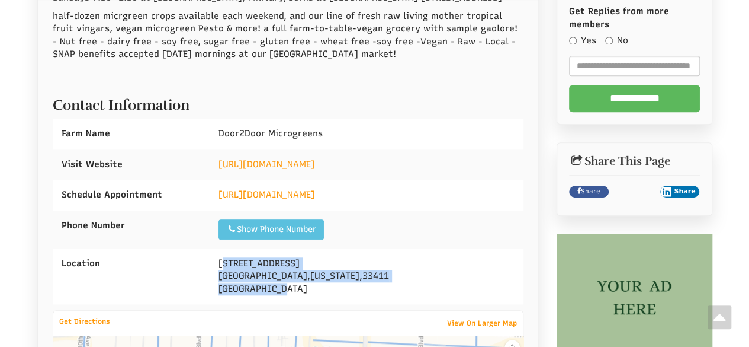
drag, startPoint x: 224, startPoint y: 267, endPoint x: 295, endPoint y: 294, distance: 76.3
click at [303, 302] on div "4660 121st Terrace N Royal Palm Beach , Florida , 33411 United States" at bounding box center [367, 276] width 314 height 56
drag, startPoint x: 210, startPoint y: 270, endPoint x: 316, endPoint y: 300, distance: 110.8
click at [316, 300] on div "4660 121st Terrace N Royal Palm Beach , Florida , 33411 United States" at bounding box center [367, 276] width 314 height 56
copy div "4660 121st Terrace N Royal Palm Beach , Florida , 33411 United States"
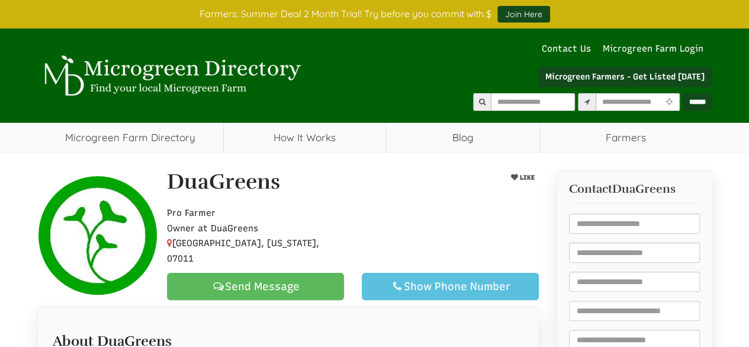
select select "Language Translate Widget"
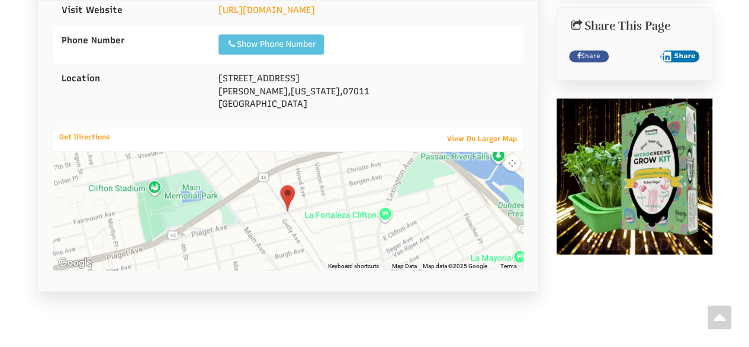
scroll to position [415, 0]
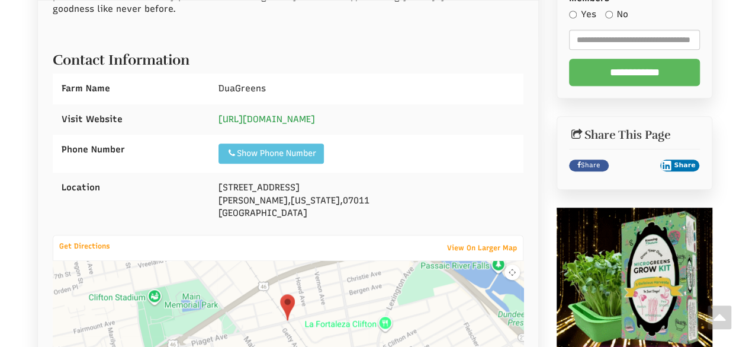
click at [280, 114] on link "[URL][DOMAIN_NAME]" at bounding box center [267, 119] width 97 height 11
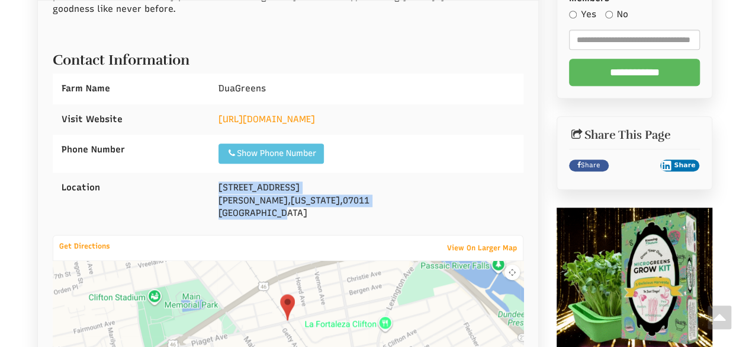
drag, startPoint x: 224, startPoint y: 165, endPoint x: 280, endPoint y: 182, distance: 57.9
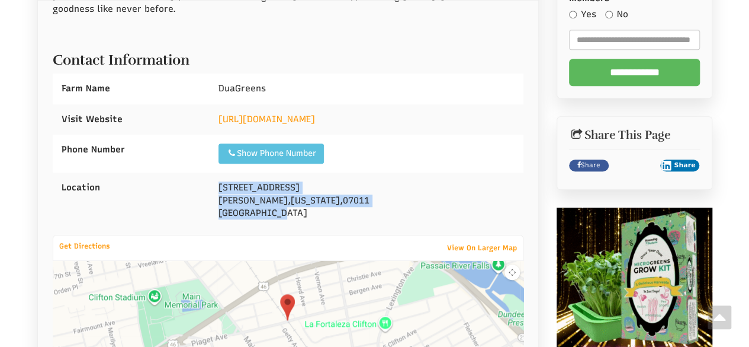
click at [280, 182] on div "77 Wabash Ave Clifton , New Jersey , 07011 United States" at bounding box center [367, 200] width 314 height 56
copy div "77 Wabash Ave Clifton , New Jersey , 07011 United States"
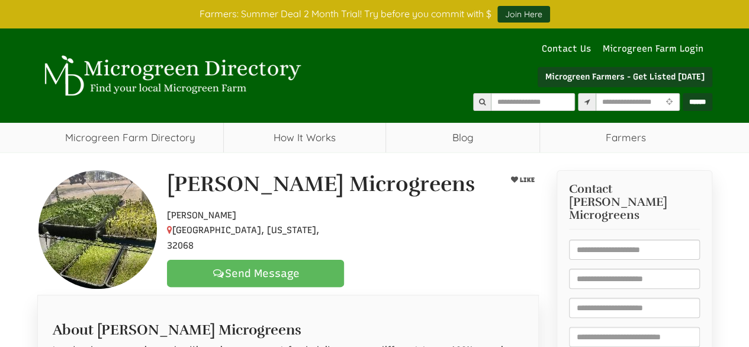
select select "Language Translate Widget"
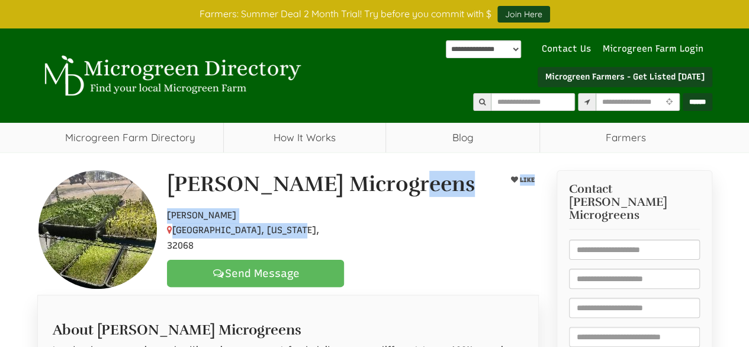
drag, startPoint x: 163, startPoint y: 181, endPoint x: 329, endPoint y: 235, distance: 175.0
click at [329, 235] on div "[PERSON_NAME] Microgreens LIKE [GEOGRAPHIC_DATA], [US_STATE], 32068 Send Message" at bounding box center [353, 229] width 390 height 114
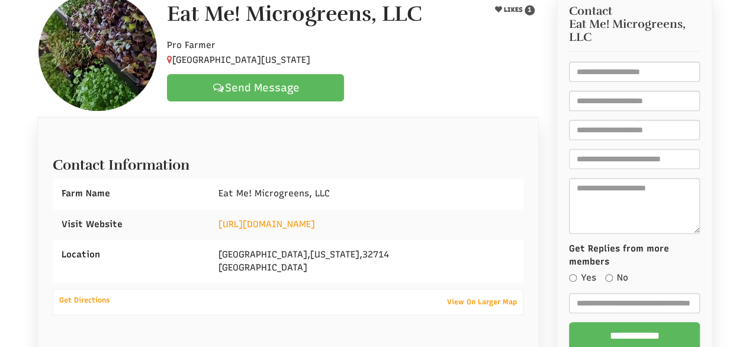
scroll to position [296, 0]
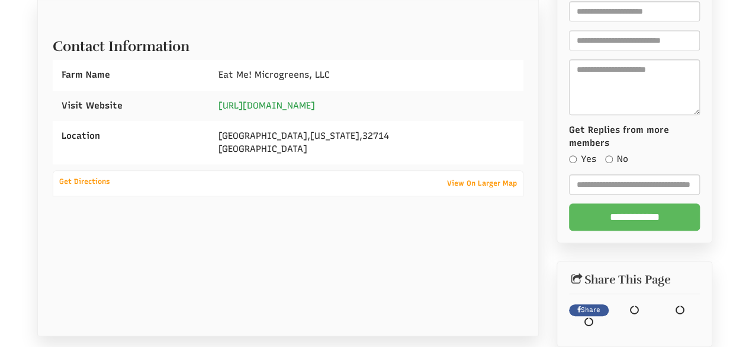
click at [306, 104] on link "http://www.eatmemicrogreens.com" at bounding box center [267, 105] width 97 height 11
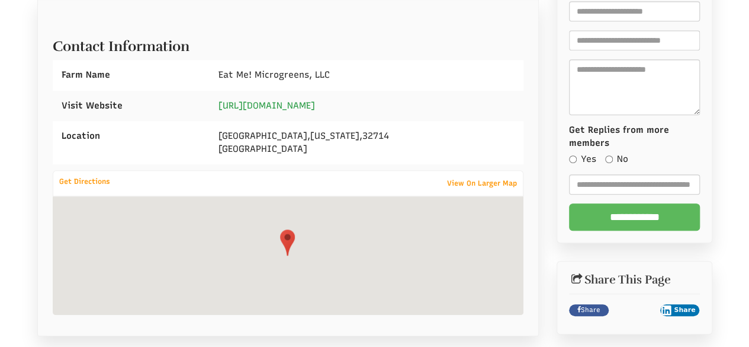
select select "Language Translate Widget"
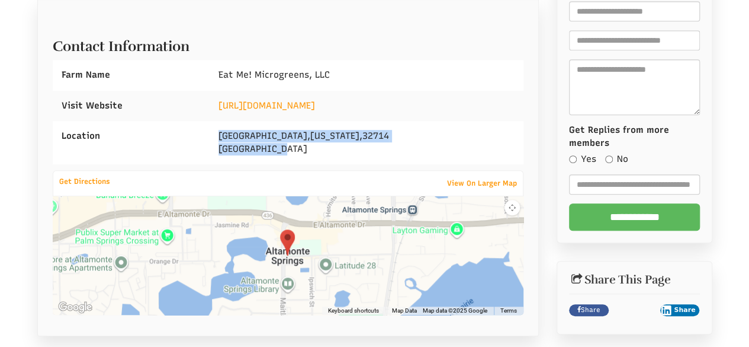
drag, startPoint x: 216, startPoint y: 131, endPoint x: 312, endPoint y: 147, distance: 96.8
click at [312, 147] on div "Altamonte Springs , Florida , 32714 United States" at bounding box center [367, 142] width 314 height 43
copy div "Altamonte Springs , Florida , 32714 United States"
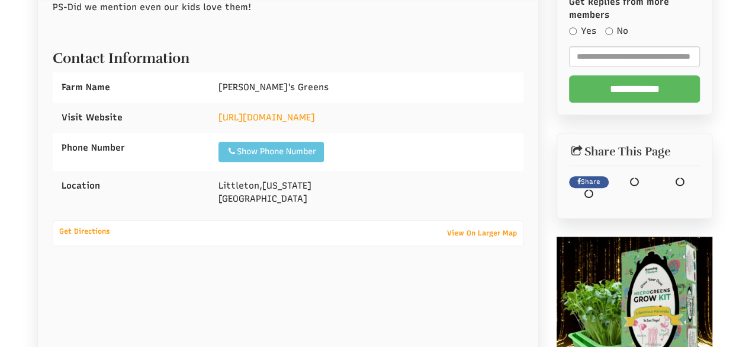
scroll to position [456, 0]
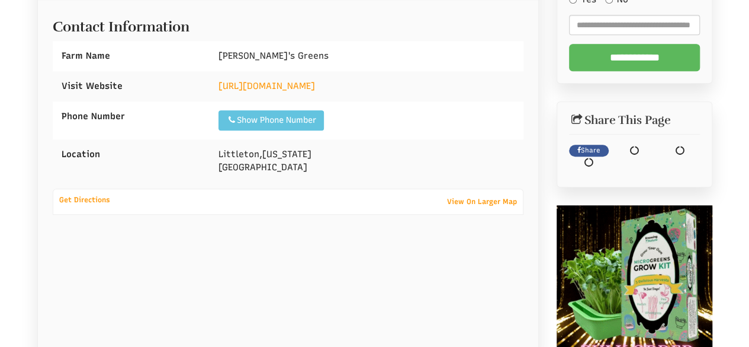
click at [308, 115] on div "Show Phone Number" at bounding box center [271, 120] width 90 height 12
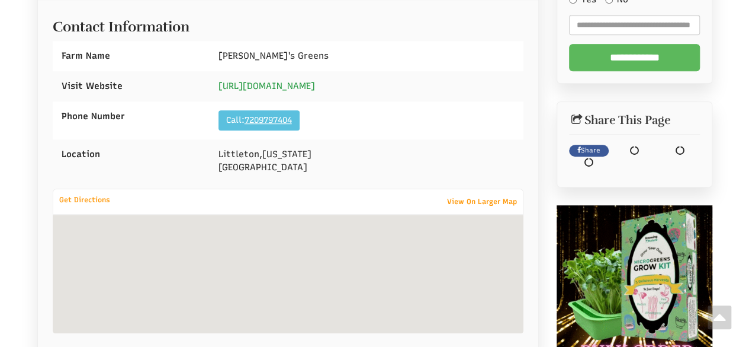
click at [315, 86] on link "https://www.elinorsgreens.com" at bounding box center [267, 86] width 97 height 11
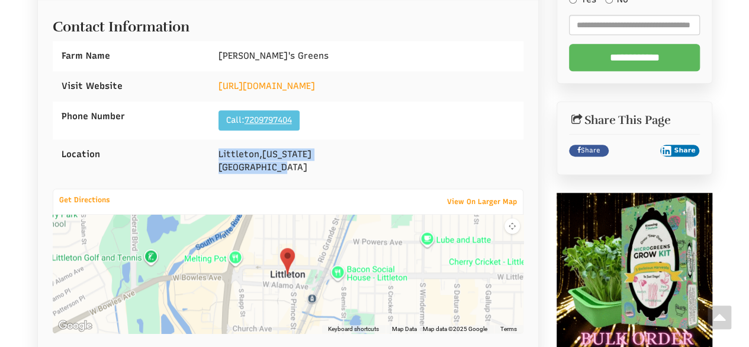
drag, startPoint x: 218, startPoint y: 152, endPoint x: 297, endPoint y: 167, distance: 80.3
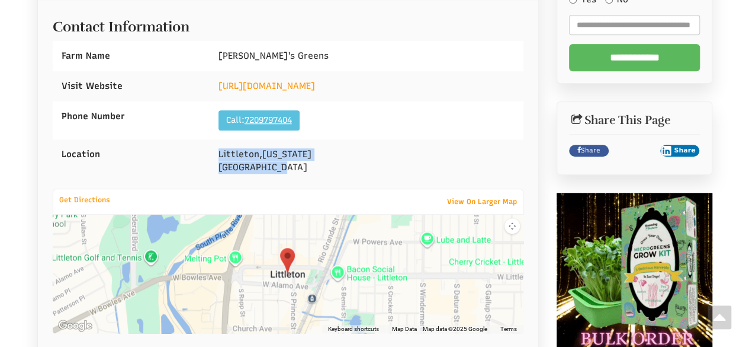
click at [297, 167] on div "Littleton , Colorado United States" at bounding box center [367, 160] width 314 height 43
copy div "Littleton , Colorado United States"
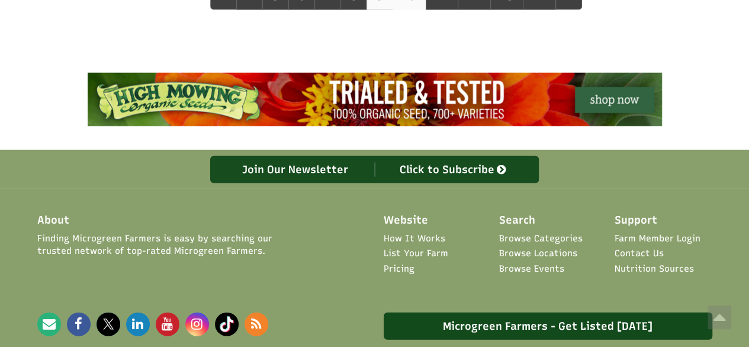
scroll to position [1347, 0]
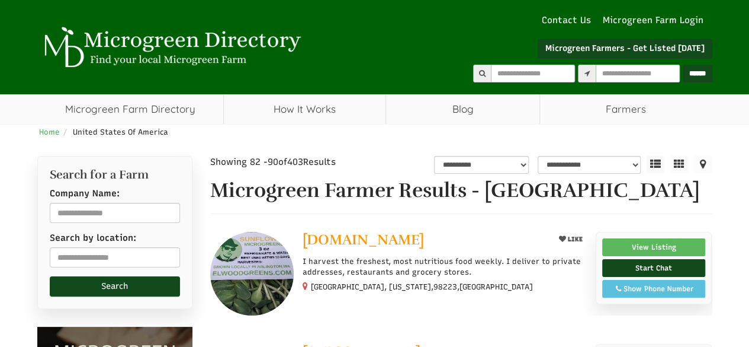
select select "Language Translate Widget"
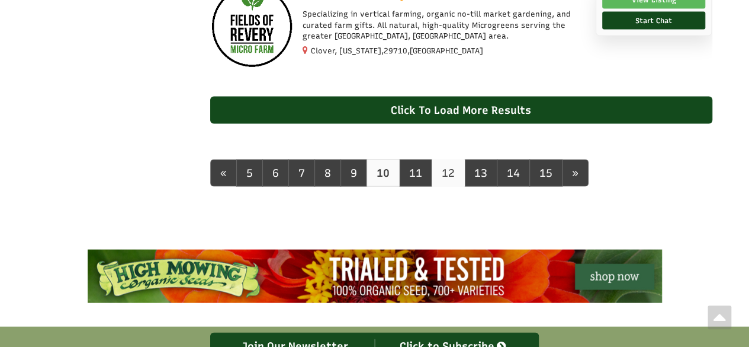
scroll to position [1158, 0]
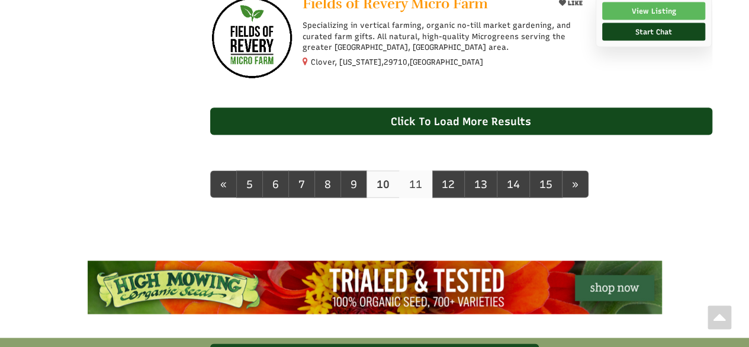
click at [406, 198] on link "11" at bounding box center [415, 184] width 33 height 27
click at [408, 198] on link "11" at bounding box center [415, 184] width 33 height 27
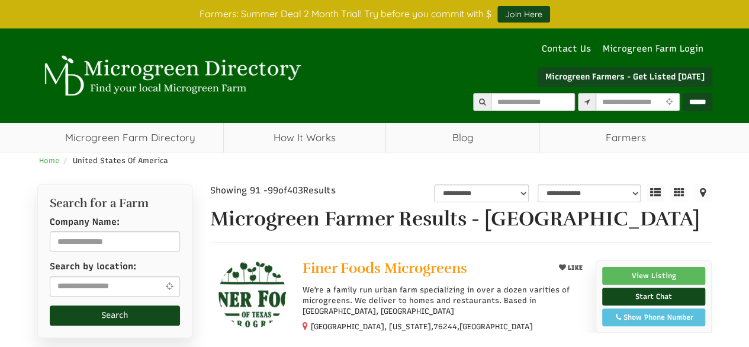
select select "Language Translate Widget"
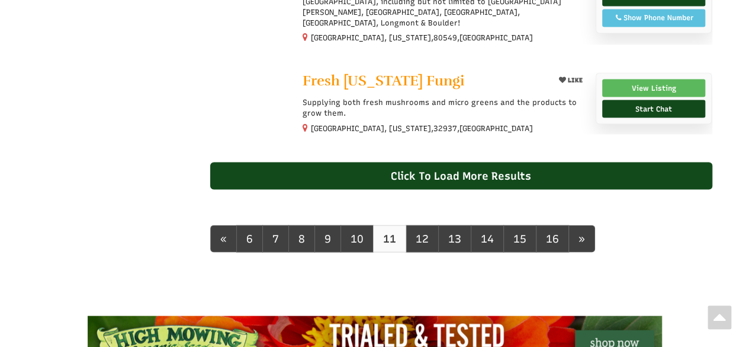
scroll to position [1127, 0]
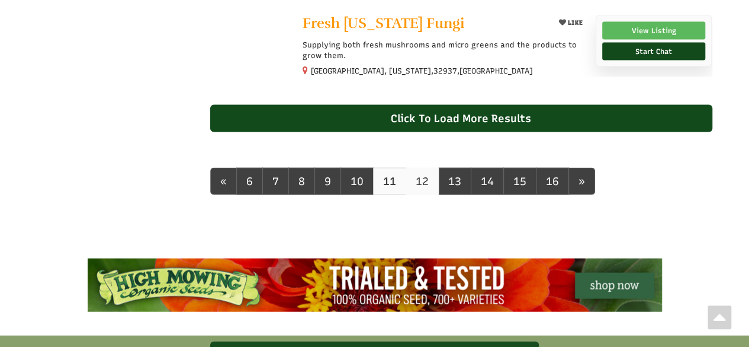
click at [416, 185] on link "12" at bounding box center [422, 181] width 33 height 27
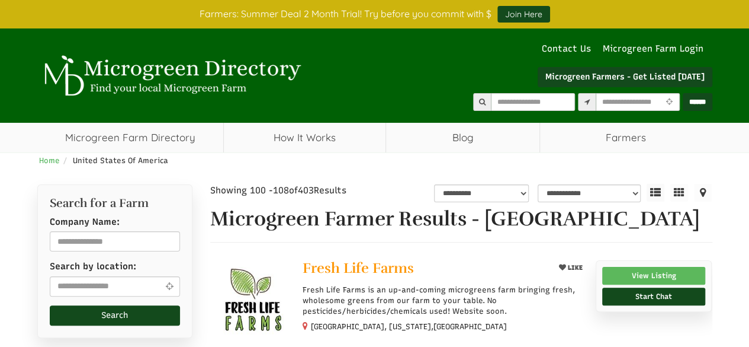
select select "Language Translate Widget"
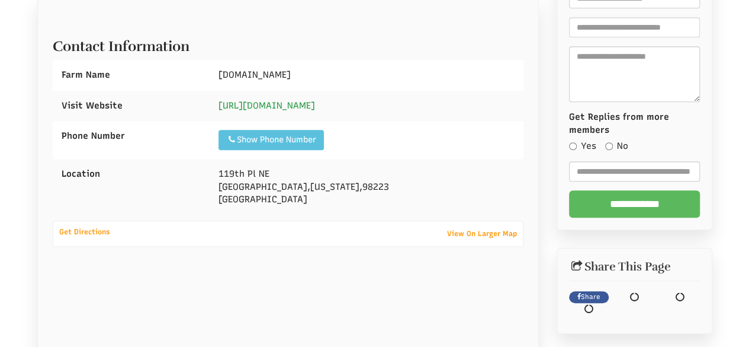
click at [315, 100] on link "[URL][DOMAIN_NAME]" at bounding box center [267, 105] width 97 height 11
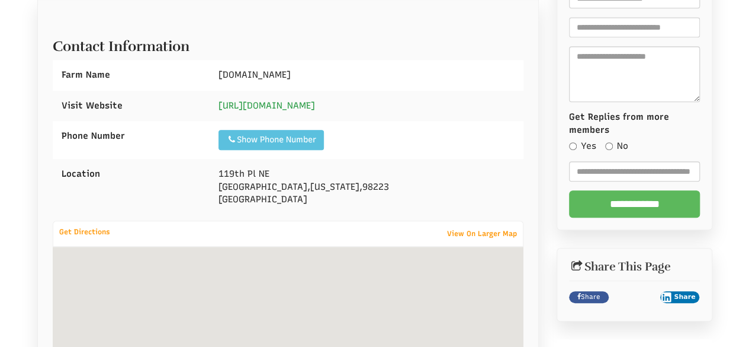
select select "Language Translate Widget"
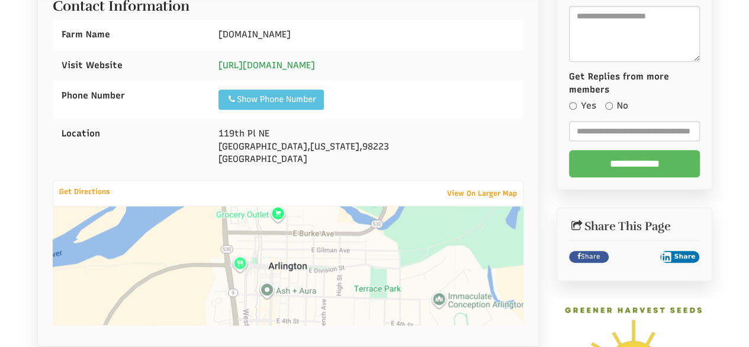
scroll to position [355, 0]
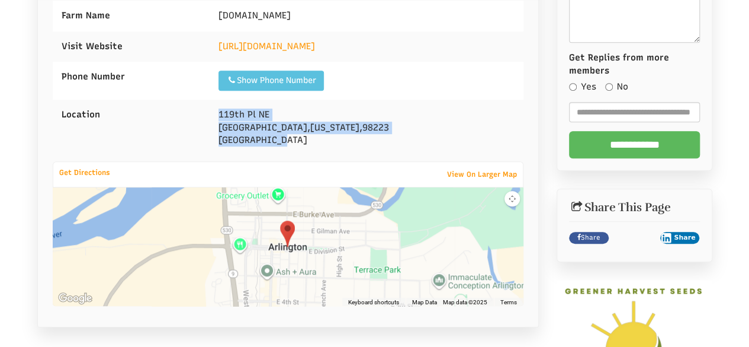
drag, startPoint x: 218, startPoint y: 114, endPoint x: 293, endPoint y: 140, distance: 79.1
click at [293, 140] on div "119th Pl NE Arlington , Washington , 98223 United States" at bounding box center [367, 128] width 314 height 56
copy div "119th Pl NE Arlington , Washington , 98223 United States"
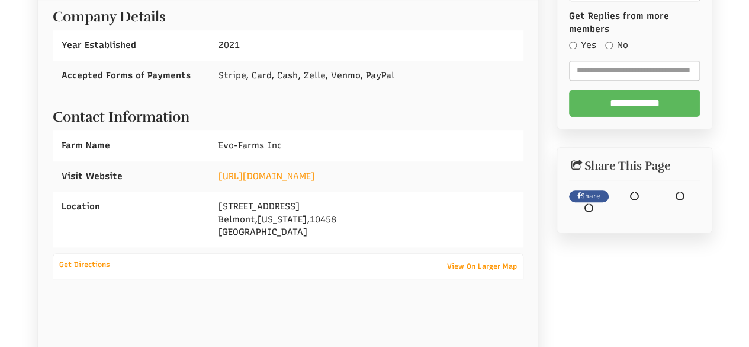
scroll to position [383, 0]
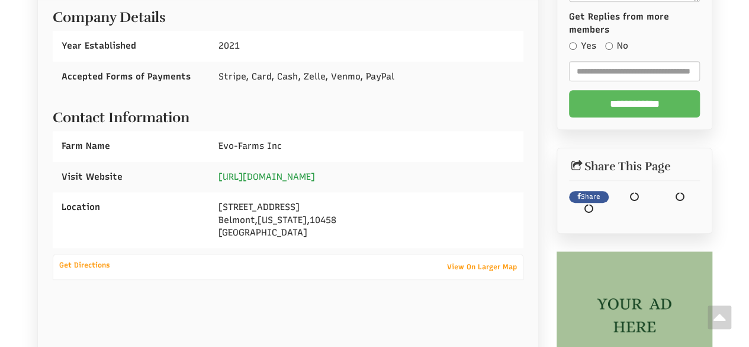
click at [287, 178] on link "https://evo-farms.com" at bounding box center [267, 176] width 97 height 11
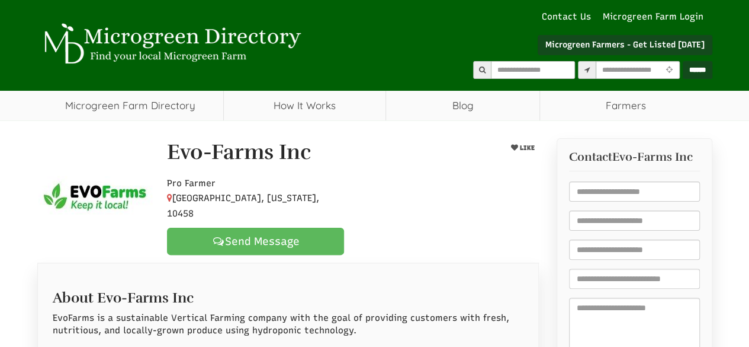
scroll to position [28, 0]
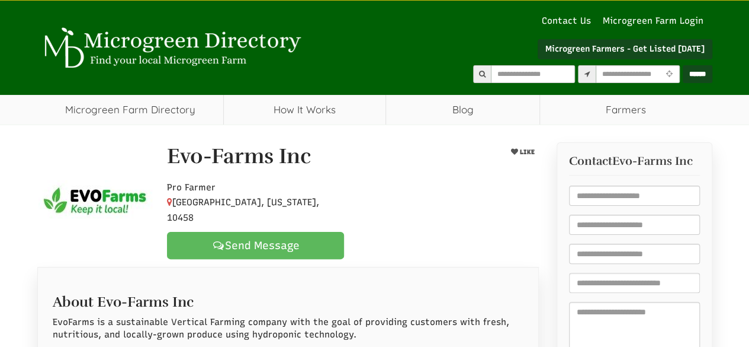
select select "Language Translate Widget"
drag, startPoint x: 208, startPoint y: 175, endPoint x: 328, endPoint y: 195, distance: 121.9
click at [328, 195] on div "Evo-Farms Inc LIKE Pro Farmer Belmont, New York, 10458 Send Message" at bounding box center [353, 202] width 390 height 114
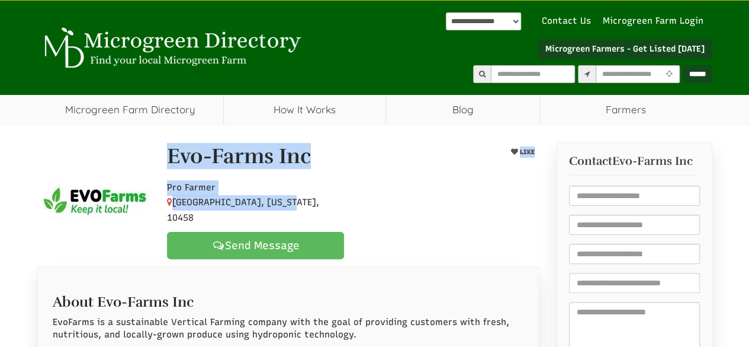
drag, startPoint x: 301, startPoint y: 207, endPoint x: 138, endPoint y: 166, distance: 168.5
click at [138, 166] on div "Evo-Farms Inc LIKE Pro Farmer Belmont, New York, 10458 Send Message" at bounding box center [288, 201] width 520 height 118
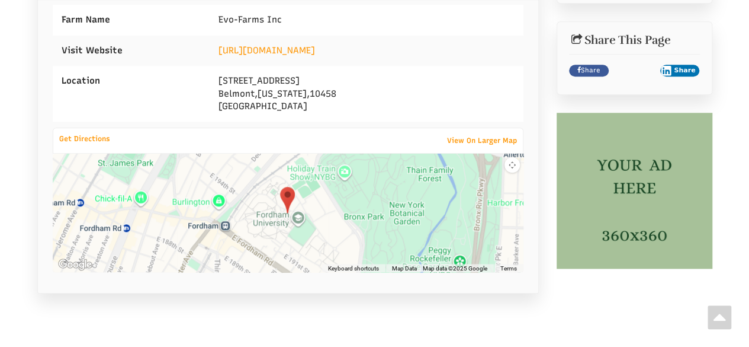
scroll to position [442, 0]
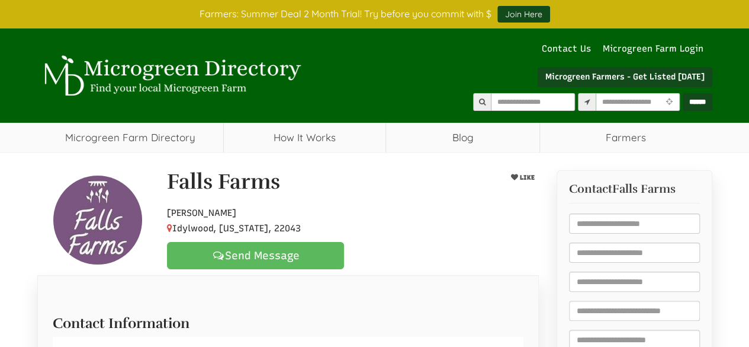
select select "Language Translate Widget"
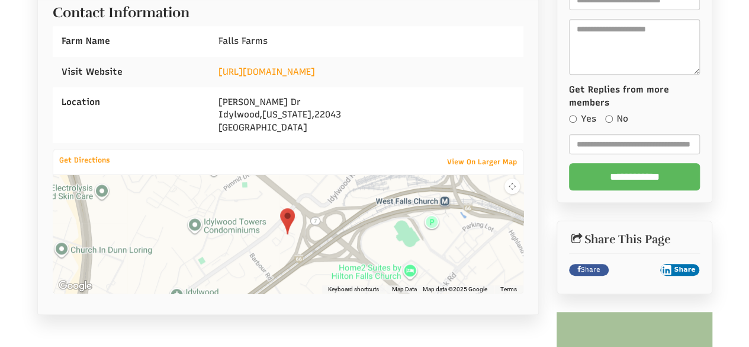
scroll to position [355, 0]
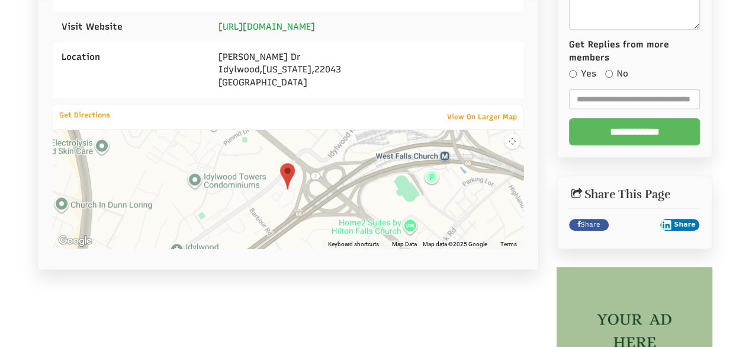
click at [309, 26] on link "https://fallsfarms.com" at bounding box center [267, 26] width 97 height 11
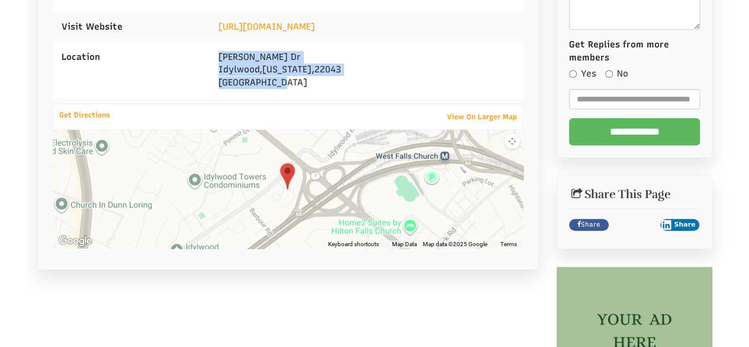
drag, startPoint x: 219, startPoint y: 55, endPoint x: 296, endPoint y: 78, distance: 80.2
click at [301, 79] on div "Helena Dr Idylwood , Virginia , 22043 United States" at bounding box center [367, 70] width 314 height 56
copy div "Helena Dr Idylwood , Virginia , 22043 United States"
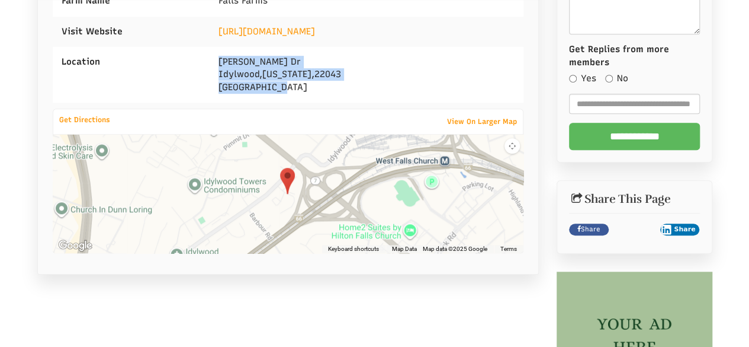
scroll to position [237, 0]
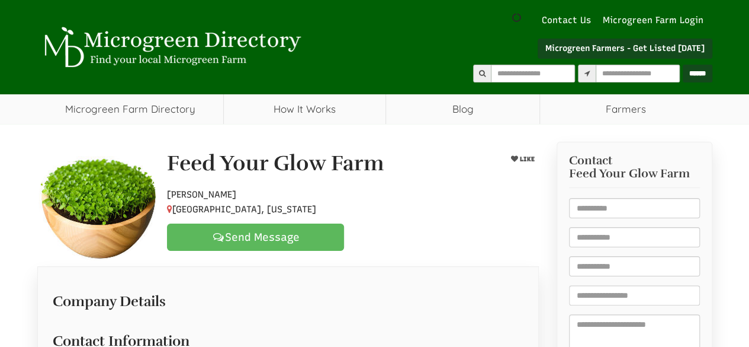
drag, startPoint x: 163, startPoint y: 157, endPoint x: 286, endPoint y: 214, distance: 134.6
click at [287, 214] on div "Feed Your Glow Farm LIKE Hobby Farmer Midland, Michigan Send Message" at bounding box center [353, 201] width 390 height 99
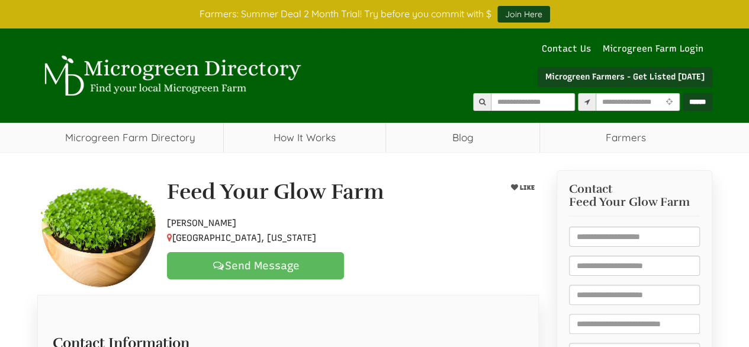
select select "Language Translate Widget"
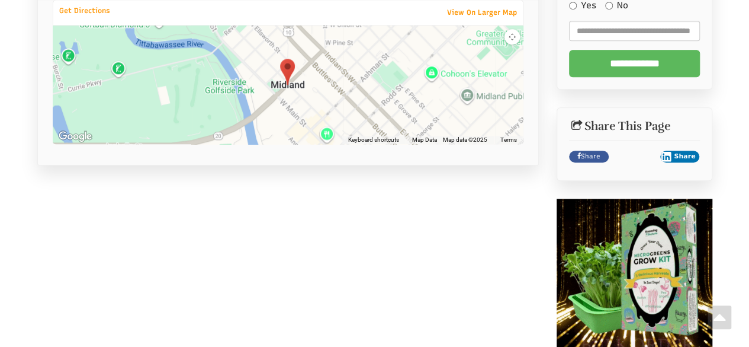
scroll to position [533, 0]
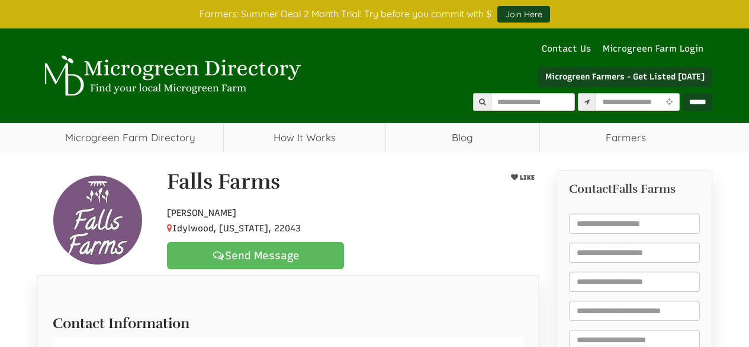
select select "Language Translate Widget"
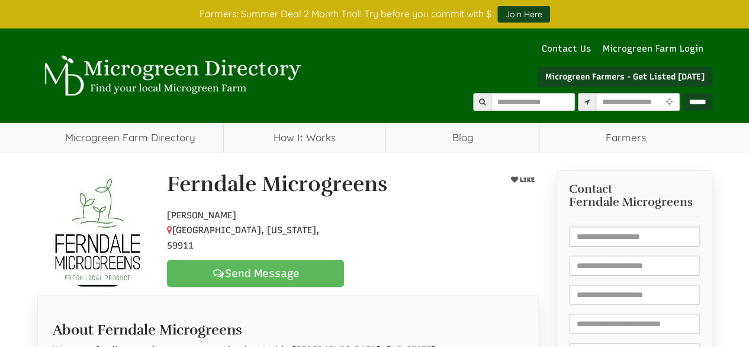
select select "Language Translate Widget"
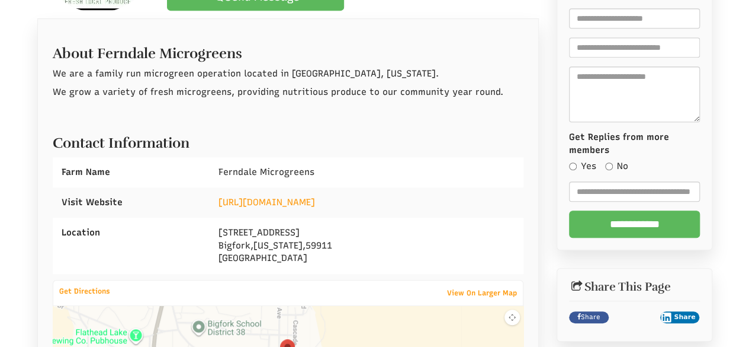
scroll to position [355, 0]
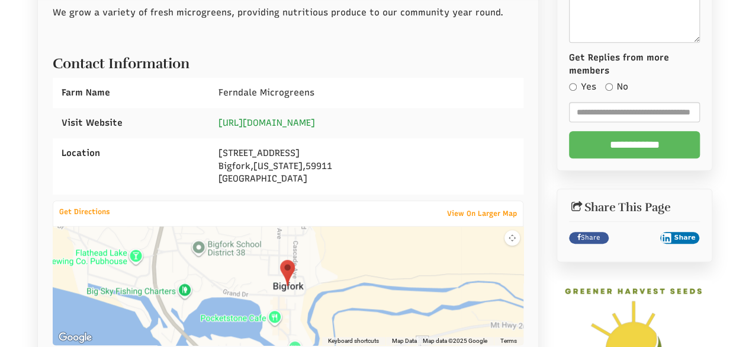
click at [282, 123] on link "https://www.ferndalemicrogreens.com" at bounding box center [267, 122] width 97 height 11
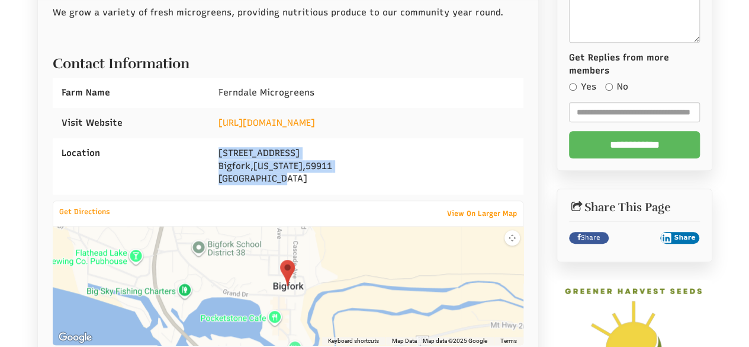
drag, startPoint x: 212, startPoint y: 149, endPoint x: 290, endPoint y: 182, distance: 84.6
click at [290, 182] on div "31850 S Ferndale Dr Bigfork , Montana , 59911 United States" at bounding box center [367, 166] width 314 height 56
copy div "31850 S Ferndale Dr Bigfork , Montana , 59911 United States"
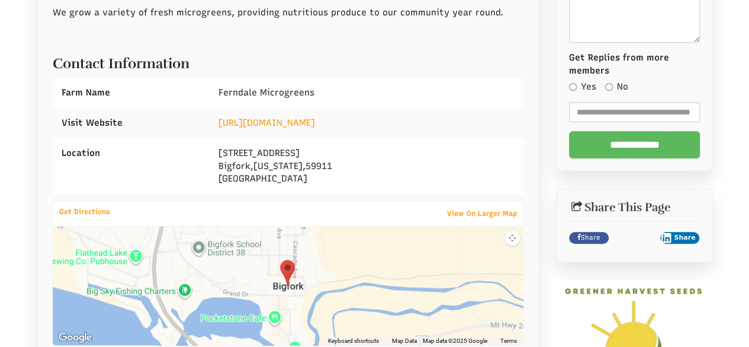
click at [463, 125] on div "https://www.ferndalemicrogreens.com" at bounding box center [367, 123] width 314 height 30
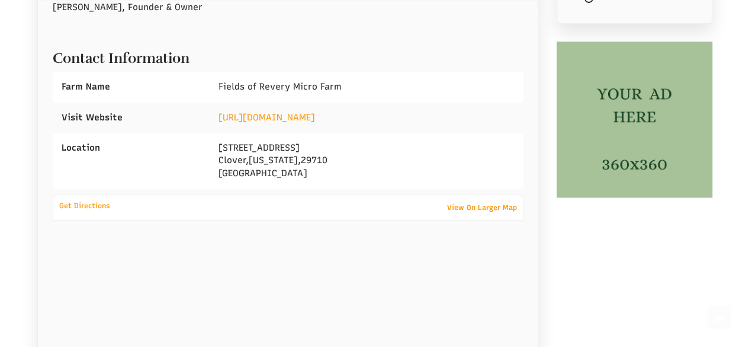
scroll to position [620, 0]
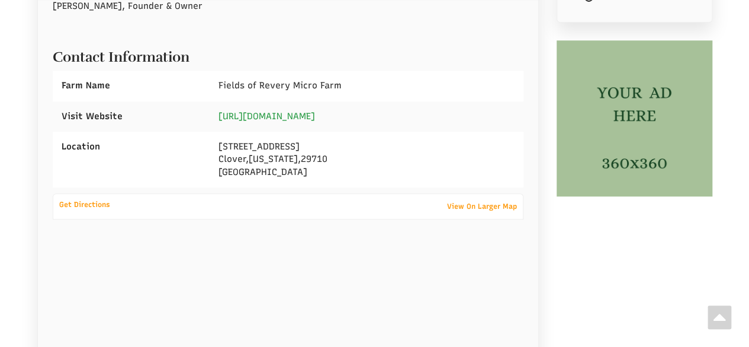
click at [277, 111] on link "https://fieldsofrevery.com/" at bounding box center [267, 116] width 97 height 11
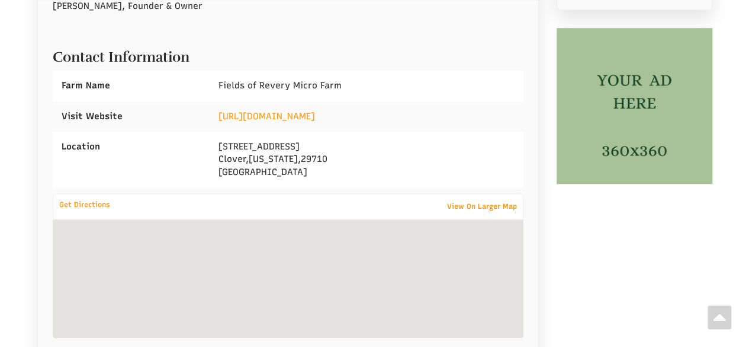
select select "Language Translate Widget"
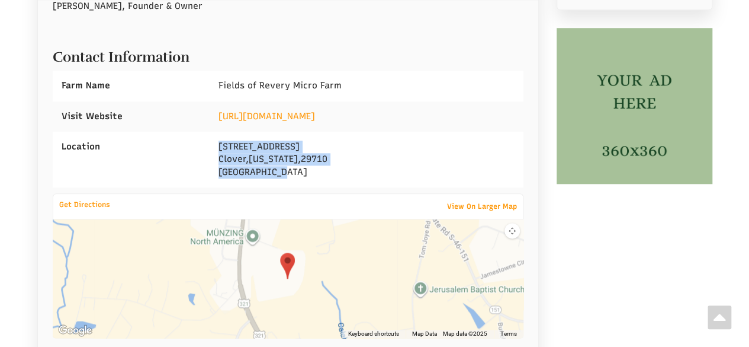
drag, startPoint x: 219, startPoint y: 136, endPoint x: 293, endPoint y: 159, distance: 78.3
click at [293, 159] on div "215 Akinbac Rd Clover , South Carolina , 29710 United States" at bounding box center [367, 159] width 314 height 56
copy div "215 Akinbac Rd Clover , South Carolina , 29710 United States"
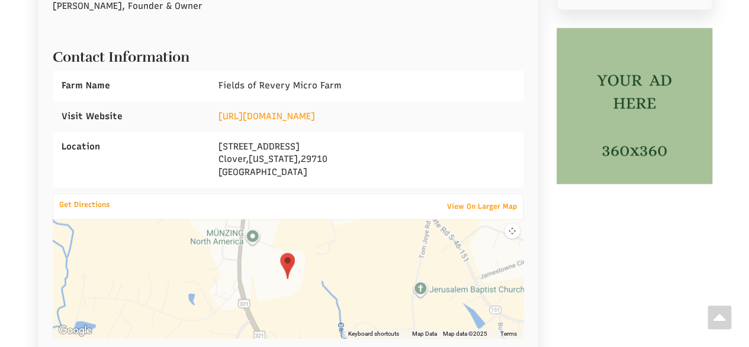
click at [443, 81] on div "Fields of Revery Micro Farm" at bounding box center [367, 85] width 314 height 30
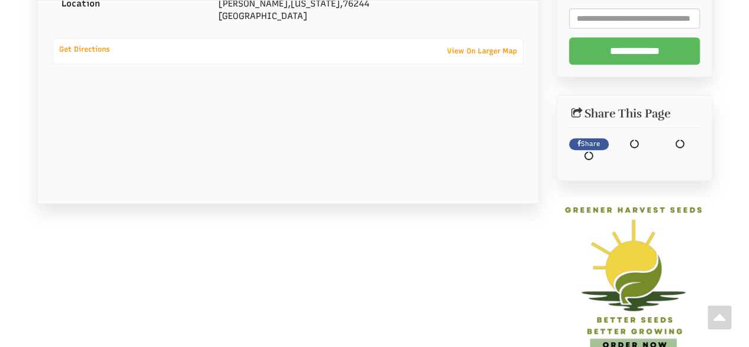
scroll to position [355, 0]
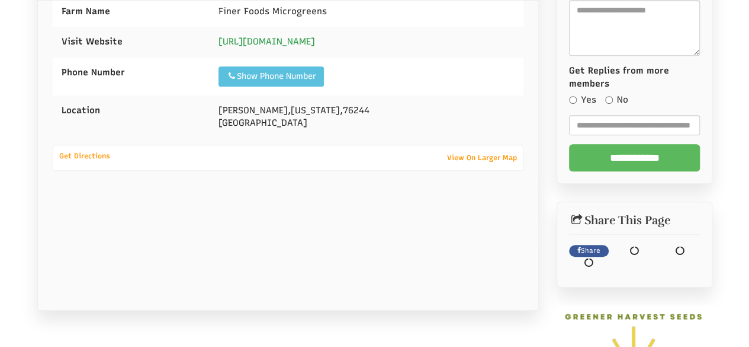
click at [308, 36] on link "[URL][DOMAIN_NAME]" at bounding box center [267, 41] width 97 height 11
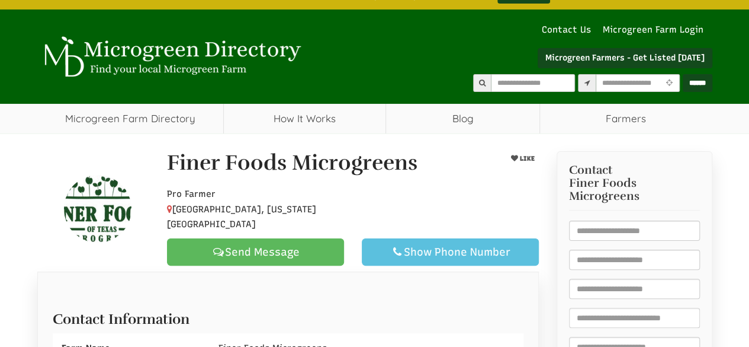
scroll to position [0, 0]
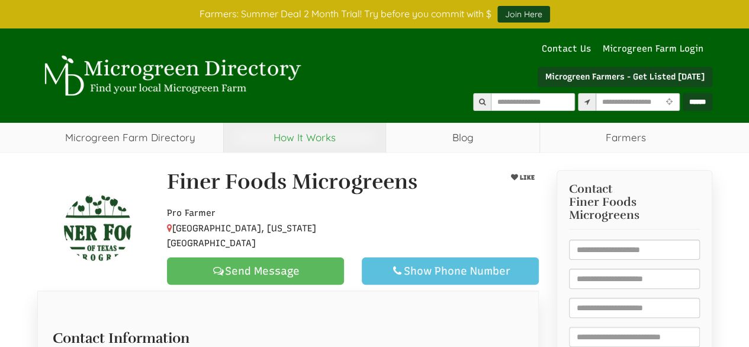
select select "Language Translate Widget"
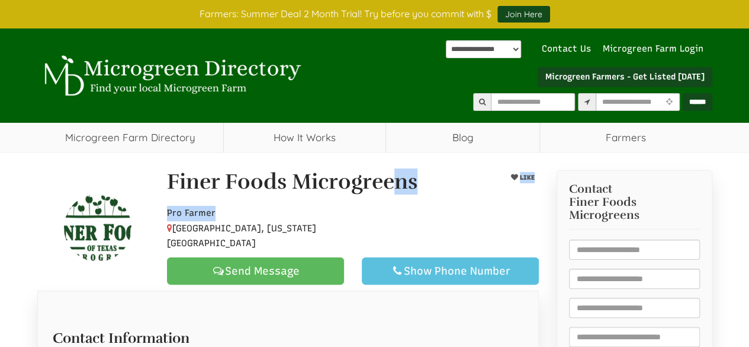
drag, startPoint x: 169, startPoint y: 179, endPoint x: 285, endPoint y: 219, distance: 122.5
click at [286, 219] on div "Finer Foods Microgreens LIKE Pro Farmer Keller, Texas, 76244 Send Message Show …" at bounding box center [353, 227] width 390 height 114
click at [285, 219] on p "Pro Farmer Keller, Texas, 76244" at bounding box center [255, 229] width 177 height 46
drag, startPoint x: 236, startPoint y: 221, endPoint x: 165, endPoint y: 186, distance: 79.7
click at [165, 186] on div "Finer Foods Microgreens LIKE Pro Farmer Keller, Texas, 76244 Send Message Show …" at bounding box center [353, 227] width 390 height 114
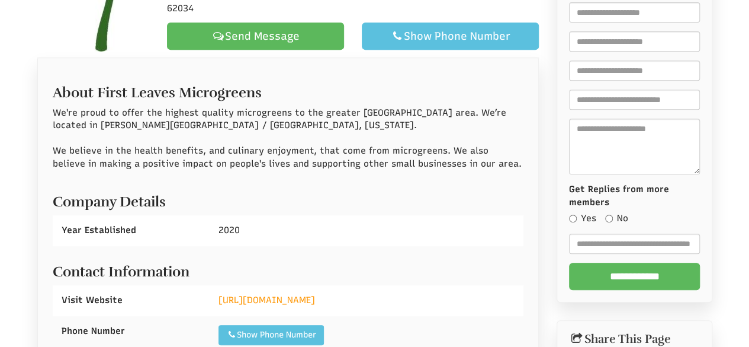
scroll to position [355, 0]
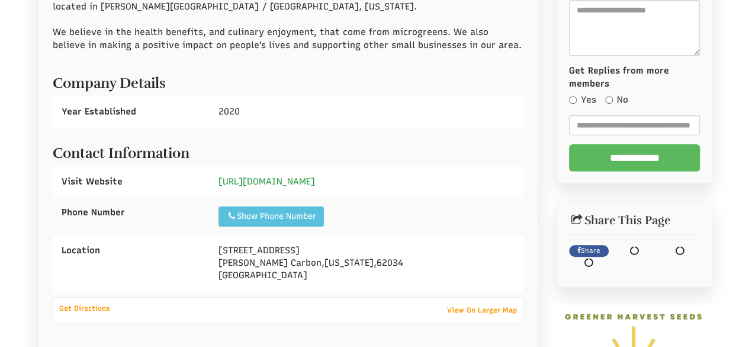
click at [293, 179] on link "https://www.firstleavesmicrogreens.com" at bounding box center [267, 181] width 97 height 11
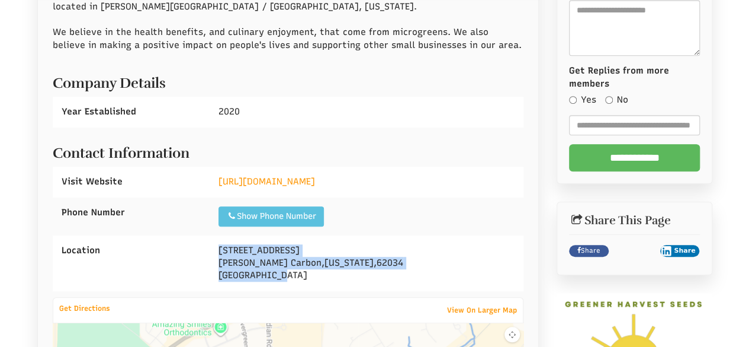
select select "Language Translate Widget"
drag, startPoint x: 216, startPoint y: 246, endPoint x: 296, endPoint y: 274, distance: 84.7
click at [296, 274] on div "6012 Timberwolfe Dr Glen Carbon , Illinois , 62034 United States" at bounding box center [367, 263] width 314 height 56
copy div "6012 Timberwolfe Dr Glen Carbon , Illinois , 62034 United States"
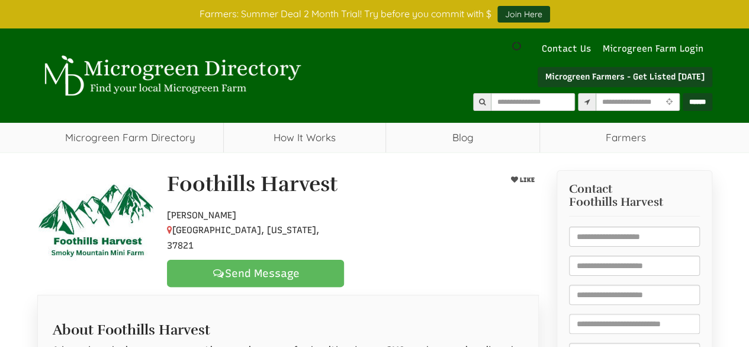
click at [419, 236] on div at bounding box center [353, 228] width 390 height 52
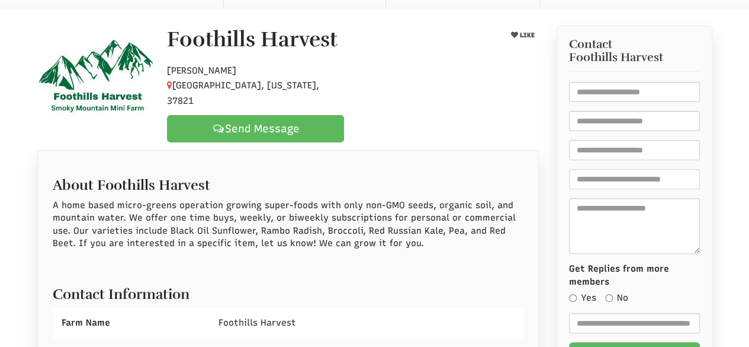
scroll to position [237, 0]
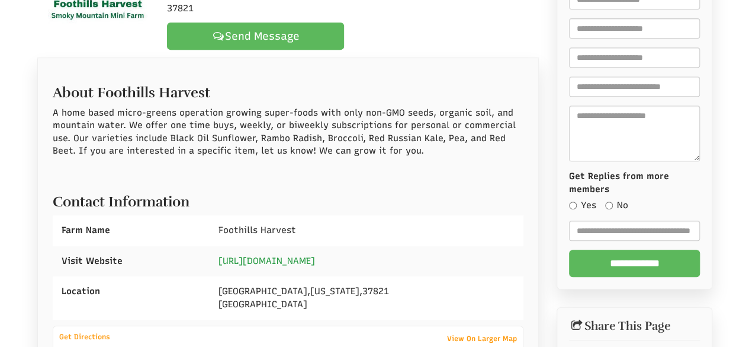
click at [290, 258] on link "https://www.facebook.com/foothillsharvest" at bounding box center [267, 260] width 97 height 11
select select "Language Translate Widget"
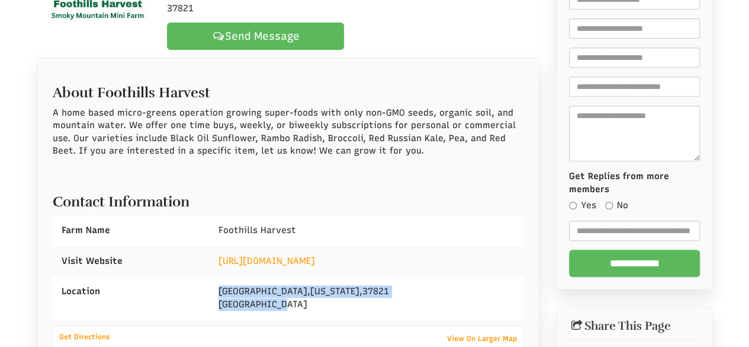
drag, startPoint x: 218, startPoint y: 288, endPoint x: 313, endPoint y: 306, distance: 96.3
click at [313, 306] on div "Newport , Tennessee , 37821 United States" at bounding box center [367, 297] width 314 height 43
copy div "Newport , Tennessee , 37821 United States"
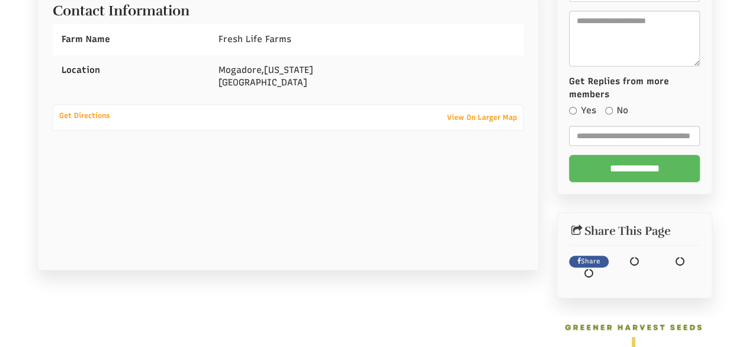
scroll to position [296, 0]
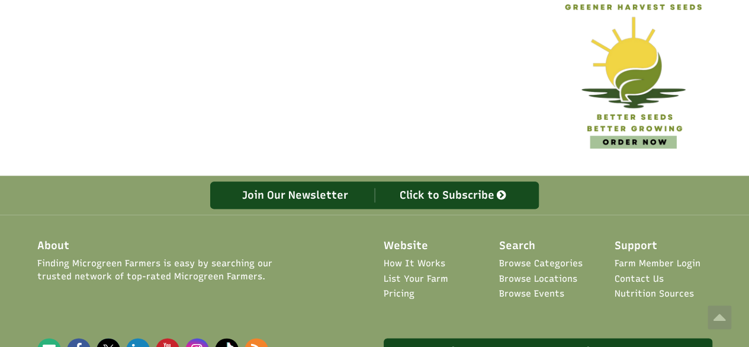
select select "Language Translate Widget"
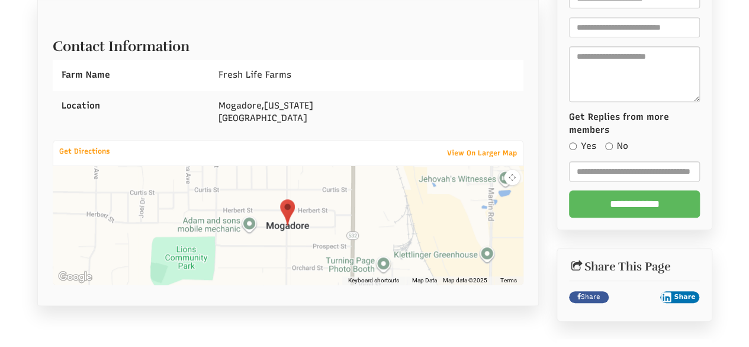
click at [422, 101] on div "Mogadore , Ohio United States" at bounding box center [367, 112] width 314 height 43
click at [346, 91] on div "Mogadore , Ohio United States" at bounding box center [367, 112] width 314 height 43
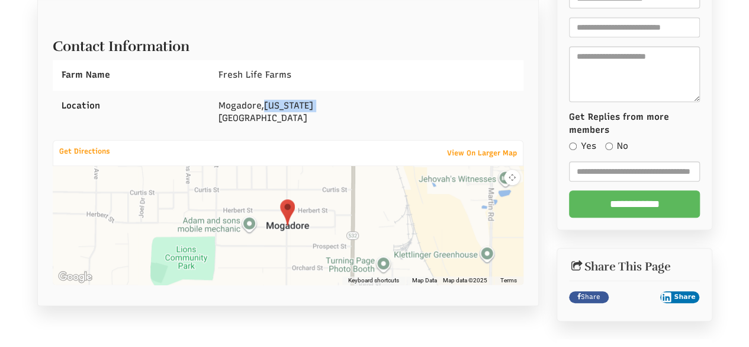
click at [346, 91] on div "Mogadore , Ohio United States" at bounding box center [367, 112] width 314 height 43
click at [423, 81] on div "Fresh Life Farms" at bounding box center [367, 75] width 314 height 30
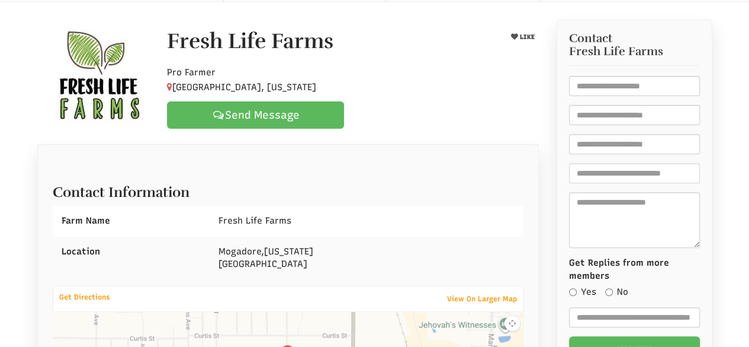
scroll to position [178, 0]
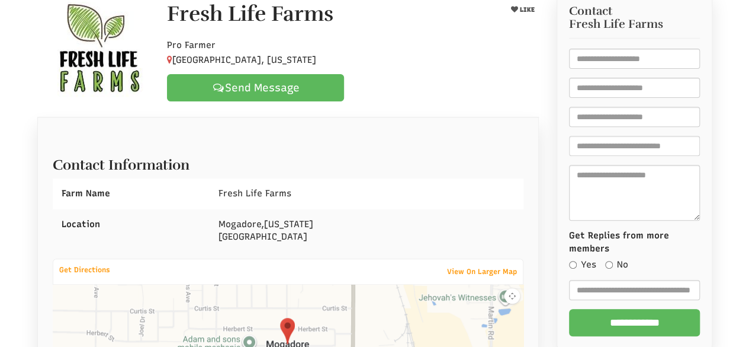
drag, startPoint x: 162, startPoint y: 12, endPoint x: 246, endPoint y: 63, distance: 98.0
click at [246, 63] on div "Fresh Life Farms LIKE Pro Farmer Mogadore, Ohio Send Message" at bounding box center [353, 51] width 390 height 99
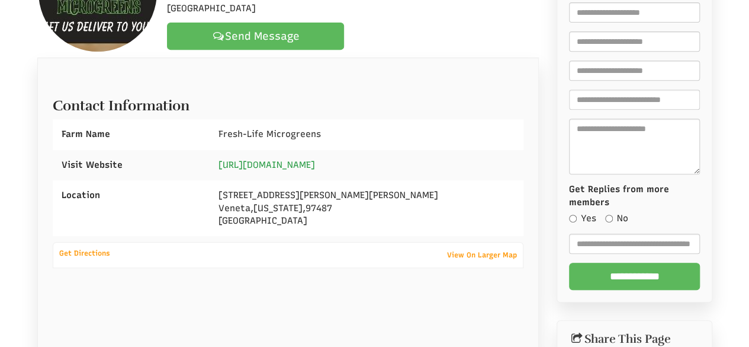
click at [263, 162] on link "[URL][DOMAIN_NAME]" at bounding box center [267, 164] width 97 height 11
select select "Language Translate Widget"
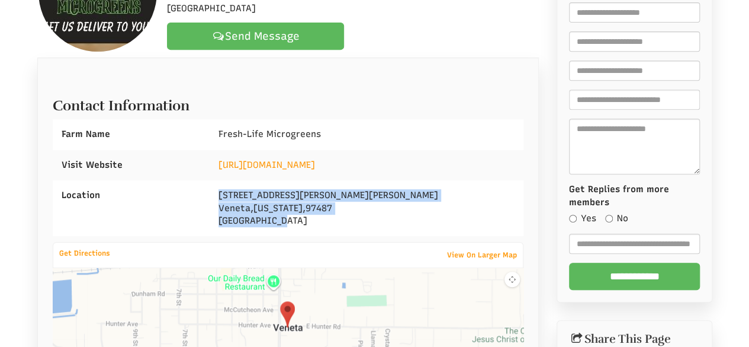
drag, startPoint x: 218, startPoint y: 195, endPoint x: 304, endPoint y: 222, distance: 89.9
click at [304, 222] on div "[STREET_ADDRESS][PERSON_NAME][PERSON_NAME][US_STATE]" at bounding box center [367, 208] width 314 height 56
copy div "[STREET_ADDRESS][PERSON_NAME][PERSON_NAME][US_STATE]"
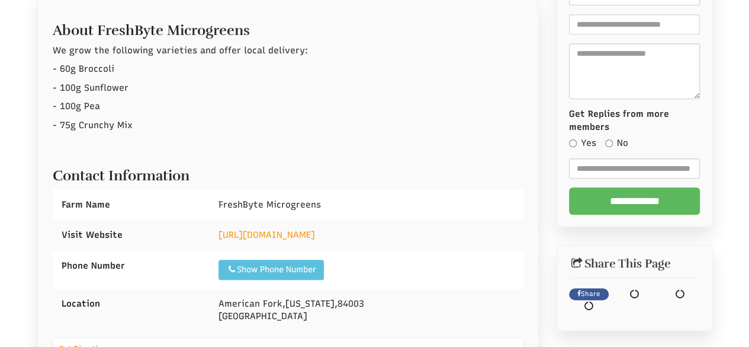
scroll to position [355, 0]
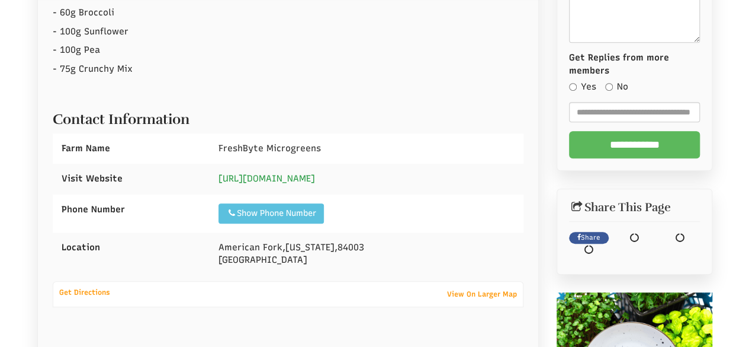
click at [315, 175] on link "https://freshbytemicrogreens.com" at bounding box center [267, 178] width 97 height 11
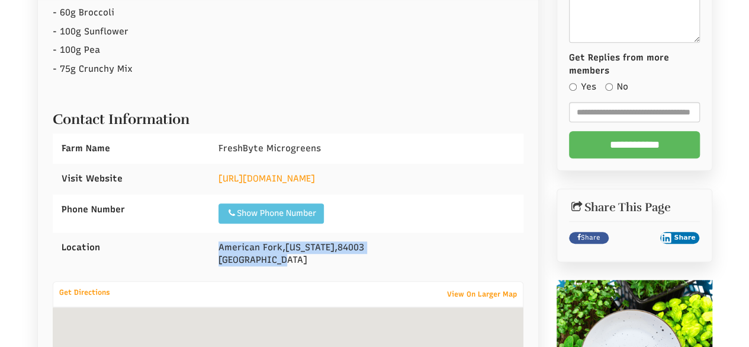
drag, startPoint x: 210, startPoint y: 242, endPoint x: 347, endPoint y: 254, distance: 137.3
click at [347, 254] on div "American Fork , Utah , 84003 United States" at bounding box center [367, 253] width 314 height 43
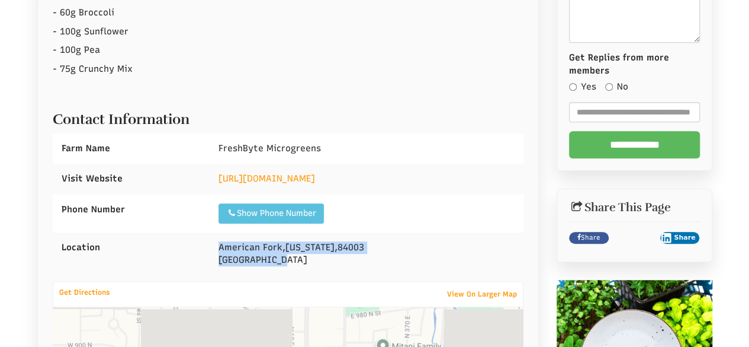
copy div "American Fork , Utah , 84003 United States"
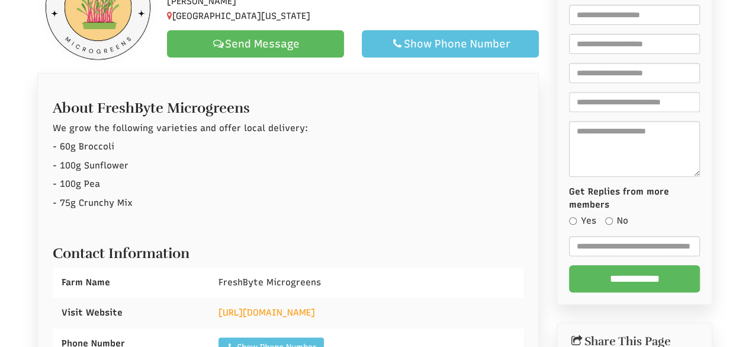
scroll to position [118, 0]
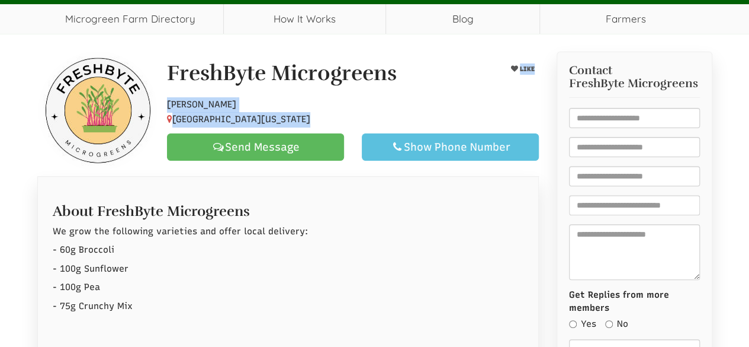
drag, startPoint x: 168, startPoint y: 74, endPoint x: 309, endPoint y: 114, distance: 146.0
click at [309, 114] on div "FreshByte Microgreens LIKE Hobby Farmer American Fork, Utah, 84003 Send Message…" at bounding box center [353, 111] width 390 height 99
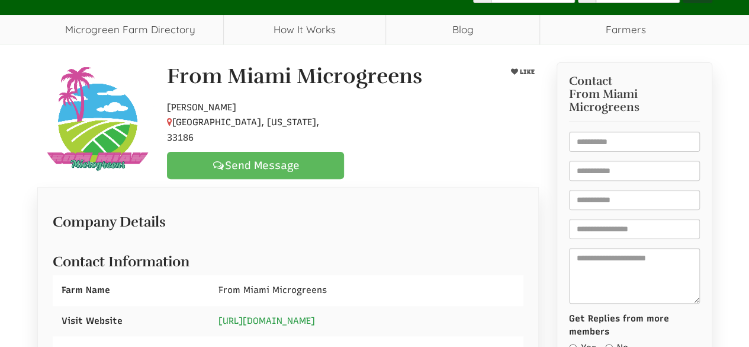
scroll to position [178, 0]
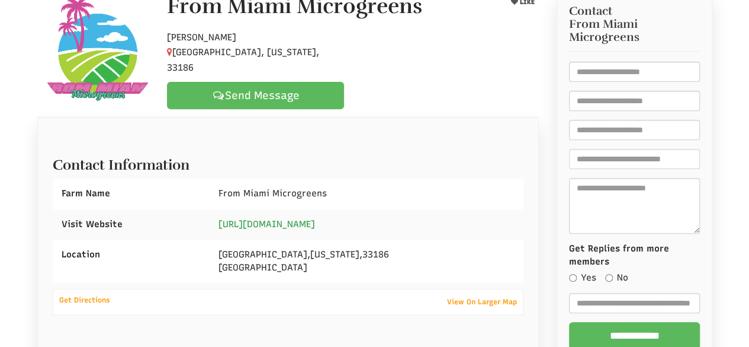
click at [306, 220] on link "https://frommiamimicrogreens.com" at bounding box center [267, 224] width 97 height 11
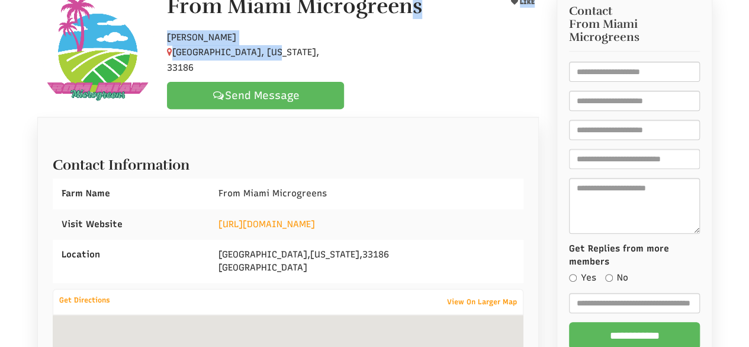
drag, startPoint x: 171, startPoint y: 13, endPoint x: 269, endPoint y: 54, distance: 105.9
click at [269, 54] on div "From Miami Microgreens LIKE Hobby Farmer Miami, Florida, 33186 Send Message" at bounding box center [353, 52] width 390 height 114
select select "Language Translate Widget"
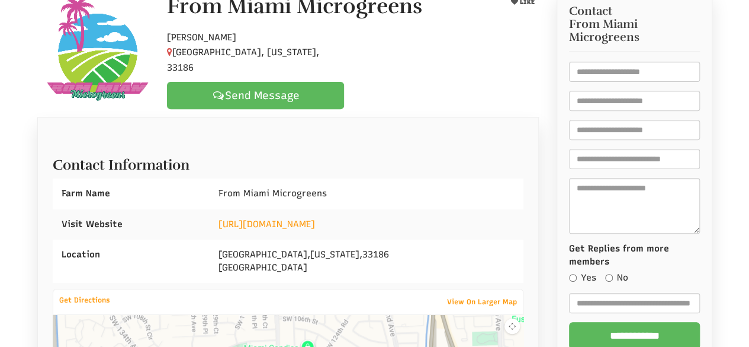
click at [458, 169] on h2 "Contact Information" at bounding box center [288, 161] width 471 height 21
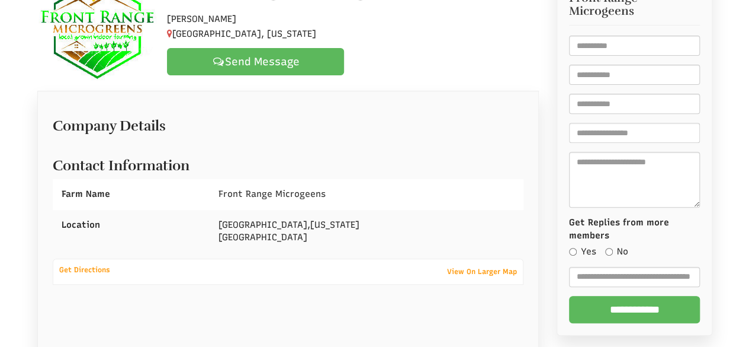
scroll to position [69, 0]
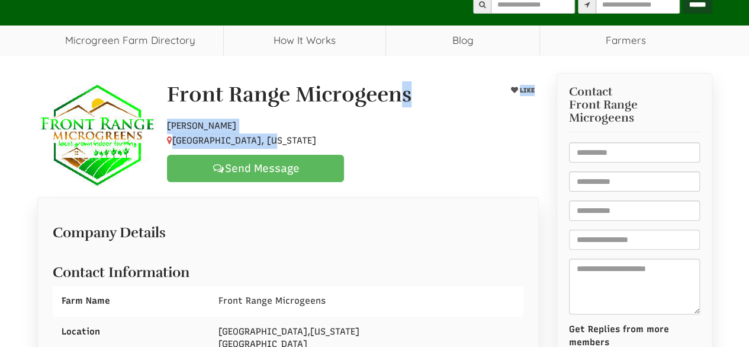
drag, startPoint x: 169, startPoint y: 91, endPoint x: 281, endPoint y: 137, distance: 120.6
click at [281, 138] on div "Front Range Microgeens LIKE [GEOGRAPHIC_DATA], [US_STATE] Send Message" at bounding box center [353, 132] width 390 height 99
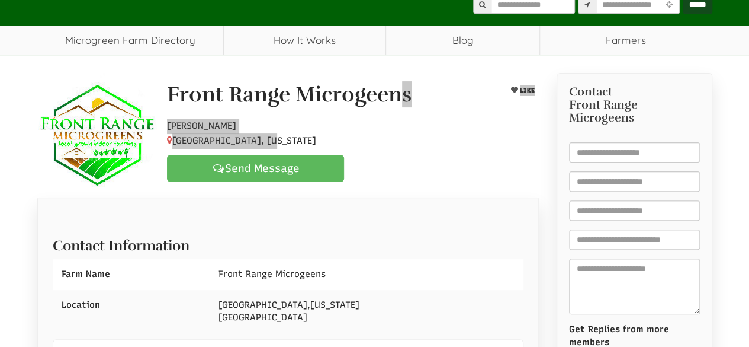
select select "Language Translate Widget"
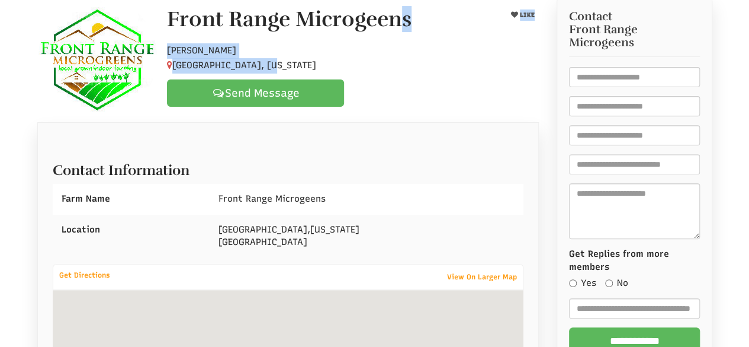
scroll to position [216, 0]
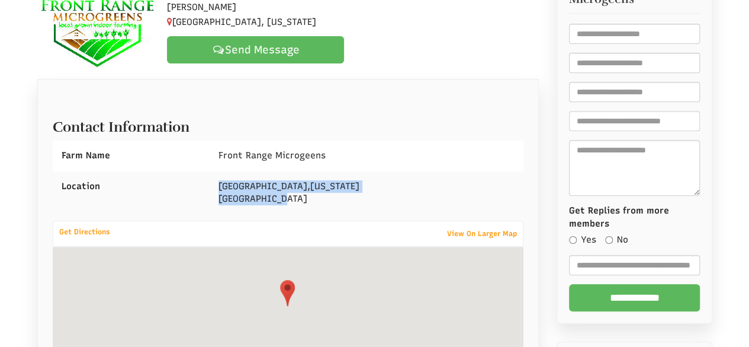
drag, startPoint x: 216, startPoint y: 181, endPoint x: 298, endPoint y: 197, distance: 83.2
click at [304, 199] on div "Panama City , Florida United States" at bounding box center [367, 192] width 314 height 43
copy div "Panama City , Florida United States"
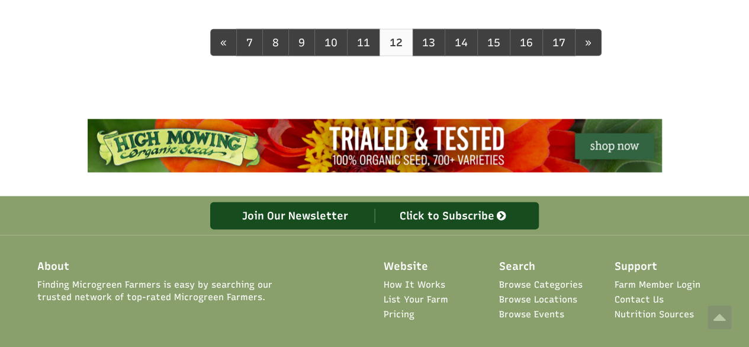
scroll to position [1244, 0]
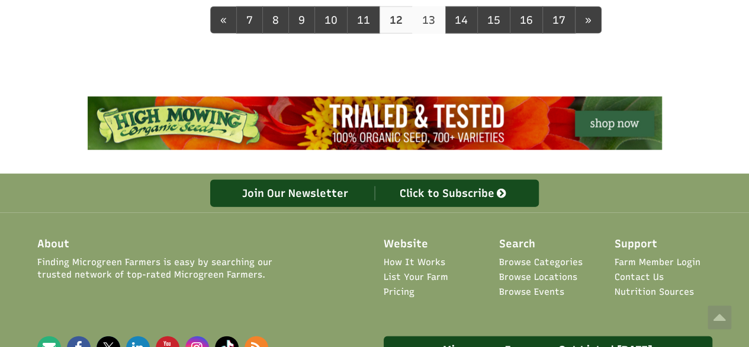
click at [419, 24] on link "13" at bounding box center [428, 20] width 33 height 27
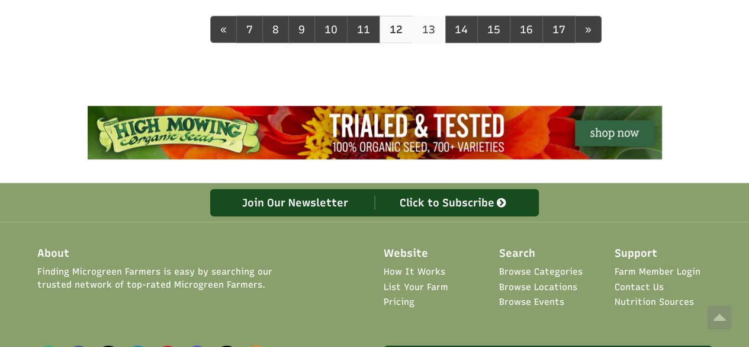
scroll to position [1334, 0]
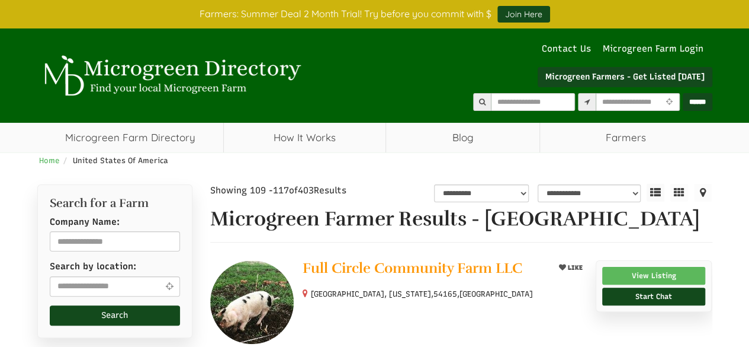
select select "Language Translate Widget"
drag, startPoint x: 720, startPoint y: 145, endPoint x: 688, endPoint y: 52, distance: 98.3
click at [720, 145] on div "Microgreen Farm Directory How It Works Blog Podcasts Nutrition Sources Recipes …" at bounding box center [374, 138] width 693 height 30
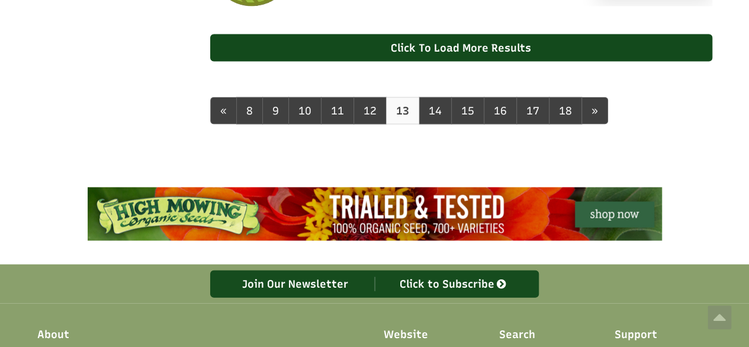
scroll to position [1239, 0]
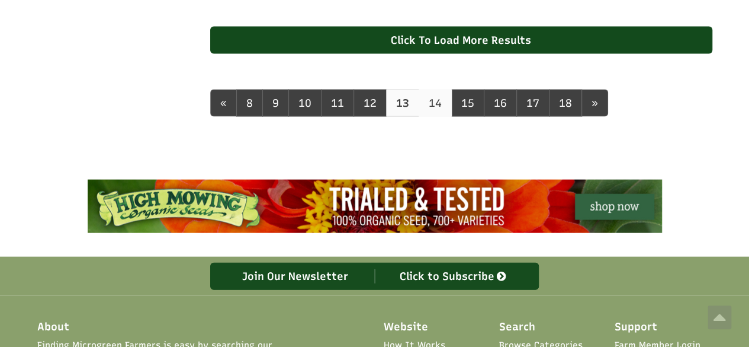
click at [428, 112] on link "14" at bounding box center [435, 102] width 33 height 27
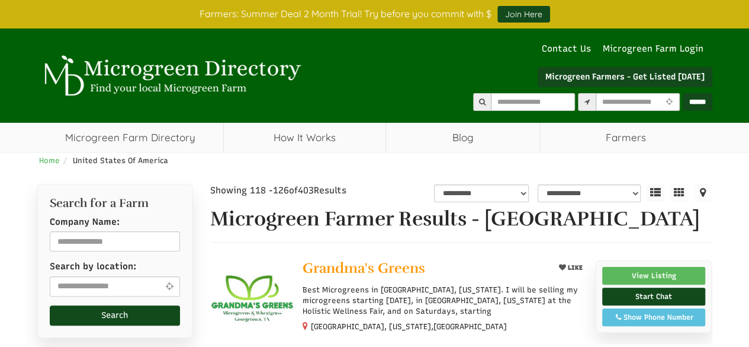
select select "Language Translate Widget"
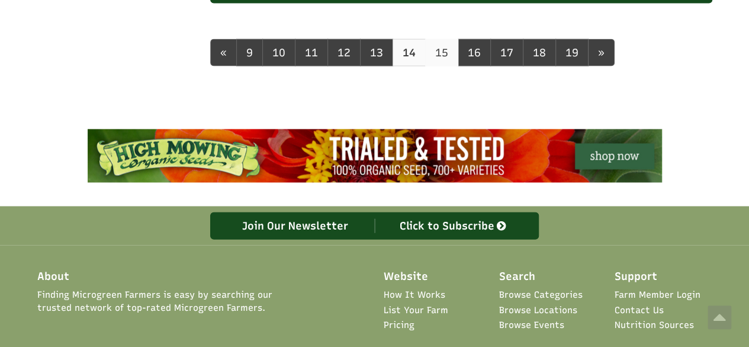
scroll to position [1322, 0]
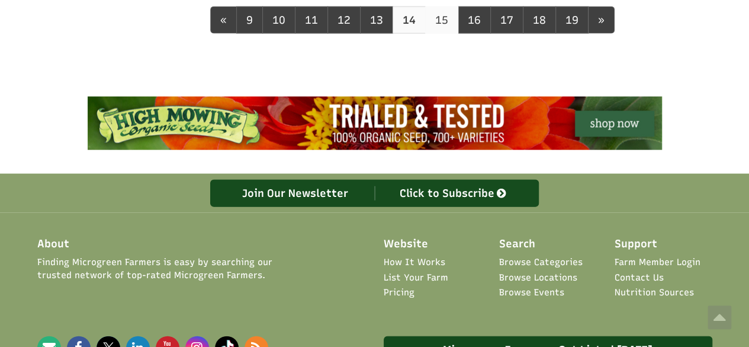
click at [435, 34] on link "15" at bounding box center [441, 20] width 33 height 27
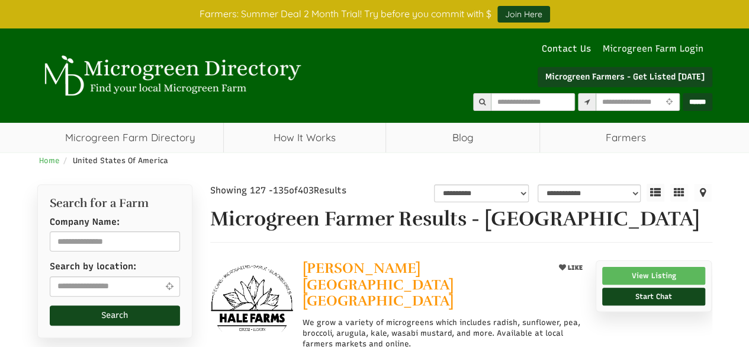
select select "Language Translate Widget"
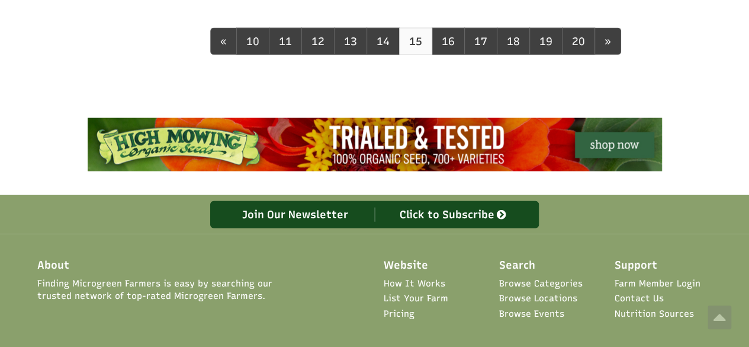
scroll to position [1192, 0]
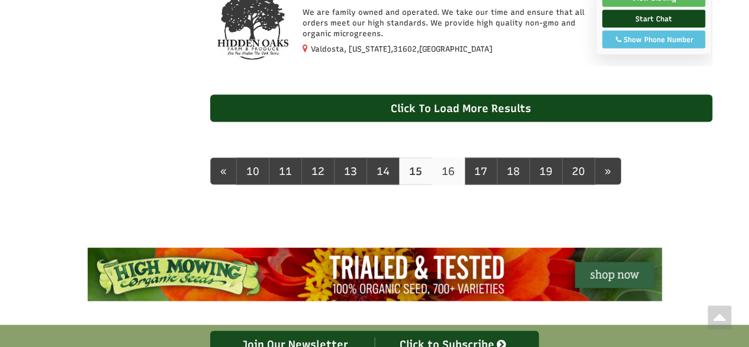
click at [442, 161] on link "16" at bounding box center [448, 171] width 33 height 27
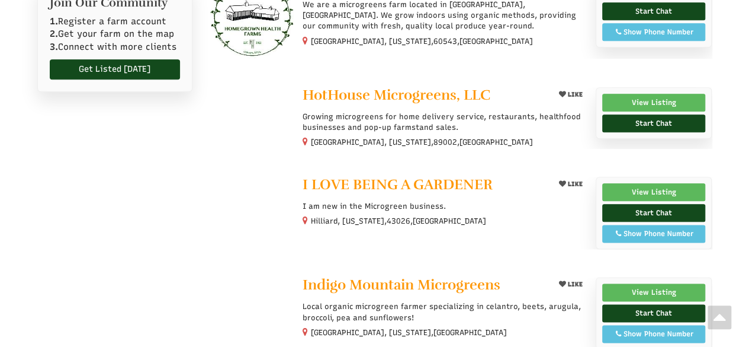
select select "Language Translate Widget"
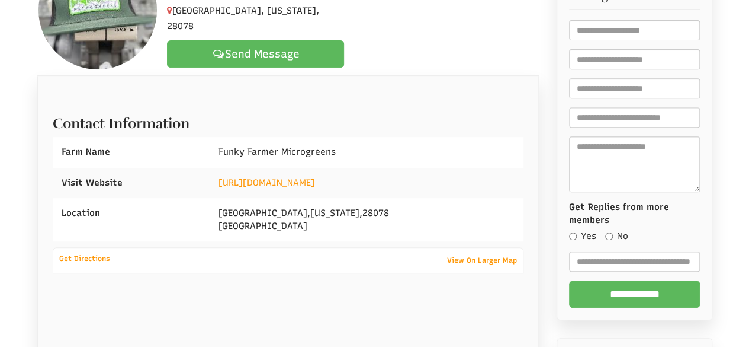
scroll to position [237, 0]
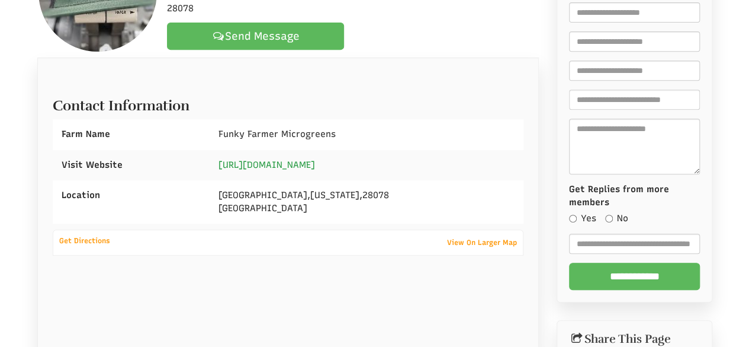
click at [311, 163] on link "[URL][DOMAIN_NAME]" at bounding box center [267, 164] width 97 height 11
select select "Language Translate Widget"
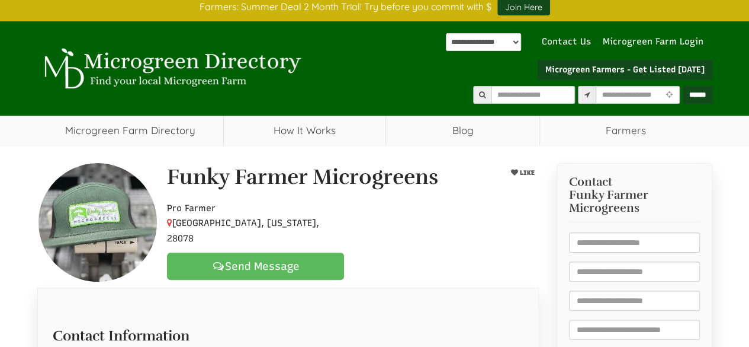
scroll to position [0, 0]
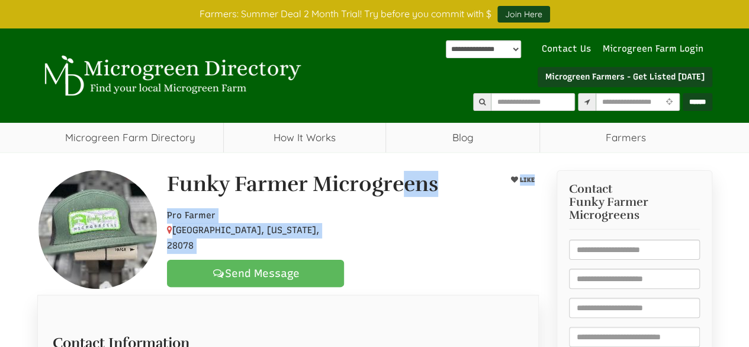
drag, startPoint x: 167, startPoint y: 191, endPoint x: 365, endPoint y: 226, distance: 201.0
click at [367, 227] on div "Funky Farmer Microgreens LIKE Pro Farmer Huntersville, North Carolina, 28078 Se…" at bounding box center [353, 229] width 390 height 114
click at [490, 210] on div at bounding box center [353, 228] width 390 height 52
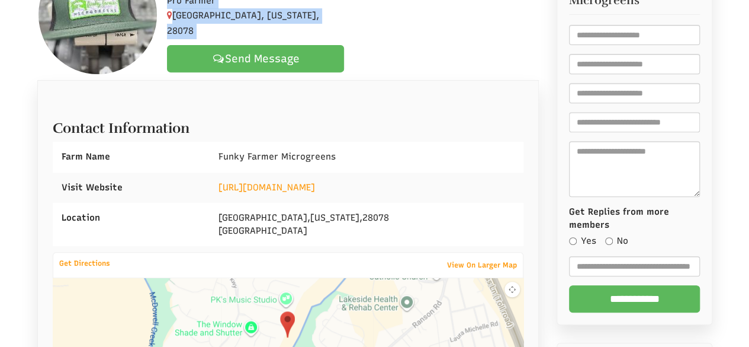
scroll to position [355, 0]
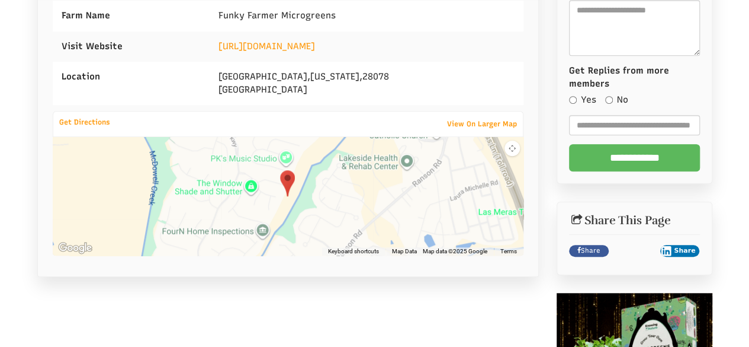
drag, startPoint x: 206, startPoint y: 68, endPoint x: 286, endPoint y: 89, distance: 82.6
click at [286, 89] on div "Location Huntersville , North Carolina , 28078 United States" at bounding box center [288, 83] width 471 height 43
copy div "Huntersville , North Carolina , 28078 United States"
click at [481, 66] on div "Huntersville , North Carolina , 28078 United States" at bounding box center [367, 83] width 314 height 43
click at [482, 53] on div "https://www.funkyfarmermicrogreens.com" at bounding box center [367, 46] width 314 height 30
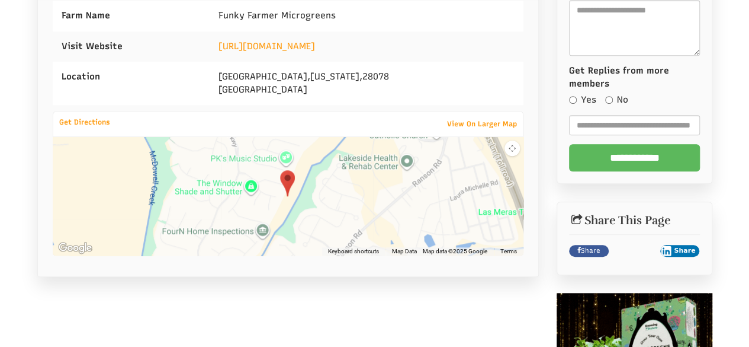
click at [532, 53] on div "Company Details Contact Information Farm Name Funky Farmer Microgreens +" at bounding box center [288, 108] width 502 height 337
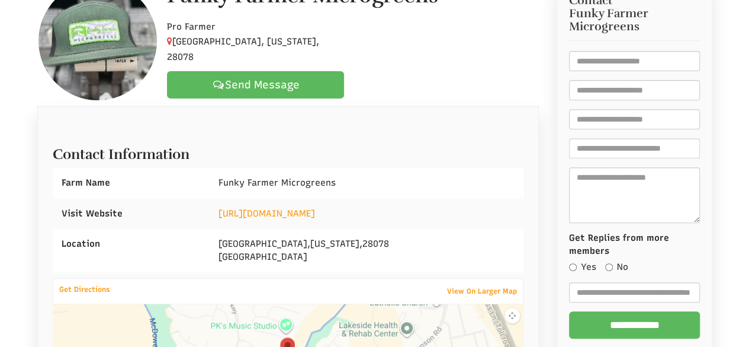
scroll to position [116, 0]
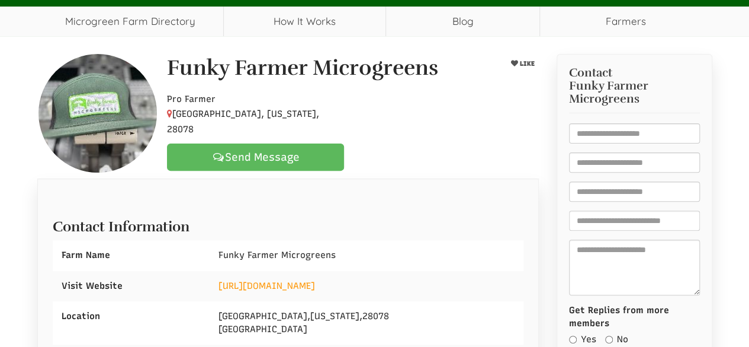
click at [467, 107] on div at bounding box center [353, 112] width 390 height 52
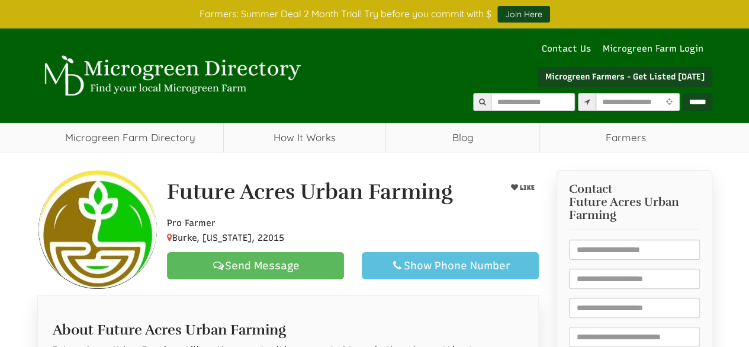
select select "Language Translate Widget"
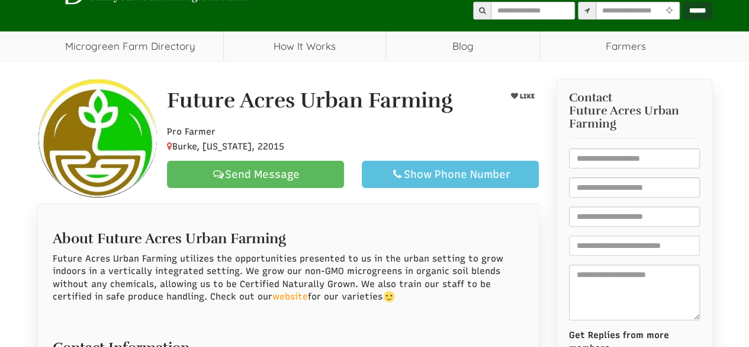
scroll to position [237, 0]
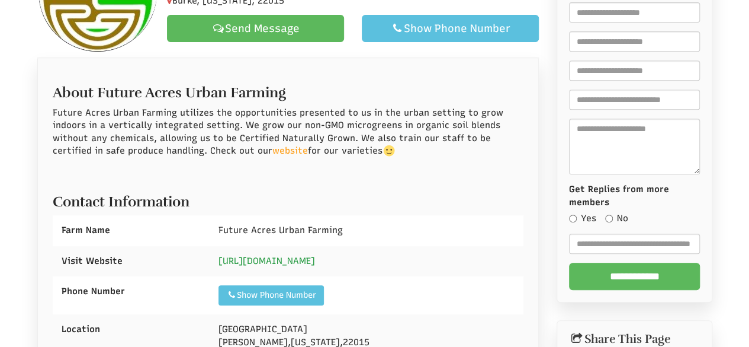
click at [314, 261] on link "https://www.futureacresfarm.com" at bounding box center [267, 260] width 97 height 11
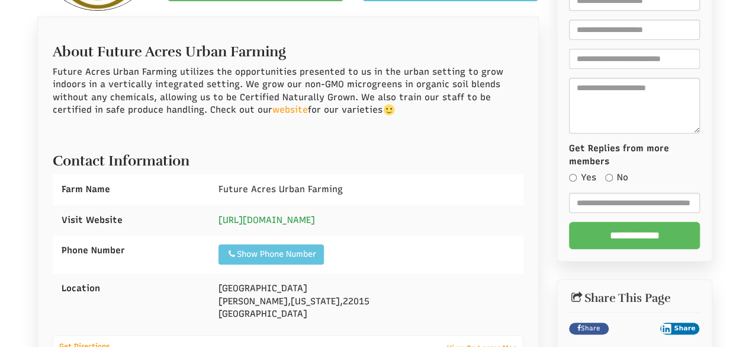
scroll to position [296, 0]
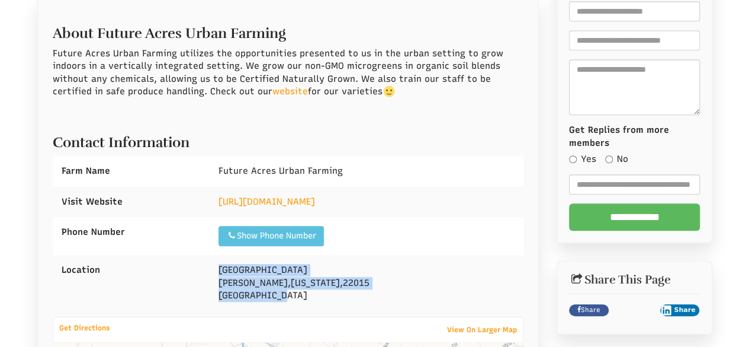
drag, startPoint x: 224, startPoint y: 267, endPoint x: 278, endPoint y: 286, distance: 57.1
click at [291, 296] on div "Heritage Square Dr Burke , Virginia , 22015 United States" at bounding box center [367, 283] width 314 height 56
copy div "Heritage Square Dr Burke , Virginia , 22015 United States"
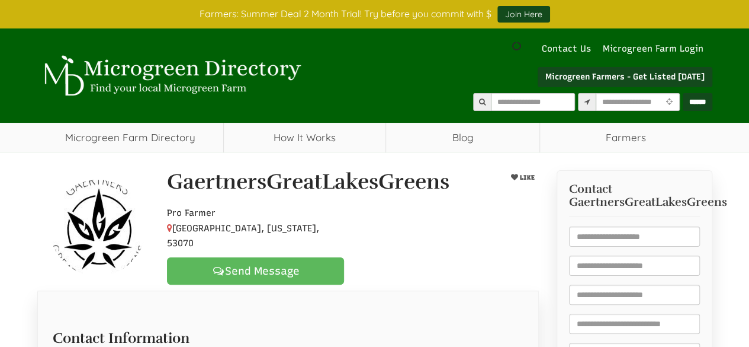
click at [411, 239] on div "Pro [GEOGRAPHIC_DATA][US_STATE] Send Message" at bounding box center [353, 242] width 390 height 85
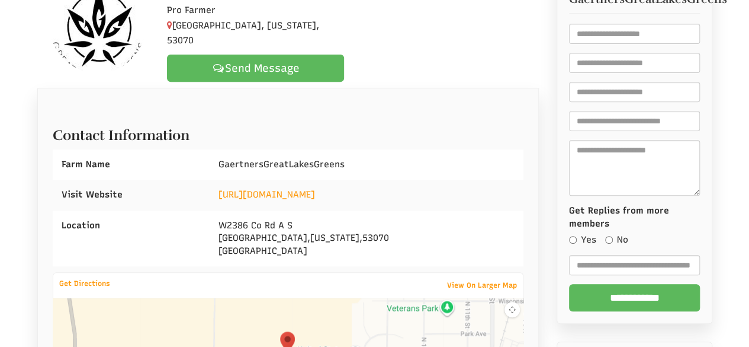
scroll to position [296, 0]
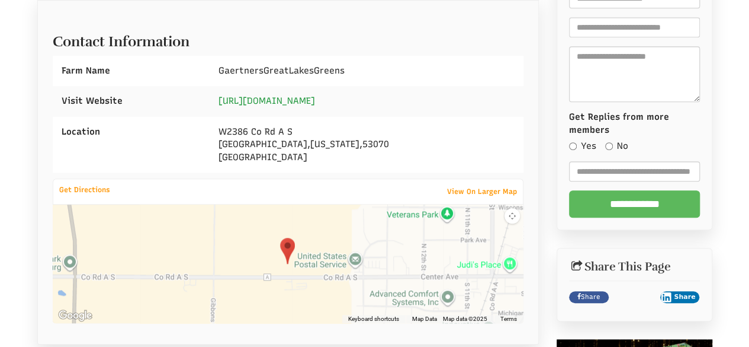
select select "Language Translate Widget"
click at [295, 95] on link "[URL][DOMAIN_NAME]" at bounding box center [267, 100] width 97 height 11
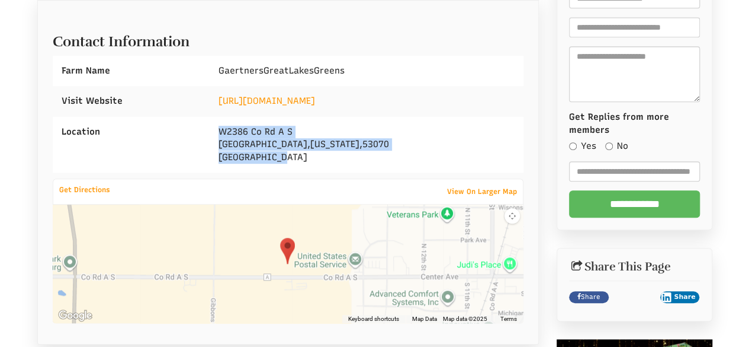
drag, startPoint x: 214, startPoint y: 111, endPoint x: 287, endPoint y: 145, distance: 80.0
click at [287, 145] on div "W2386 Co Rd A S Oostburg , Wisconsin , 53070 United States" at bounding box center [367, 145] width 314 height 56
copy div "W2386 Co Rd A S Oostburg , Wisconsin , 53070 United States"
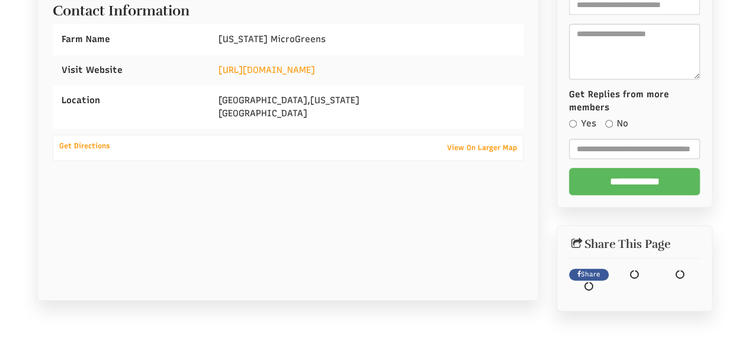
scroll to position [355, 0]
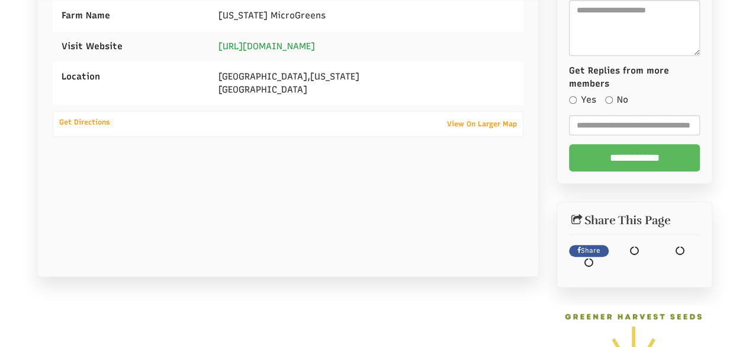
click at [315, 42] on link "https://www.georgiamicrogreens.com/" at bounding box center [267, 46] width 97 height 11
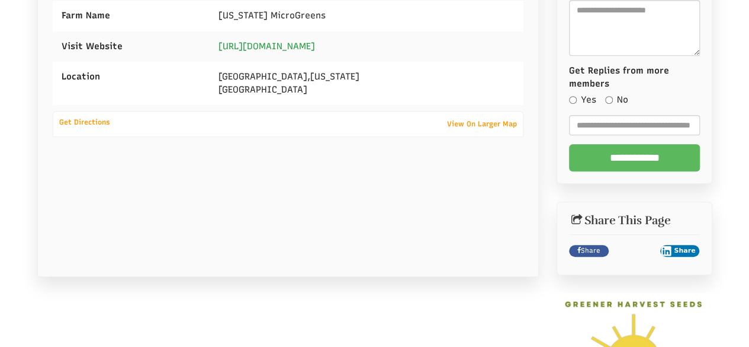
select select "Language Translate Widget"
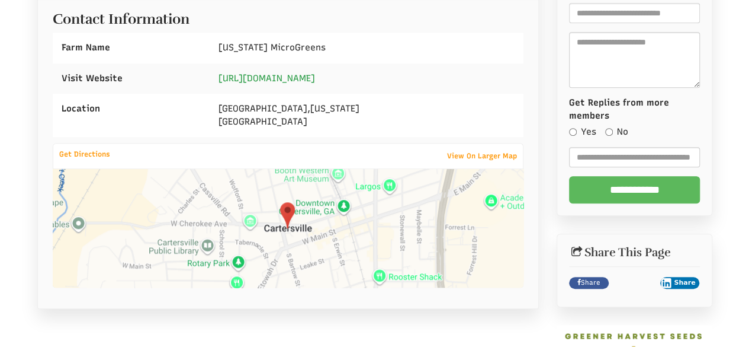
scroll to position [296, 0]
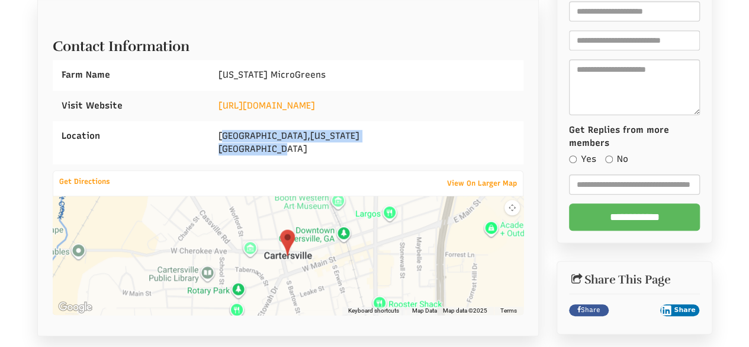
drag, startPoint x: 232, startPoint y: 135, endPoint x: 294, endPoint y: 150, distance: 63.9
click at [294, 150] on div "Cartersville , Georgia United States" at bounding box center [367, 142] width 314 height 43
drag, startPoint x: 211, startPoint y: 130, endPoint x: 317, endPoint y: 150, distance: 108.6
click at [317, 150] on div "Cartersville , Georgia United States" at bounding box center [367, 142] width 314 height 43
copy div "Cartersville , Georgia United States"
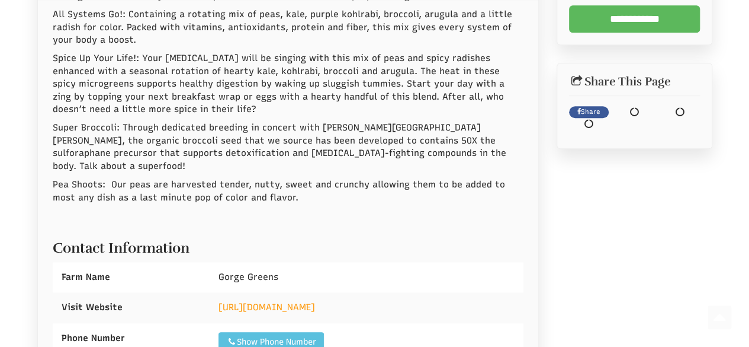
scroll to position [533, 0]
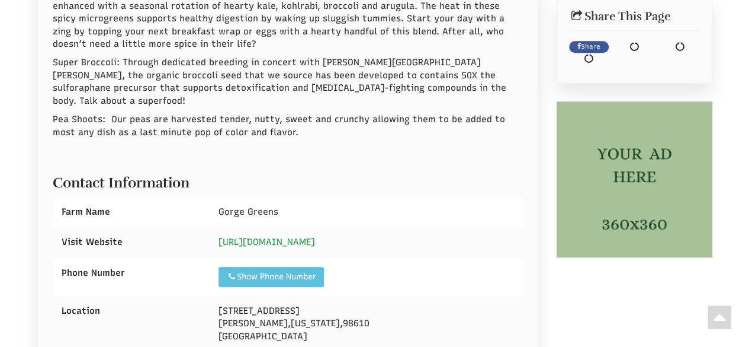
click at [258, 236] on div "http://gorgegreens.com" at bounding box center [367, 242] width 314 height 30
click at [264, 236] on link "http://gorgegreens.com" at bounding box center [267, 241] width 97 height 11
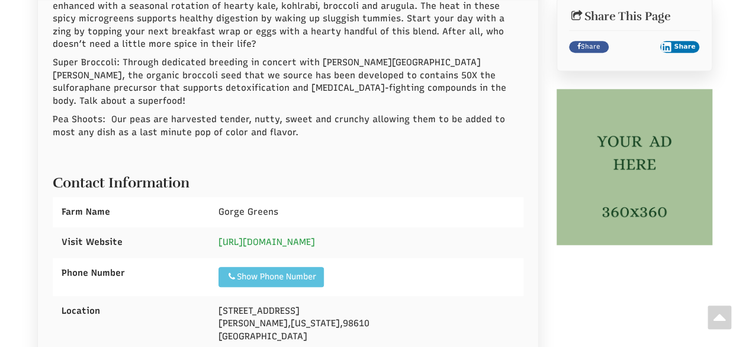
select select "Language Translate Widget"
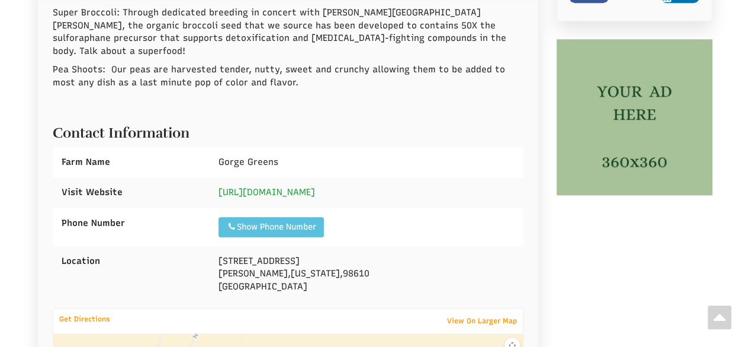
scroll to position [652, 0]
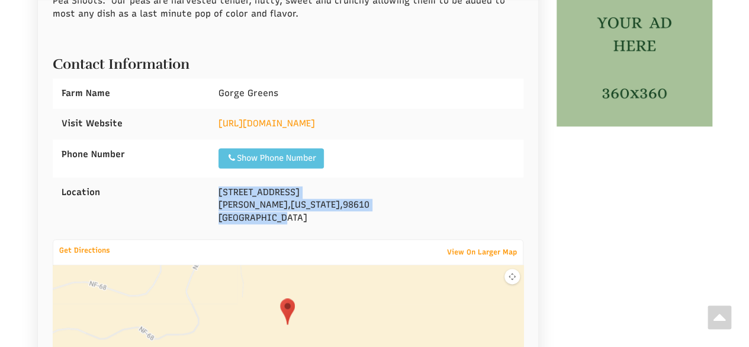
drag, startPoint x: 217, startPoint y: 179, endPoint x: 291, endPoint y: 208, distance: 79.9
click at [291, 208] on div "1111 Hemlock Rd Carson , Washington , 98610 United States" at bounding box center [367, 205] width 314 height 56
copy div "1111 Hemlock Rd Carson , Washington , 98610 United States"
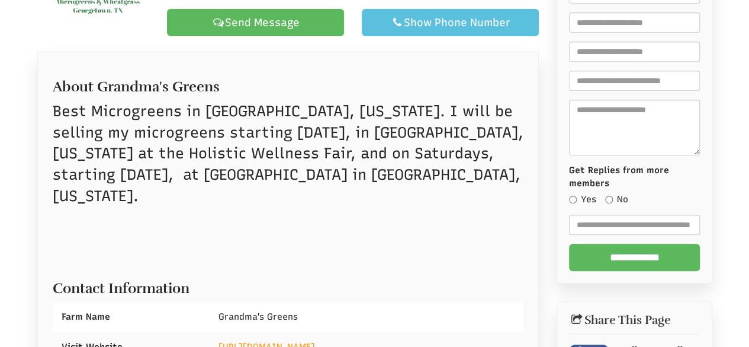
scroll to position [296, 0]
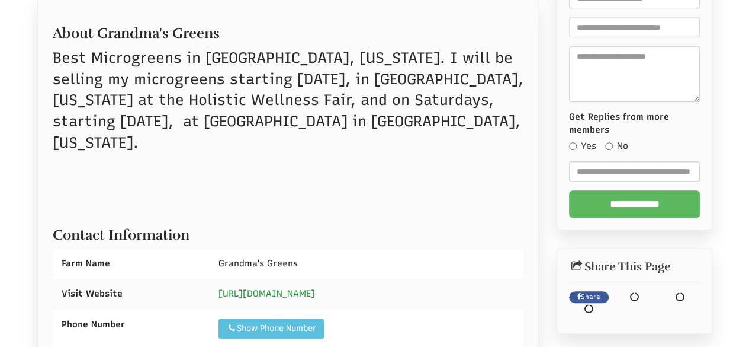
click at [302, 288] on link "[URL][DOMAIN_NAME]" at bounding box center [267, 293] width 97 height 11
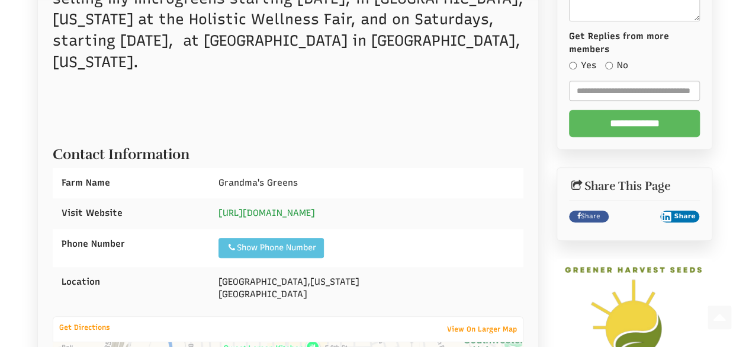
scroll to position [415, 0]
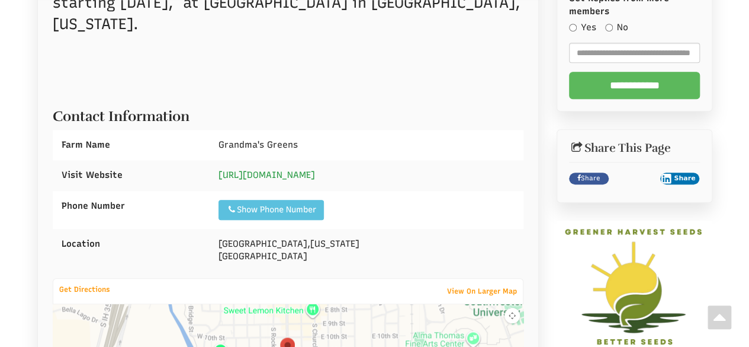
select select "Language Translate Widget"
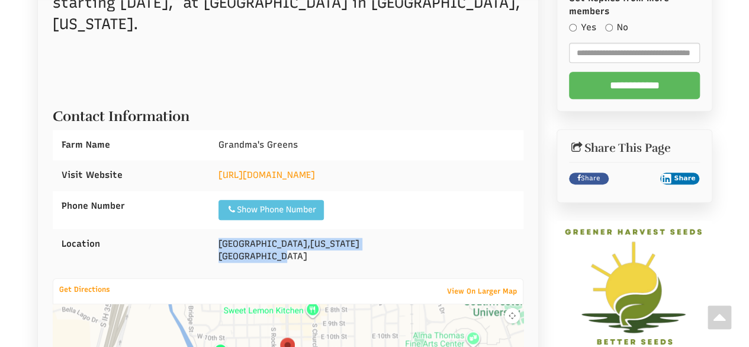
drag, startPoint x: 222, startPoint y: 220, endPoint x: 304, endPoint y: 235, distance: 83.8
click at [304, 235] on div "[GEOGRAPHIC_DATA] , [US_STATE] [GEOGRAPHIC_DATA]" at bounding box center [367, 250] width 314 height 43
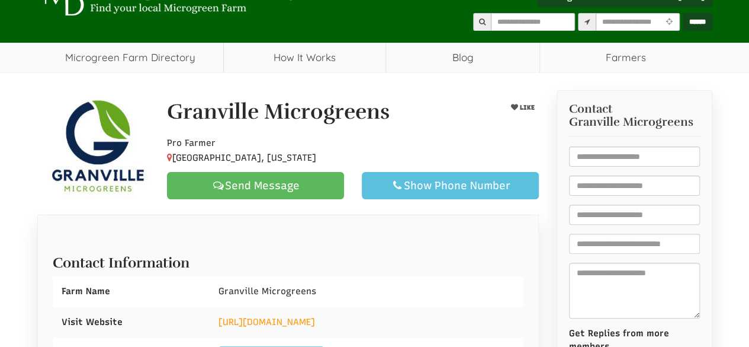
scroll to position [118, 0]
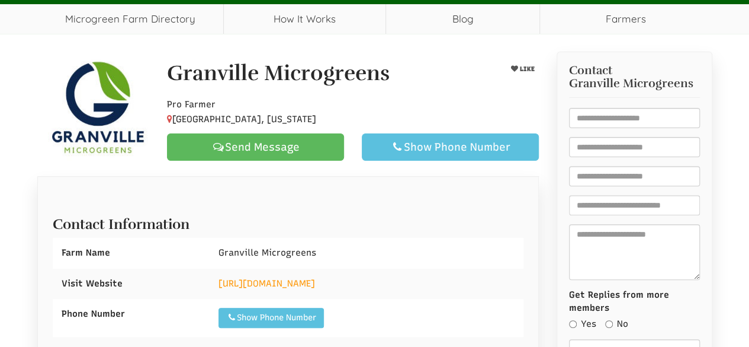
select select "Language Translate Widget"
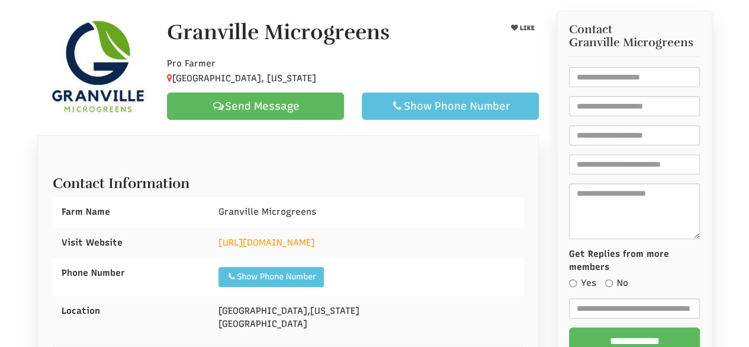
scroll to position [178, 0]
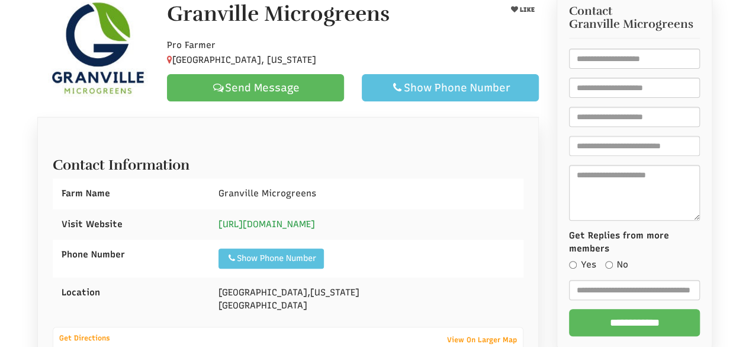
click at [310, 222] on link "https://www.gmgreens.com/contact" at bounding box center [267, 224] width 97 height 11
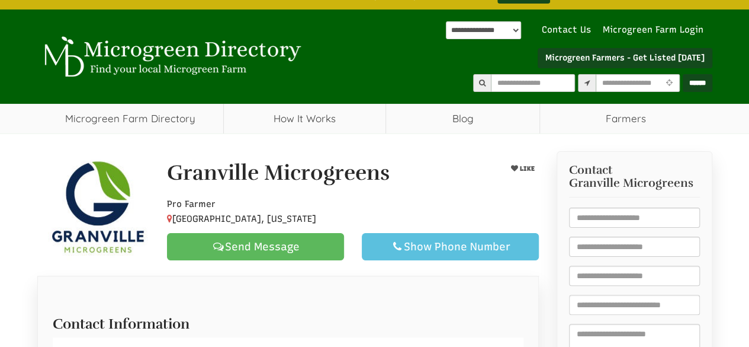
scroll to position [0, 0]
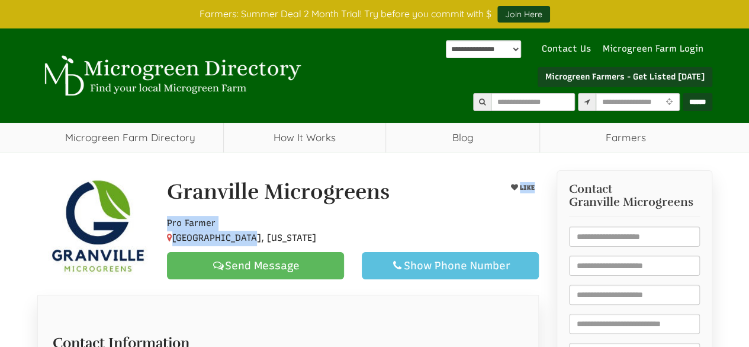
drag, startPoint x: 173, startPoint y: 184, endPoint x: 258, endPoint y: 236, distance: 100.0
click at [258, 236] on div "Granville Microgreens LIKE Pro Farmer Granville, Ohio Send Message Show Phone N…" at bounding box center [353, 229] width 390 height 99
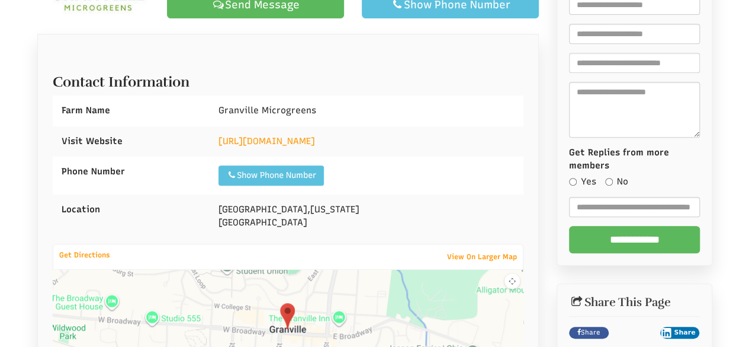
scroll to position [296, 0]
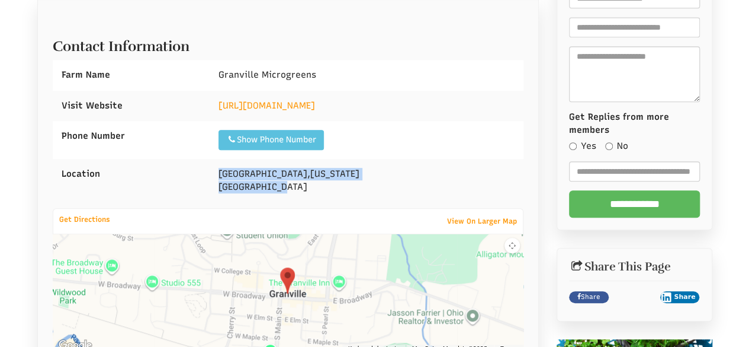
drag, startPoint x: 245, startPoint y: 177, endPoint x: 291, endPoint y: 188, distance: 47.4
click at [291, 188] on div "Granville , Ohio United States" at bounding box center [367, 180] width 314 height 43
copy div "Granville , Ohio United States"
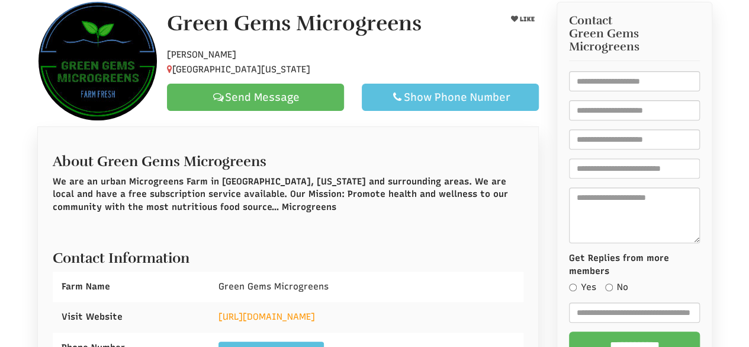
scroll to position [178, 0]
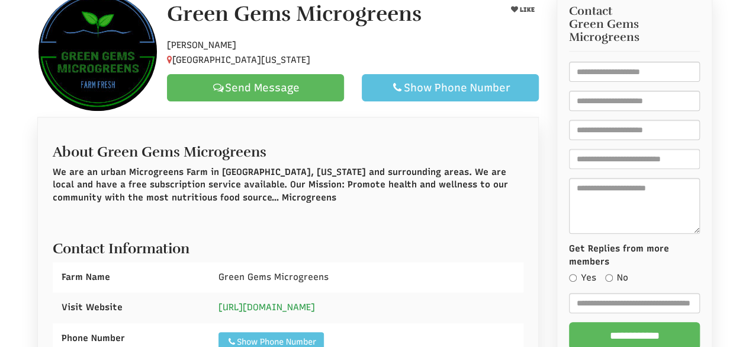
click at [306, 307] on link "[URL][DOMAIN_NAME]" at bounding box center [267, 306] width 97 height 11
select select "Language Translate Widget"
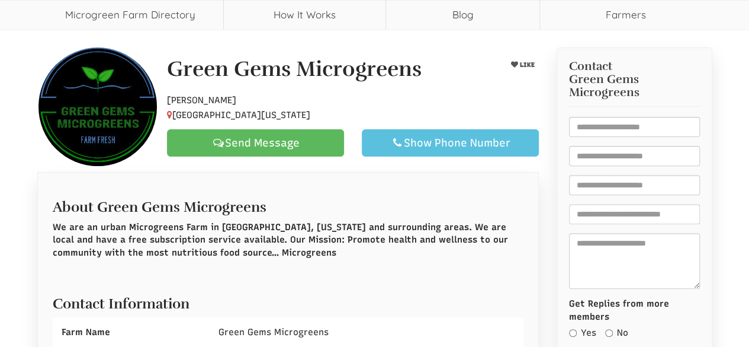
scroll to position [59, 0]
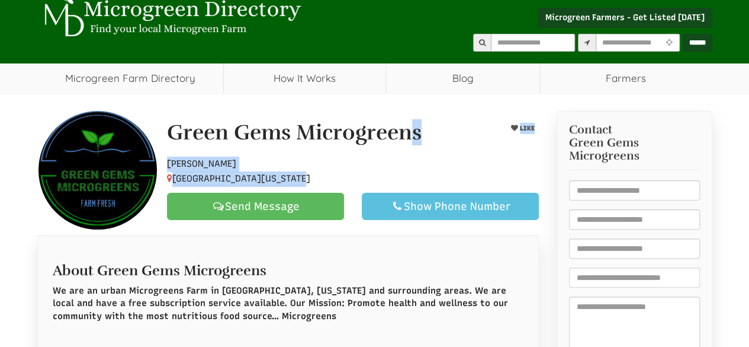
drag, startPoint x: 166, startPoint y: 129, endPoint x: 315, endPoint y: 176, distance: 156.0
click at [315, 176] on div "Green Gems Microgreens LIKE Hobby Farmer San Antonio, Texas, 78247 Send Message…" at bounding box center [353, 170] width 390 height 99
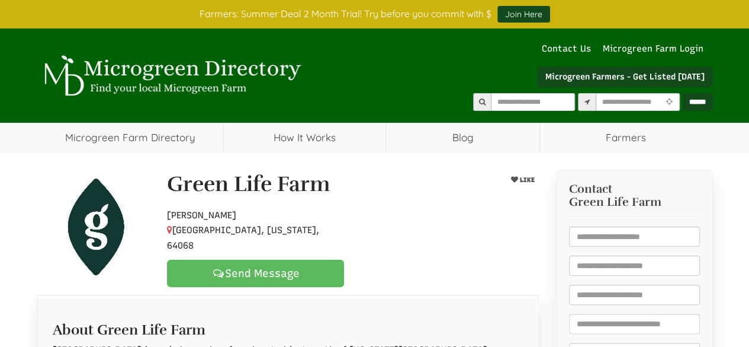
select select "Language Translate Widget"
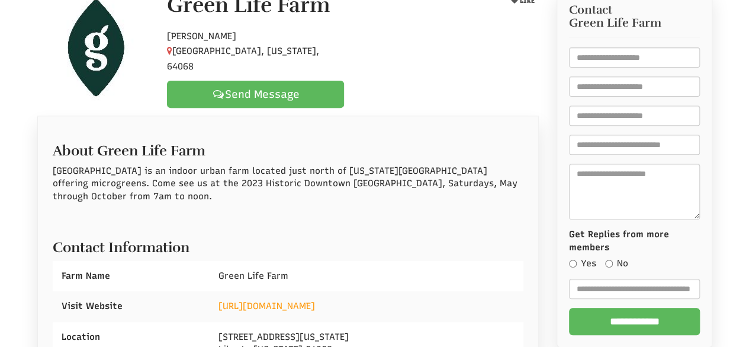
scroll to position [237, 0]
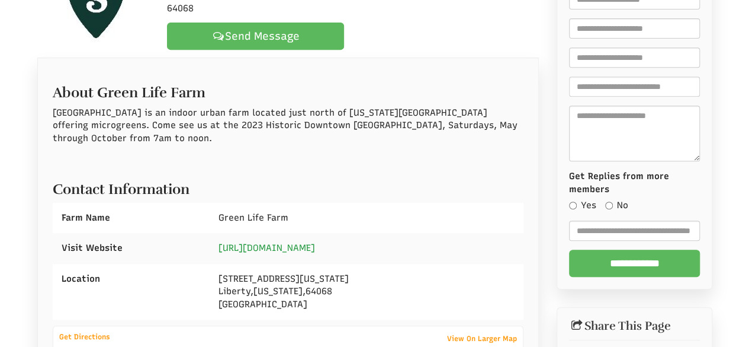
click at [259, 249] on link "https://www.hellogreenlife.com" at bounding box center [267, 247] width 97 height 11
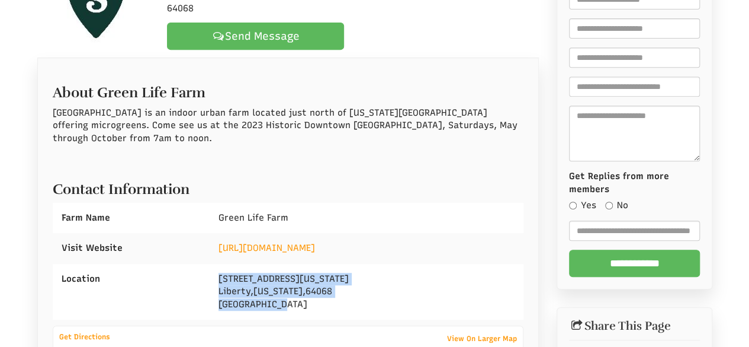
drag, startPoint x: 220, startPoint y: 275, endPoint x: 313, endPoint y: 300, distance: 97.0
click at [315, 300] on div "117 W. Kansas St. Liberty , Missouri , 64068 United States" at bounding box center [367, 292] width 314 height 56
copy div "117 W. Kansas St. Liberty , Missouri , 64068 United States"
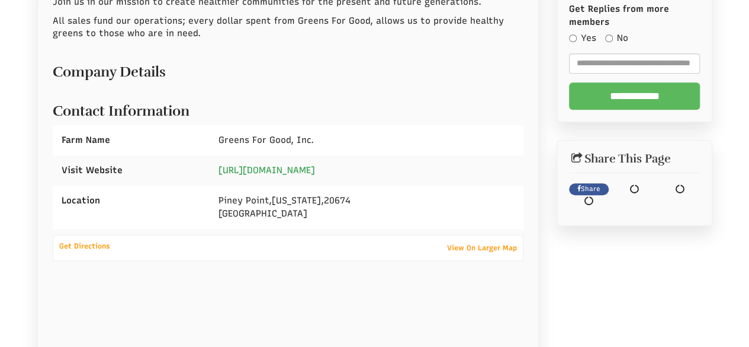
click at [315, 168] on link "https://www.greens4good.org/" at bounding box center [267, 170] width 97 height 11
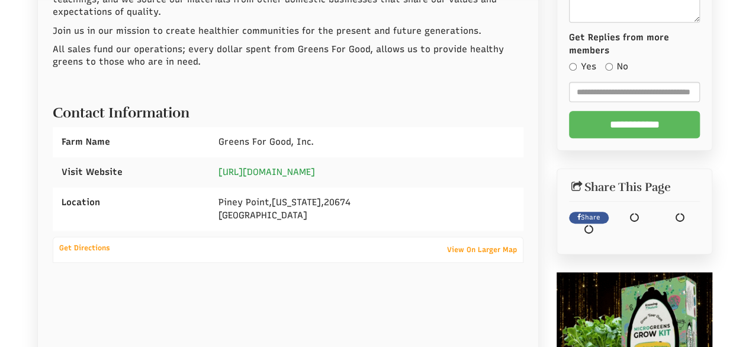
scroll to position [403, 0]
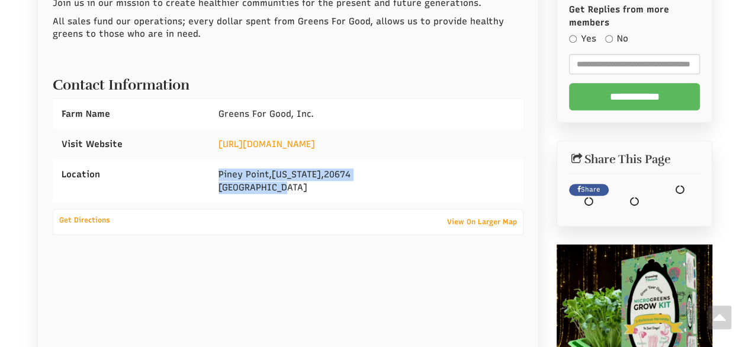
drag, startPoint x: 216, startPoint y: 174, endPoint x: 289, endPoint y: 180, distance: 73.7
click at [289, 180] on div "Piney Point , Maryland , 20674 United States" at bounding box center [367, 180] width 314 height 43
copy div "Piney Point , Maryland , 20674 United States"
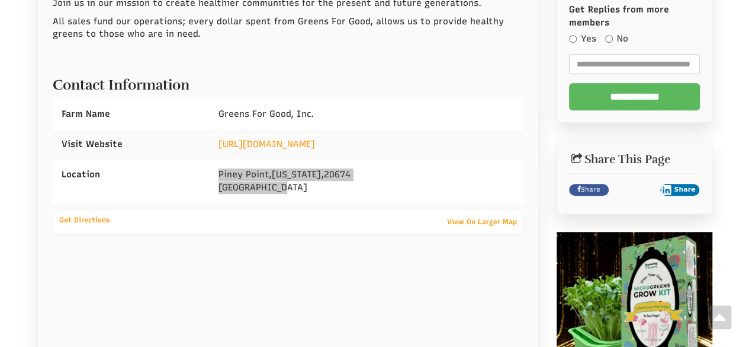
select select "Language Translate Widget"
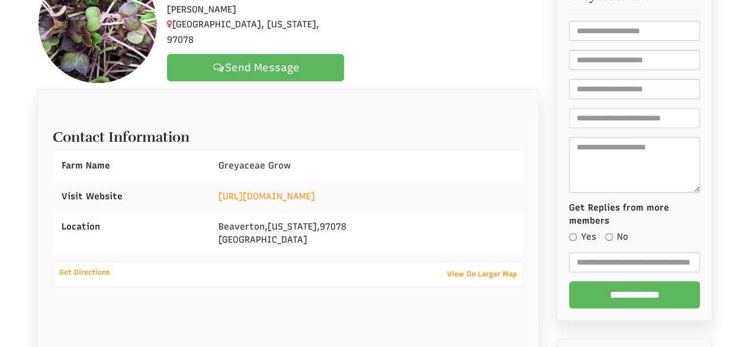
scroll to position [163, 0]
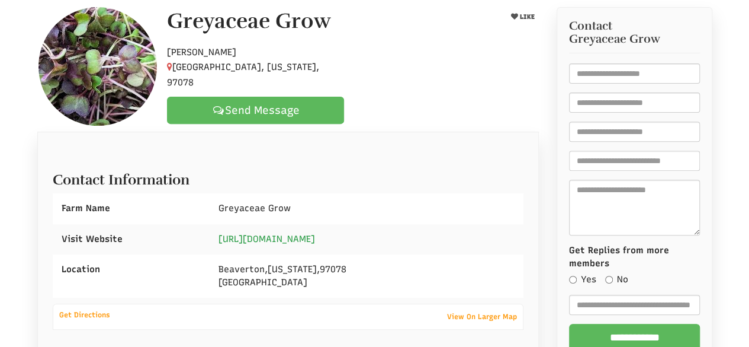
click at [315, 236] on link "[URL][DOMAIN_NAME]" at bounding box center [267, 238] width 97 height 11
select select "Language Translate Widget"
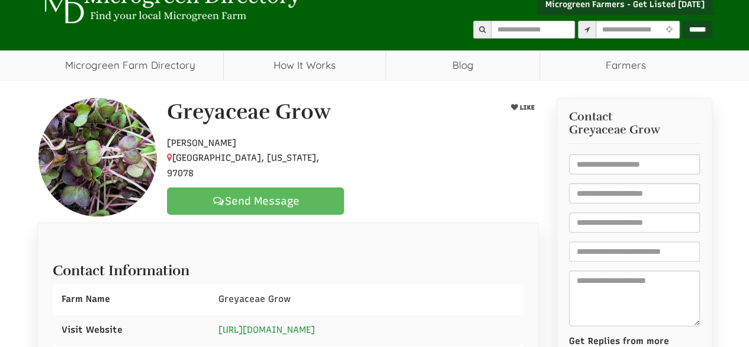
scroll to position [0, 0]
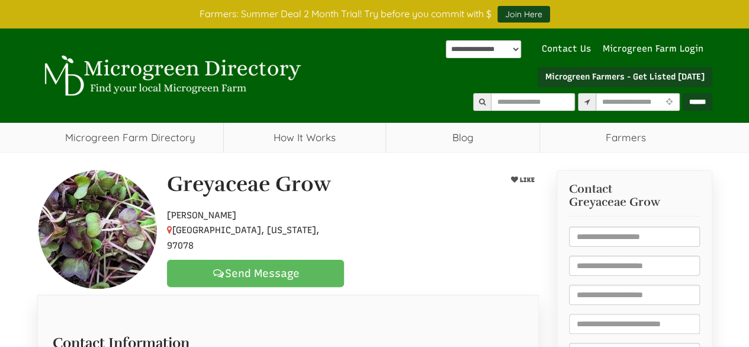
drag, startPoint x: 161, startPoint y: 189, endPoint x: 293, endPoint y: 238, distance: 140.7
click at [293, 238] on div "Greyaceae Grow LIKE Hobby Farmer Beaverton, Oregon, 97078 Send Message" at bounding box center [353, 229] width 390 height 114
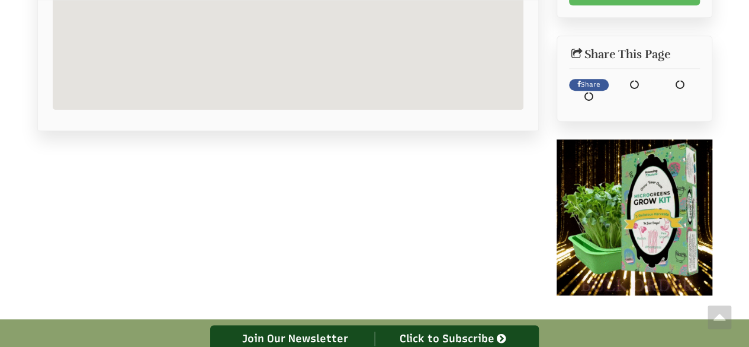
scroll to position [284, 0]
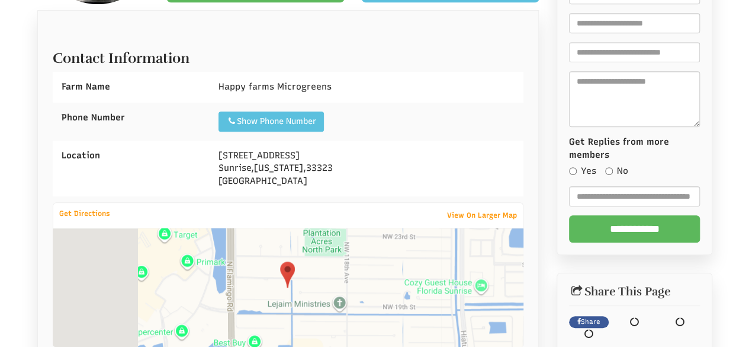
select select "Language Translate Widget"
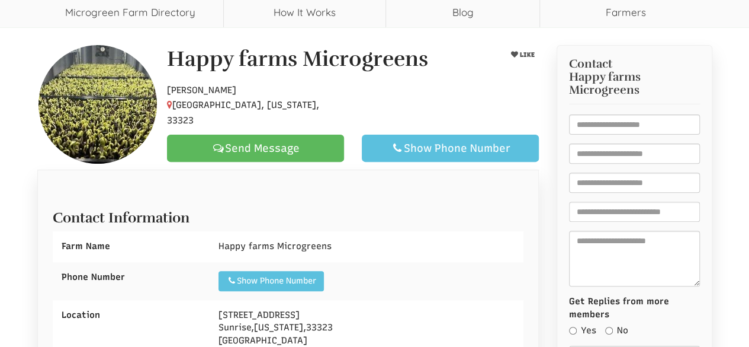
scroll to position [107, 0]
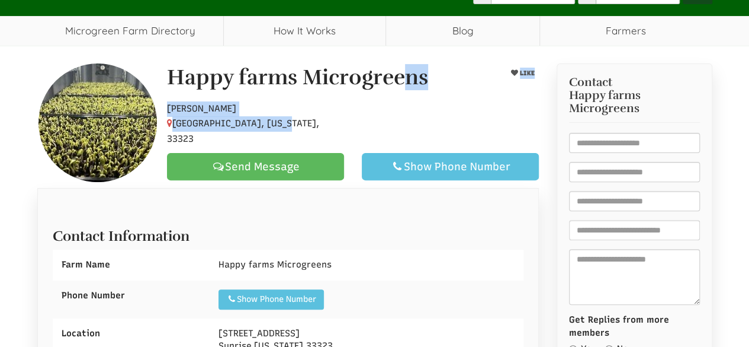
drag, startPoint x: 168, startPoint y: 78, endPoint x: 293, endPoint y: 125, distance: 133.1
click at [294, 129] on div "Happy farms Microgreens LIKE Hobby Farmer Sunrise, [US_STATE], 33323 Send Messa…" at bounding box center [353, 123] width 390 height 114
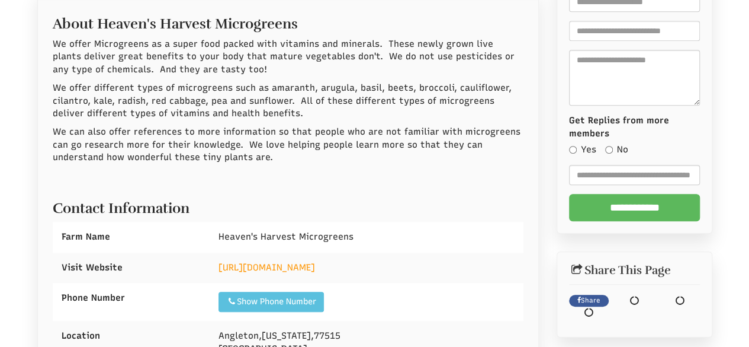
scroll to position [324, 0]
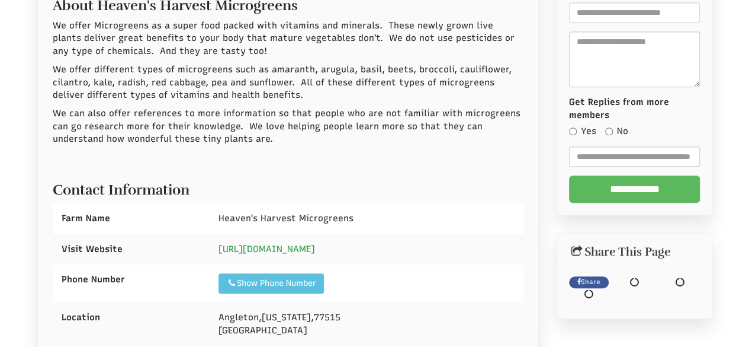
click at [293, 251] on link "https://heavensharvestmicrogreens.com/" at bounding box center [267, 248] width 97 height 11
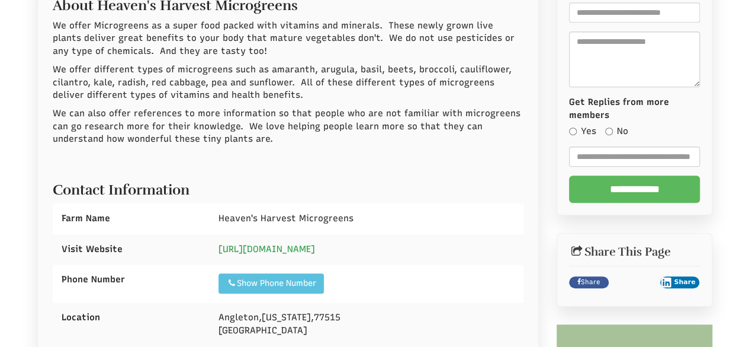
select select "Language Translate Widget"
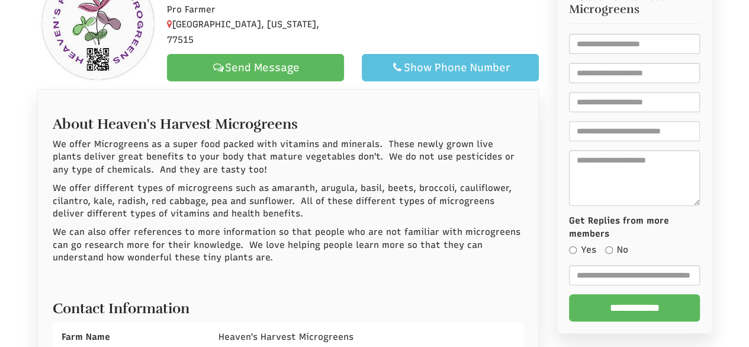
scroll to position [87, 0]
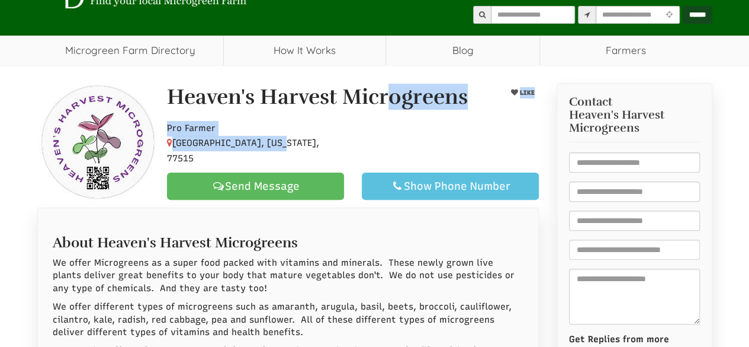
drag, startPoint x: 204, startPoint y: 123, endPoint x: 288, endPoint y: 147, distance: 87.0
click at [288, 149] on div "Heaven's Harvest Microgreens LIKE Pro Farmer Angleton, Texas, 77515 Send Messag…" at bounding box center [353, 142] width 390 height 114
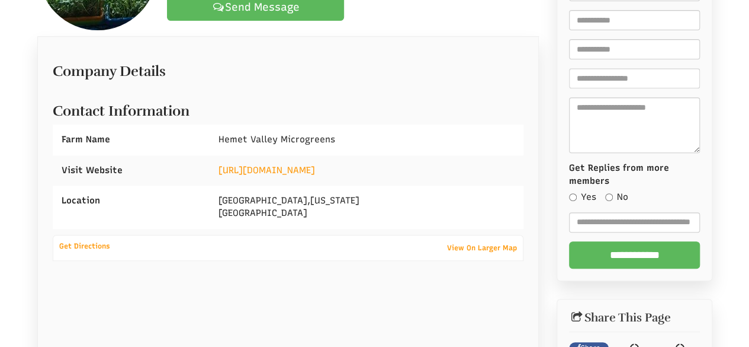
scroll to position [237, 0]
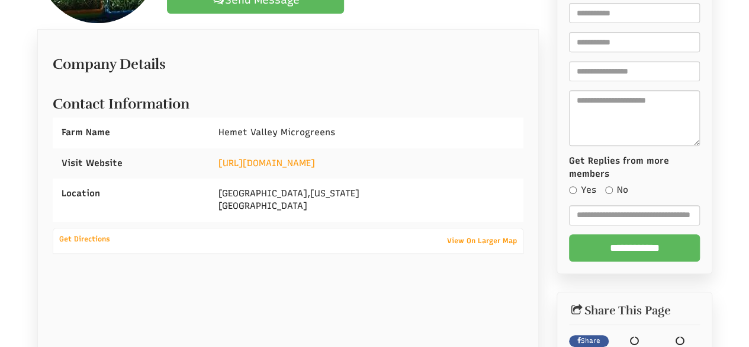
click at [278, 149] on div "https://www.hemetvalleymicros.com" at bounding box center [367, 163] width 314 height 30
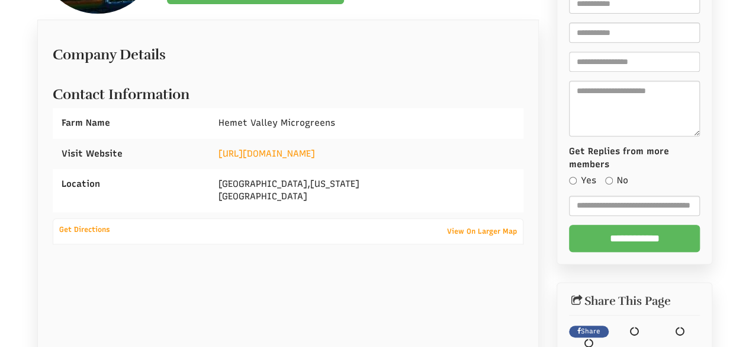
click at [280, 142] on div "https://www.hemetvalleymicros.com" at bounding box center [367, 154] width 314 height 30
click at [286, 154] on link "https://www.hemetvalleymicros.com" at bounding box center [267, 153] width 97 height 11
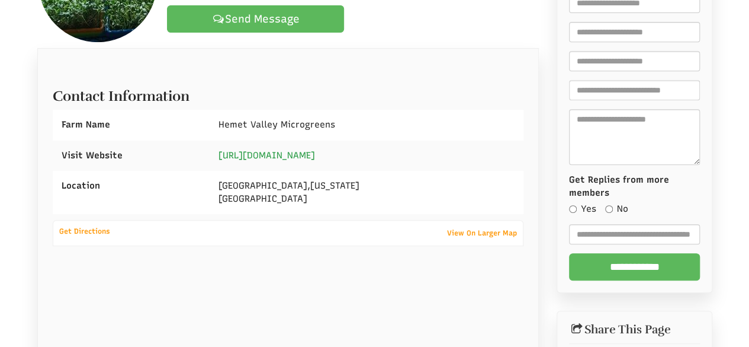
scroll to position [275, 0]
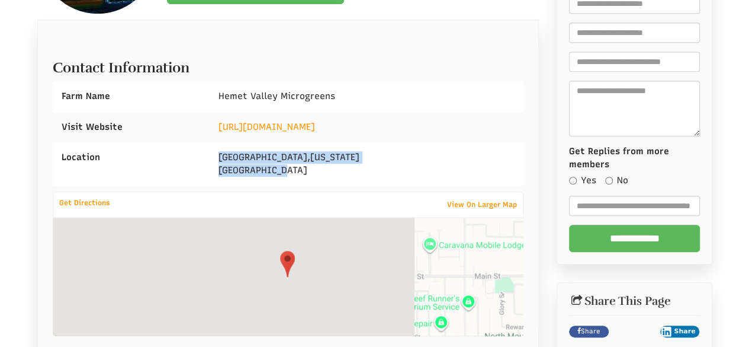
drag, startPoint x: 215, startPoint y: 155, endPoint x: 313, endPoint y: 174, distance: 99.6
click at [313, 174] on div "San Jacinto , California United States" at bounding box center [367, 163] width 314 height 43
copy div "San Jacinto , California United States"
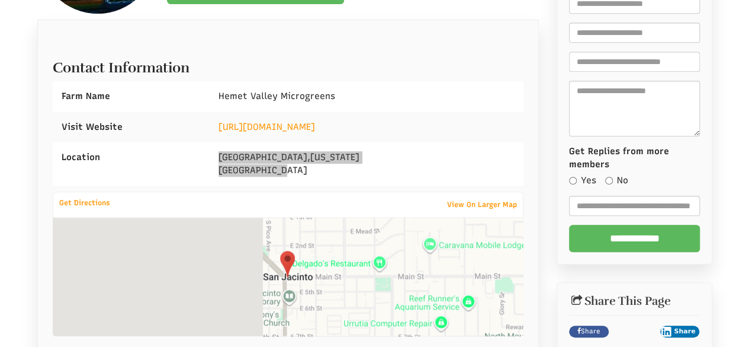
select select "Language Translate Widget"
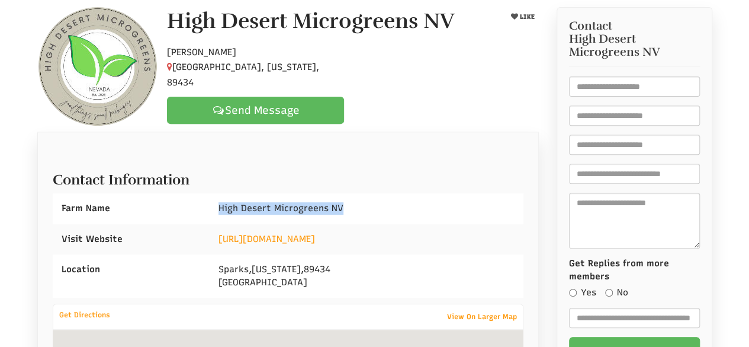
drag, startPoint x: 219, startPoint y: 201, endPoint x: 326, endPoint y: 208, distance: 107.4
click at [410, 210] on div "High Desert Microgreens NV" at bounding box center [367, 208] width 314 height 30
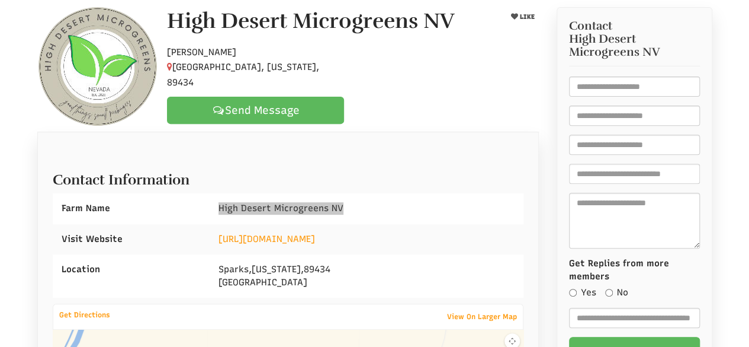
select select "Language Translate Widget"
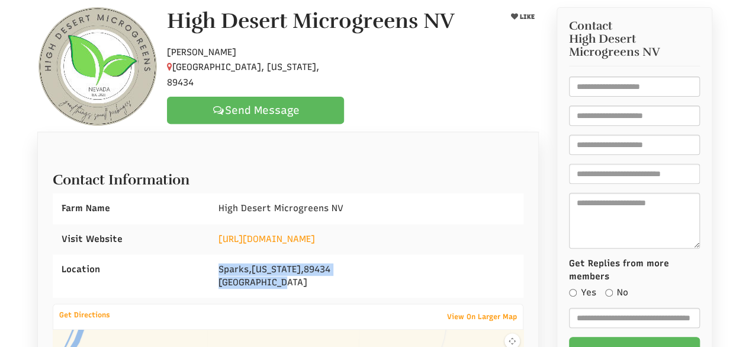
drag, startPoint x: 218, startPoint y: 266, endPoint x: 312, endPoint y: 278, distance: 94.4
click at [312, 278] on div "Sparks , Nevada , 89434 United States" at bounding box center [367, 275] width 314 height 43
copy div "Sparks , Nevada , 89434 United States"
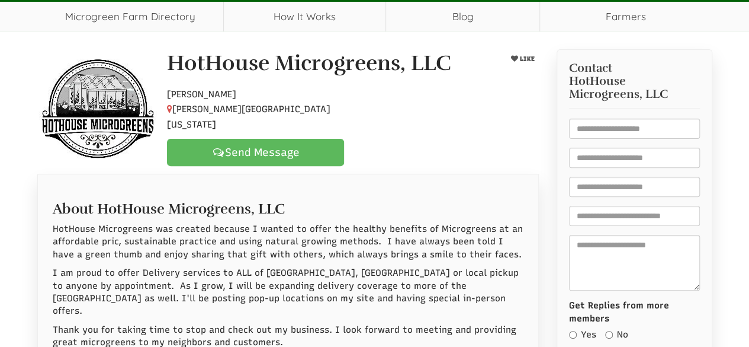
scroll to position [296, 0]
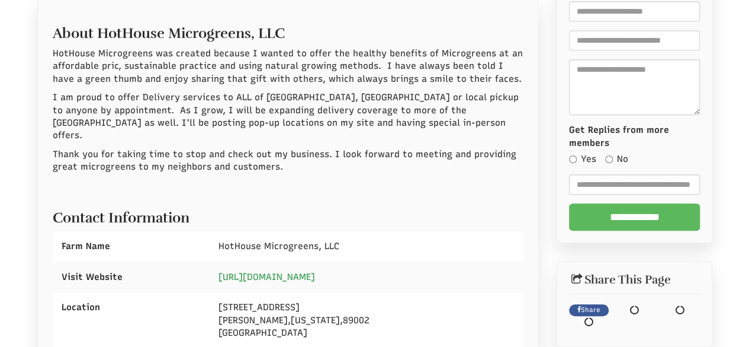
click at [309, 271] on link "https://hothousemicrogreens.com/" at bounding box center [267, 276] width 97 height 11
select select "Language Translate Widget"
drag, startPoint x: 208, startPoint y: 292, endPoint x: 326, endPoint y: 323, distance: 121.8
click at [326, 323] on div "Location 2050 S Magic Way Spc 160 Henderson , Nevada , 89002 United States" at bounding box center [288, 320] width 471 height 56
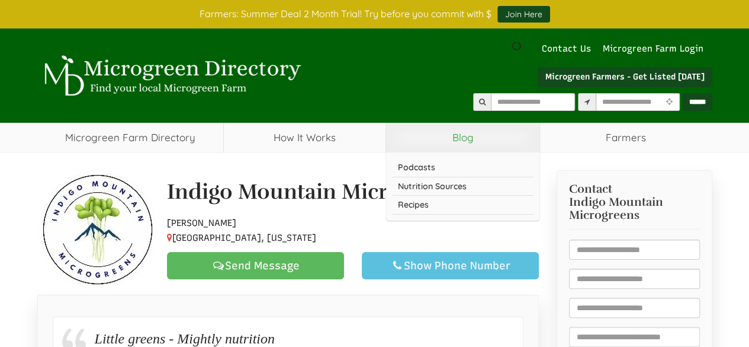
click at [403, 147] on link "Blog" at bounding box center [462, 138] width 153 height 30
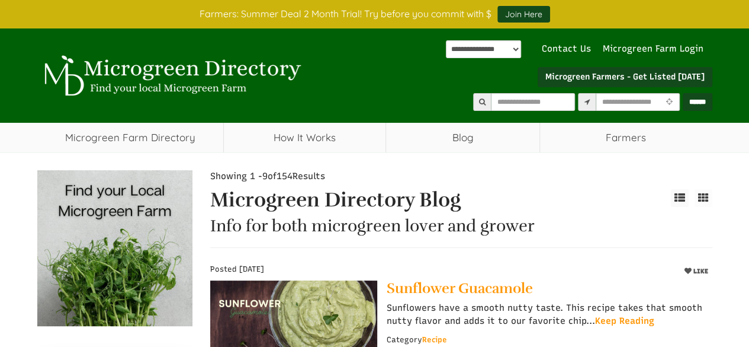
select select "Language Translate Widget"
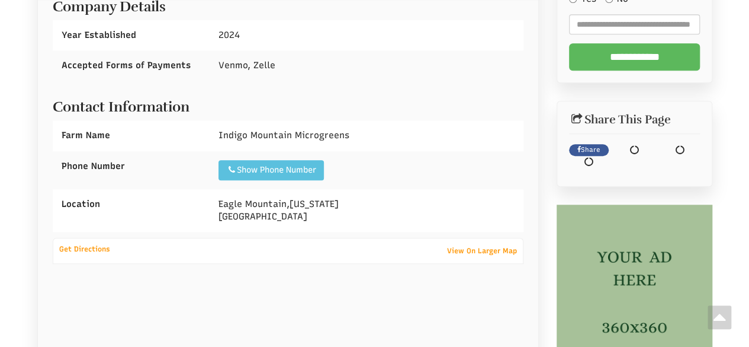
scroll to position [474, 0]
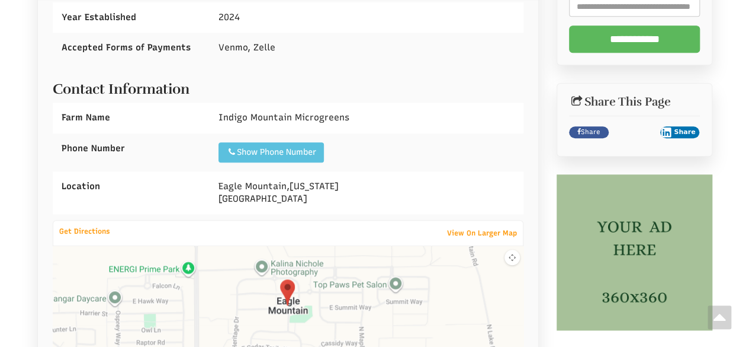
select select "Language Translate Widget"
